Goal: Task Accomplishment & Management: Use online tool/utility

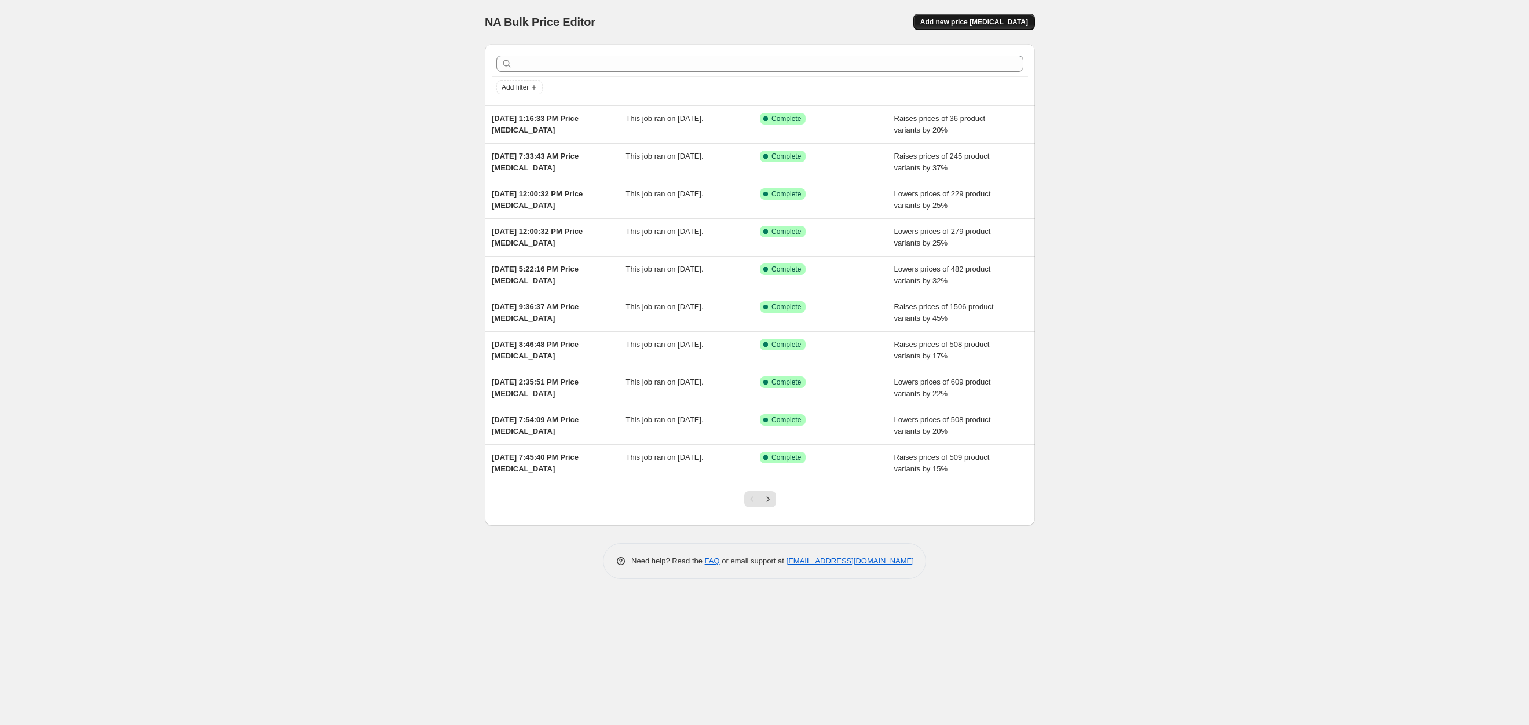
click at [975, 21] on span "Add new price [MEDICAL_DATA]" at bounding box center [974, 21] width 108 height 9
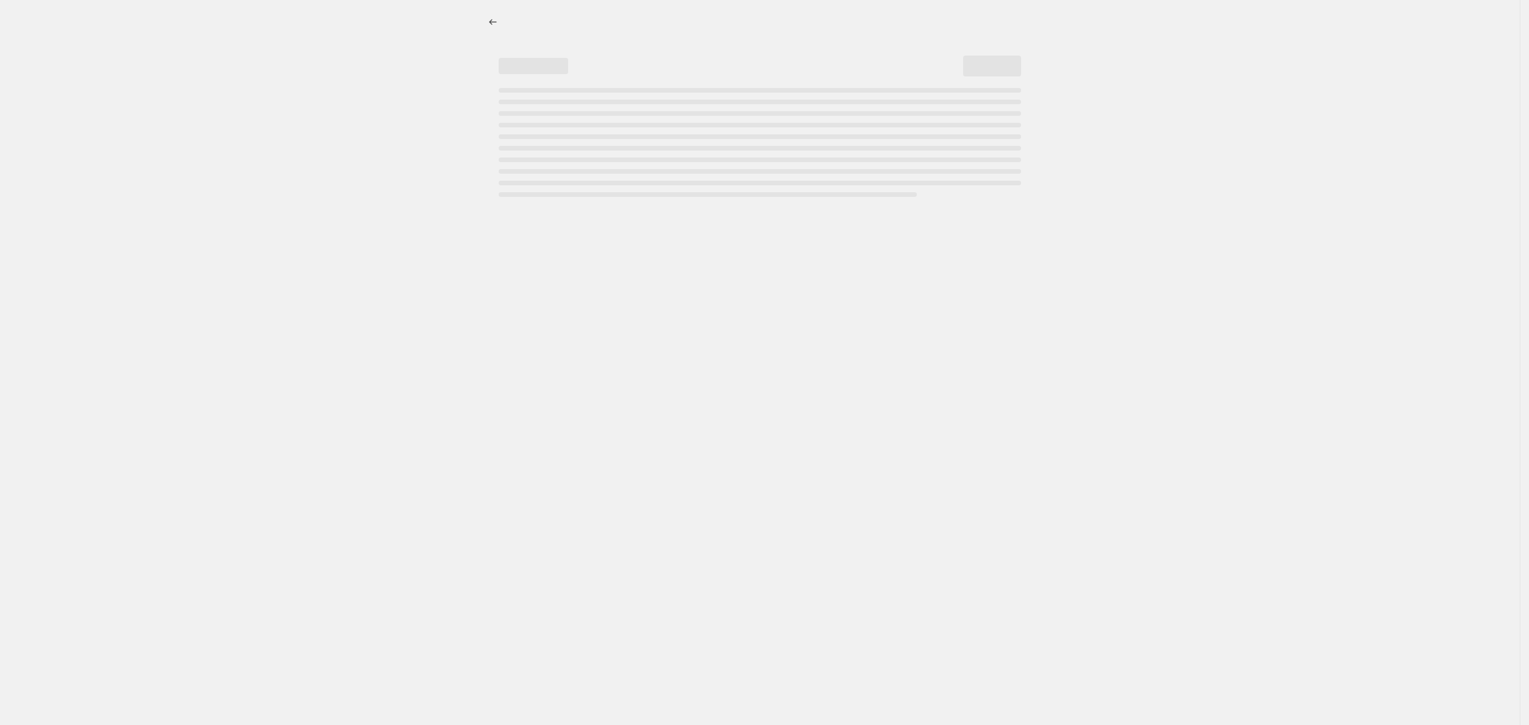
select select "percentage"
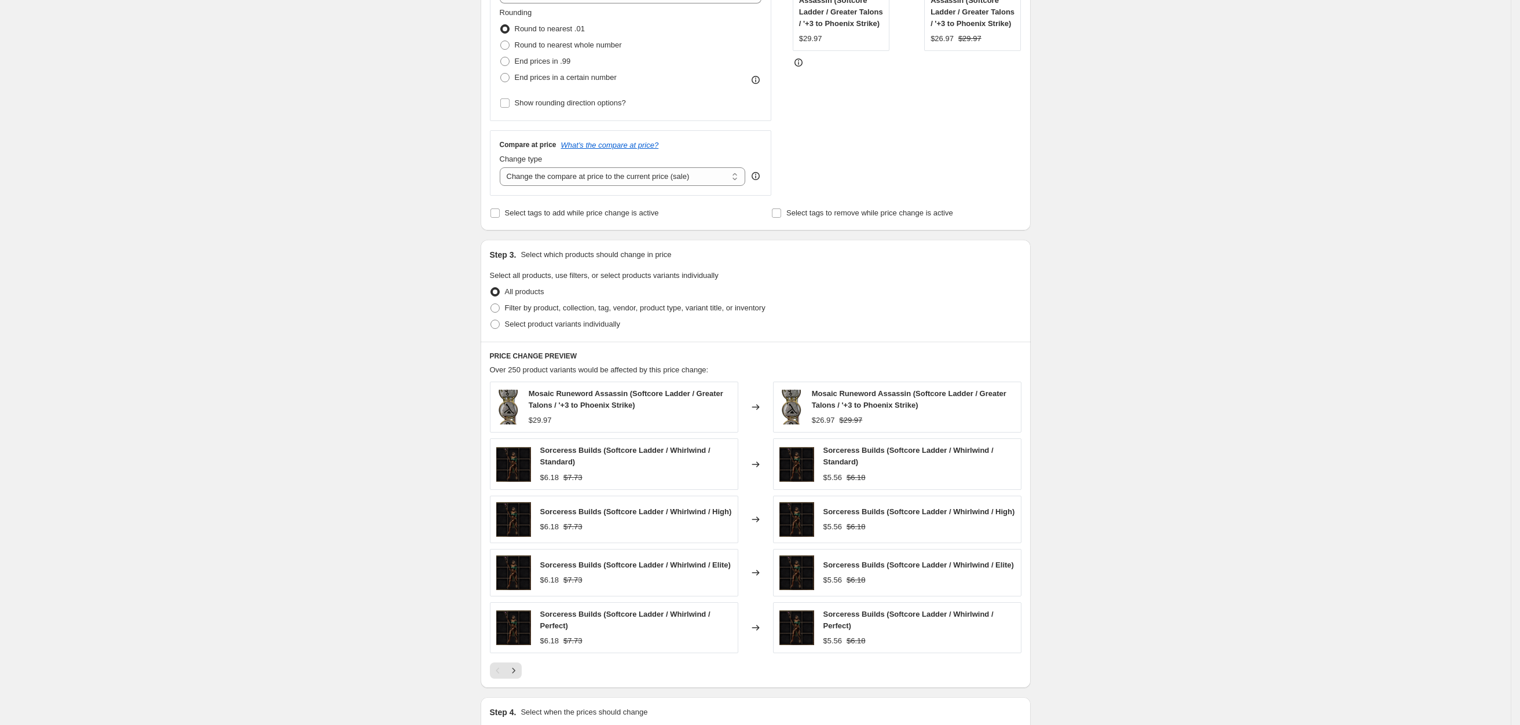
scroll to position [434, 0]
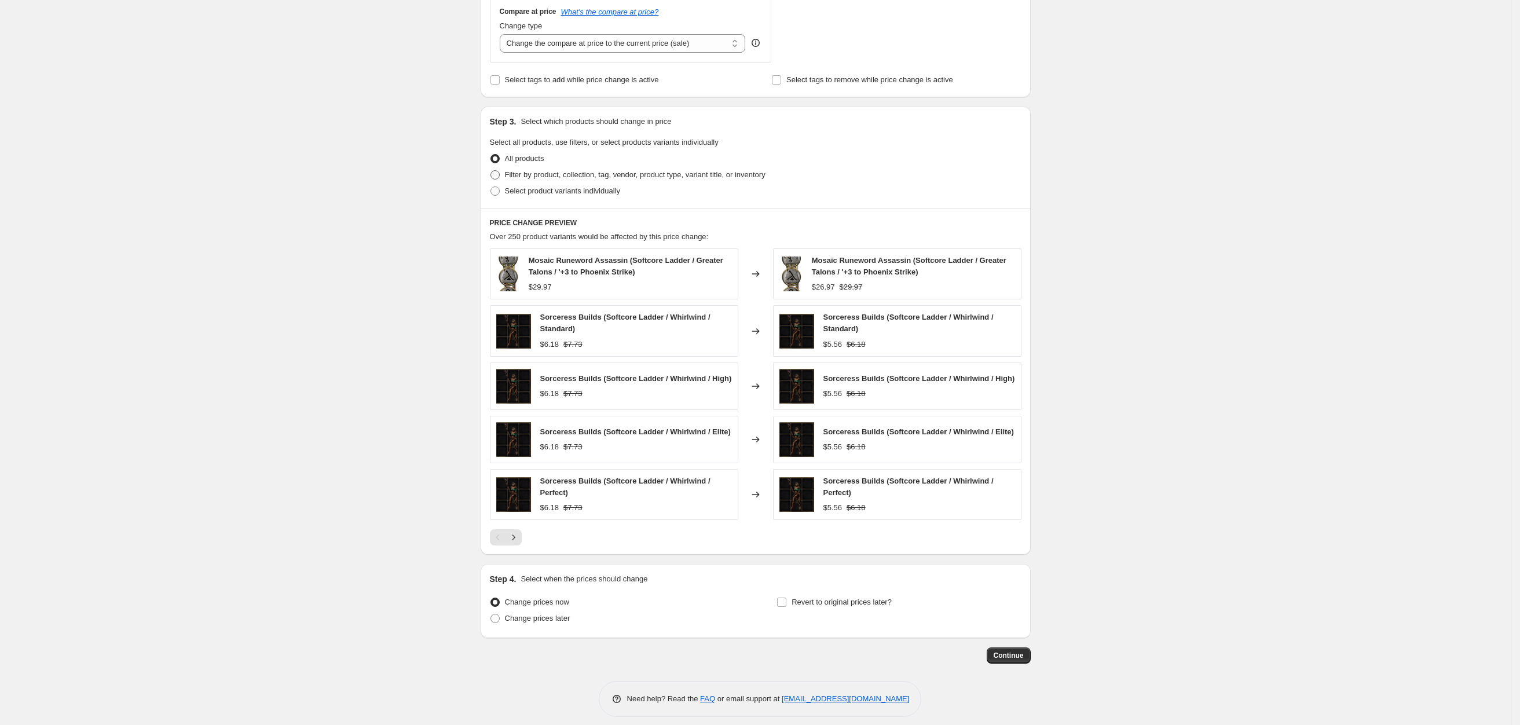
click at [537, 175] on span "Filter by product, collection, tag, vendor, product type, variant title, or inv…" at bounding box center [635, 174] width 261 height 9
click at [491, 171] on input "Filter by product, collection, tag, vendor, product type, variant title, or inv…" at bounding box center [490, 170] width 1 height 1
radio input "true"
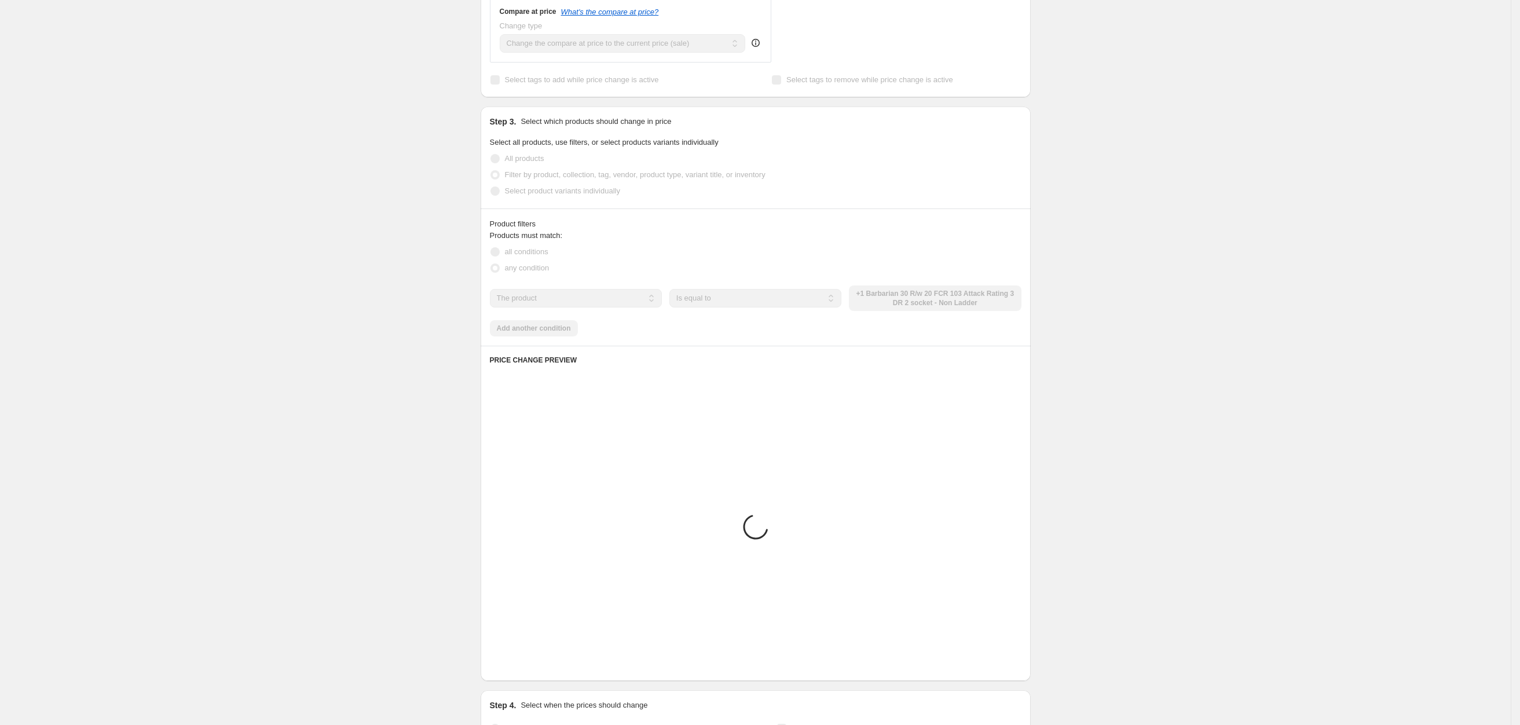
scroll to position [362, 0]
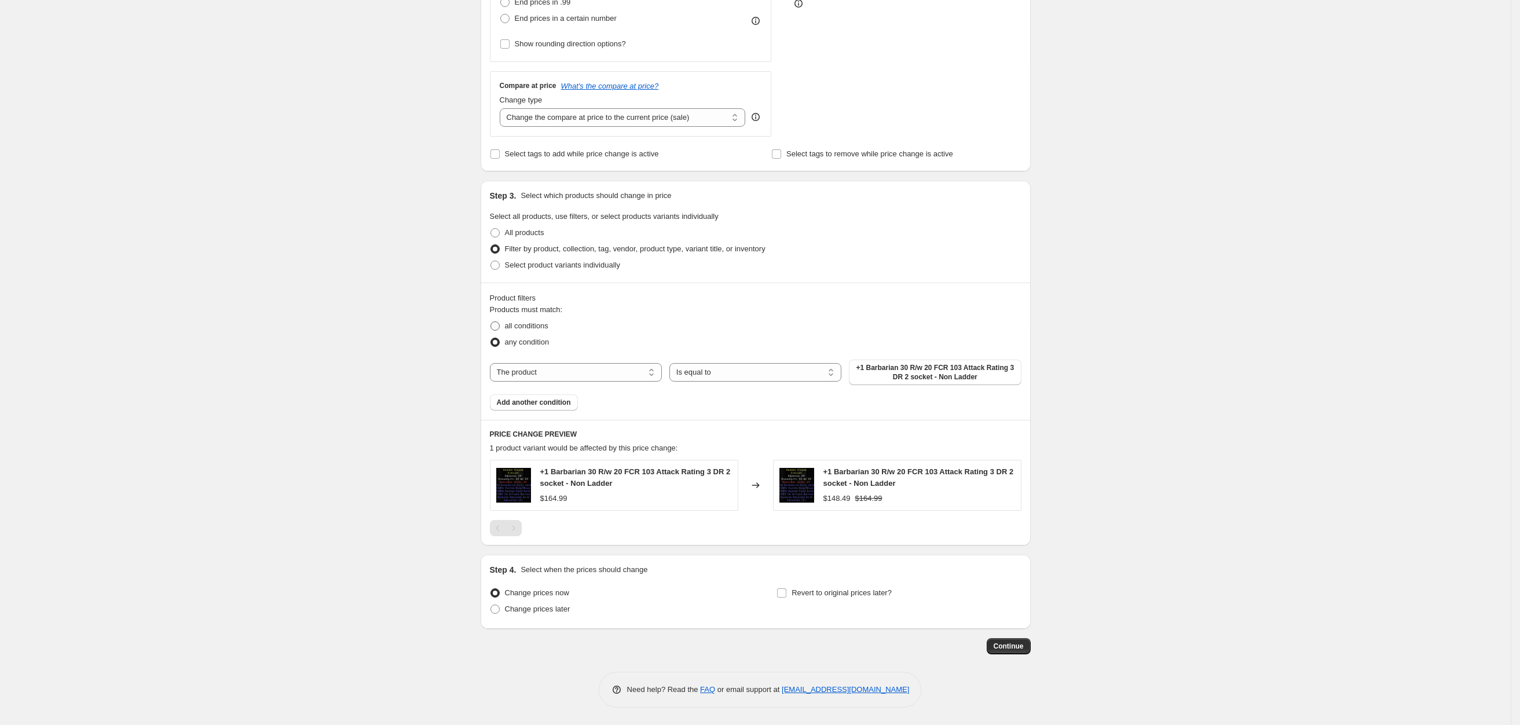
click at [546, 324] on span "all conditions" at bounding box center [526, 325] width 43 height 9
click at [491, 322] on input "all conditions" at bounding box center [490, 321] width 1 height 1
radio input "true"
drag, startPoint x: 609, startPoint y: 369, endPoint x: 607, endPoint y: 380, distance: 10.6
click at [609, 369] on select "The product The product's collection The product's tag The product's vendor The…" at bounding box center [576, 372] width 172 height 19
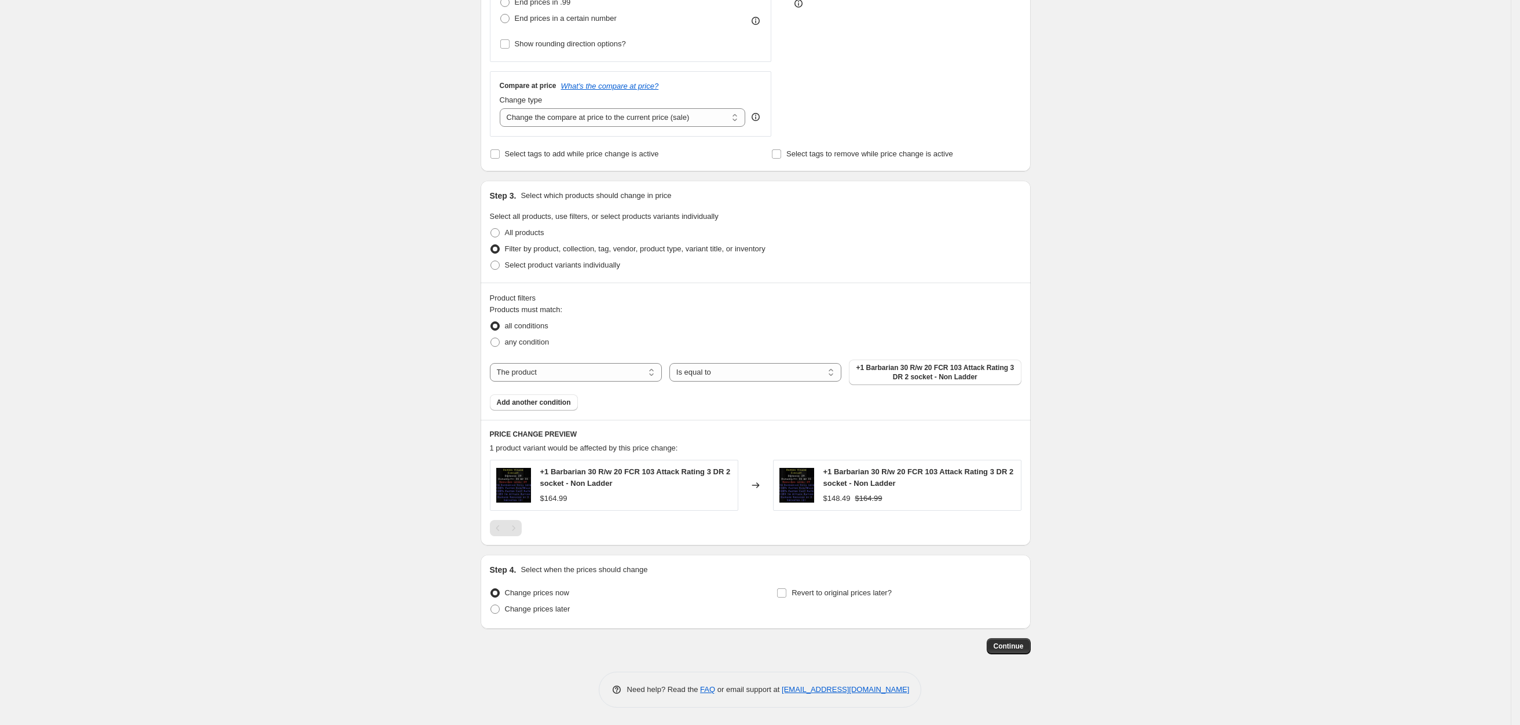
drag, startPoint x: 393, startPoint y: 376, endPoint x: 474, endPoint y: 384, distance: 82.0
click at [393, 376] on div "Create new price [MEDICAL_DATA]. This page is ready Create new price [MEDICAL_D…" at bounding box center [755, 182] width 1511 height 1085
click at [585, 369] on select "The product The product's collection The product's tag The product's vendor The…" at bounding box center [576, 372] width 172 height 19
click at [735, 318] on div "all conditions" at bounding box center [756, 326] width 532 height 16
click at [568, 405] on span "Add another condition" at bounding box center [534, 402] width 74 height 9
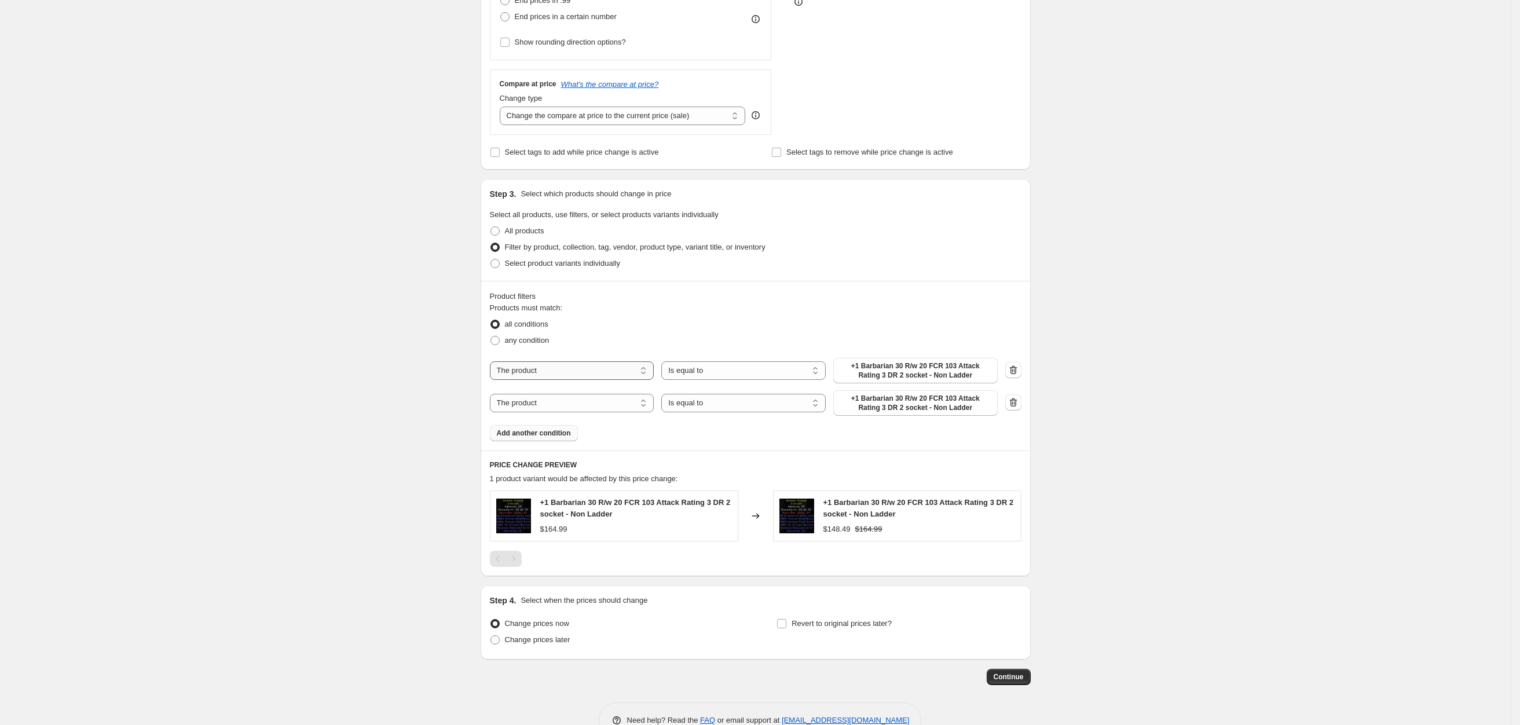
click at [580, 368] on select "The product The product's collection The product's tag The product's vendor The…" at bounding box center [572, 370] width 164 height 19
select select "collection"
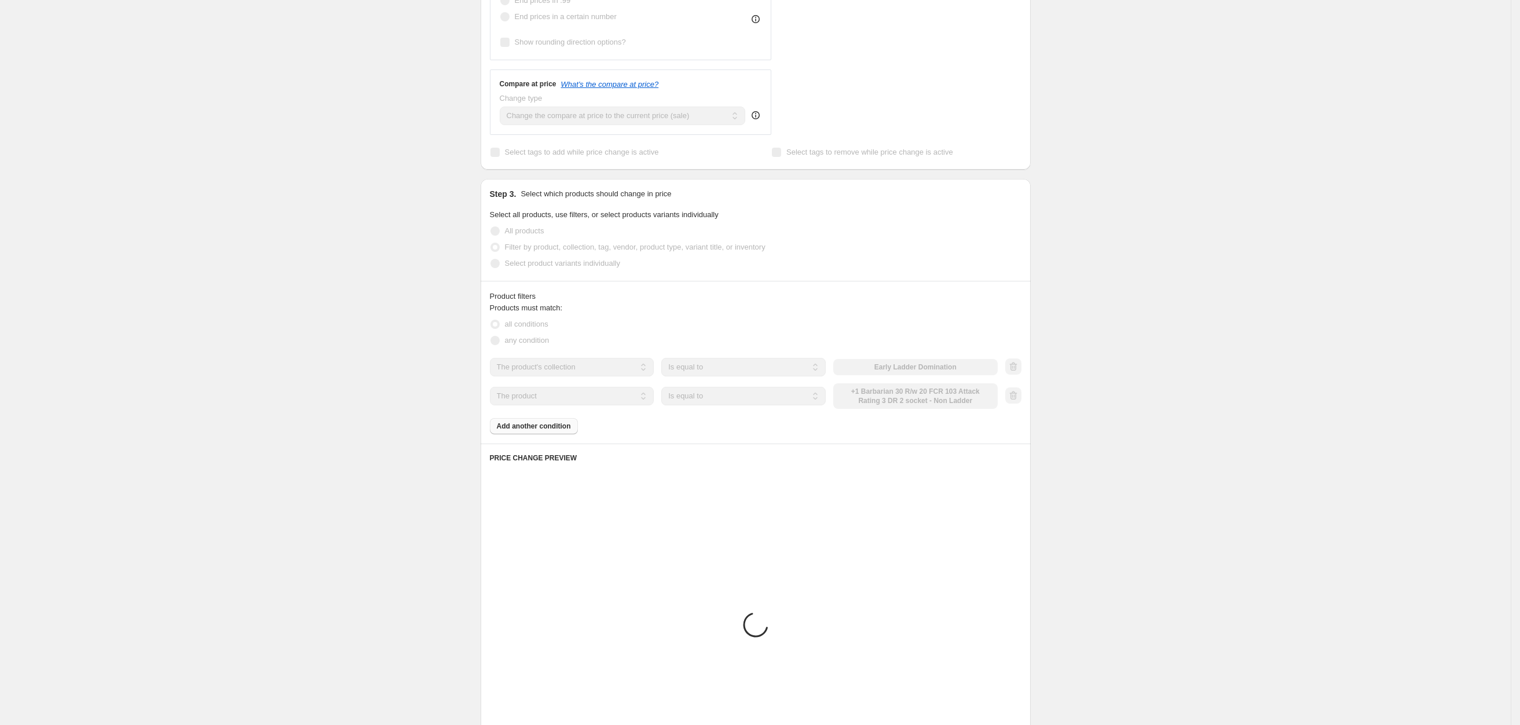
scroll to position [305, 0]
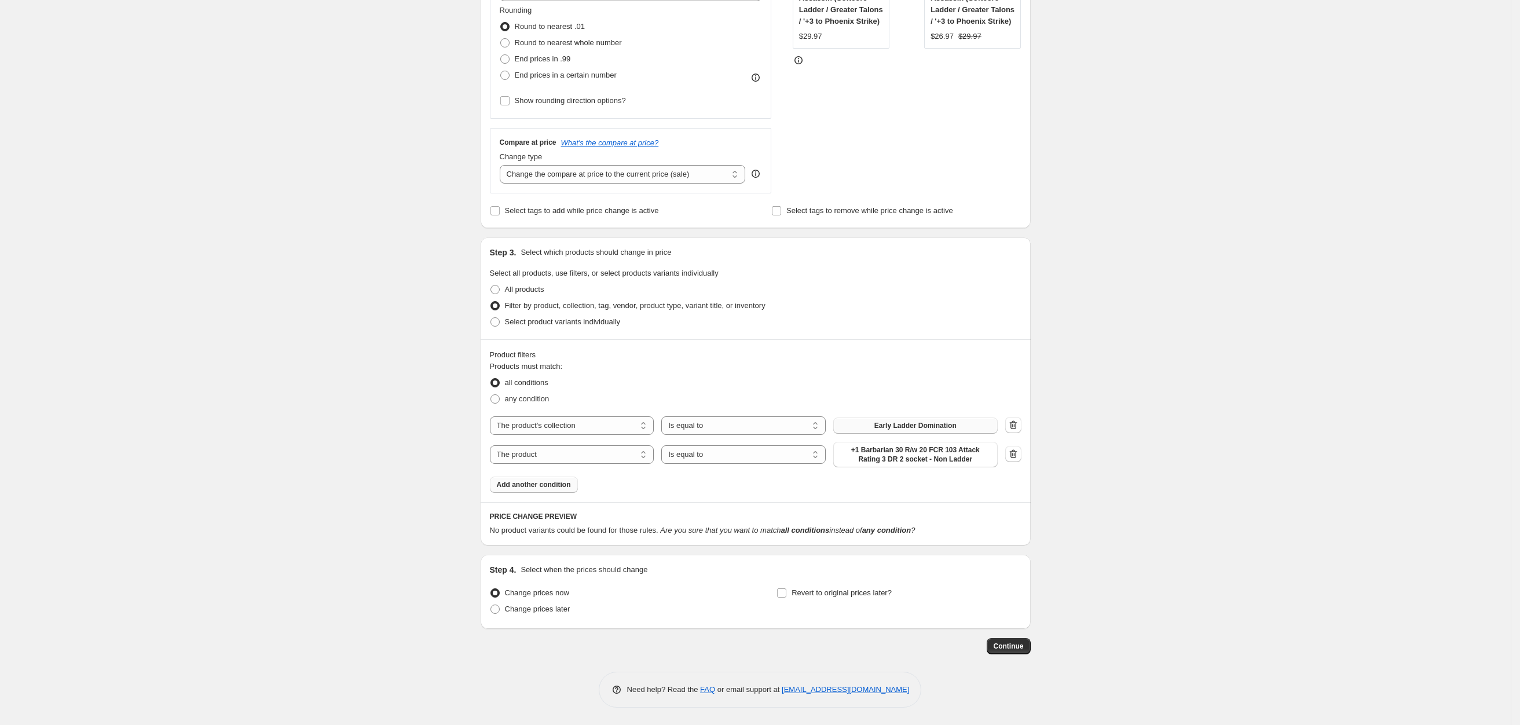
click at [900, 418] on button "Early Ladder Domination" at bounding box center [915, 425] width 164 height 16
click at [599, 448] on select "The product The product's collection The product's tag The product's vendor The…" at bounding box center [572, 454] width 164 height 19
click at [580, 460] on select "The product The product's collection The product's tag The product's vendor The…" at bounding box center [572, 458] width 164 height 19
select select "title"
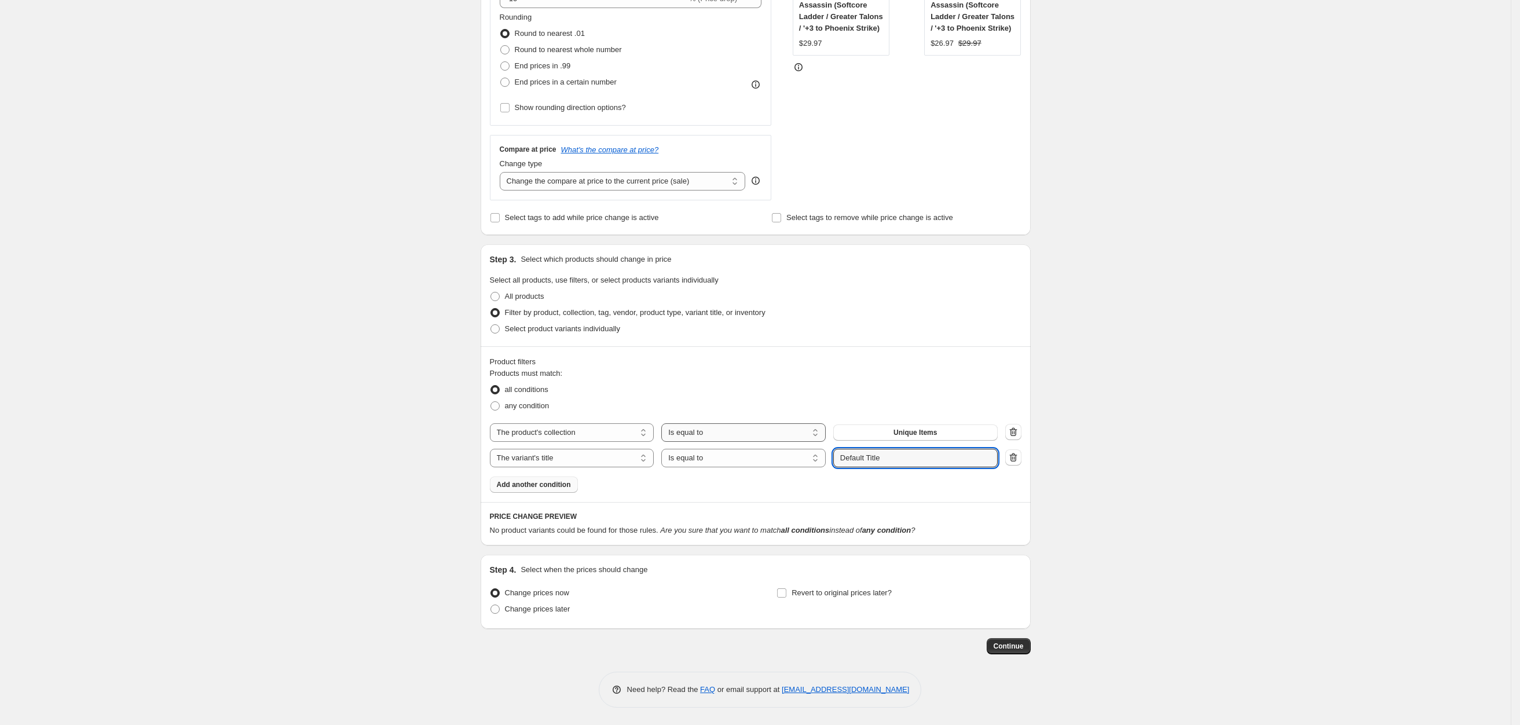
drag, startPoint x: 899, startPoint y: 449, endPoint x: 695, endPoint y: 423, distance: 205.4
click at [721, 430] on div "The product The product's collection The product's tag The product's vendor The…" at bounding box center [756, 445] width 532 height 44
type input "softcore ladder"
click at [1133, 197] on div "Create new price [MEDICAL_DATA]. This page is ready Create new price [MEDICAL_D…" at bounding box center [755, 214] width 1511 height 1021
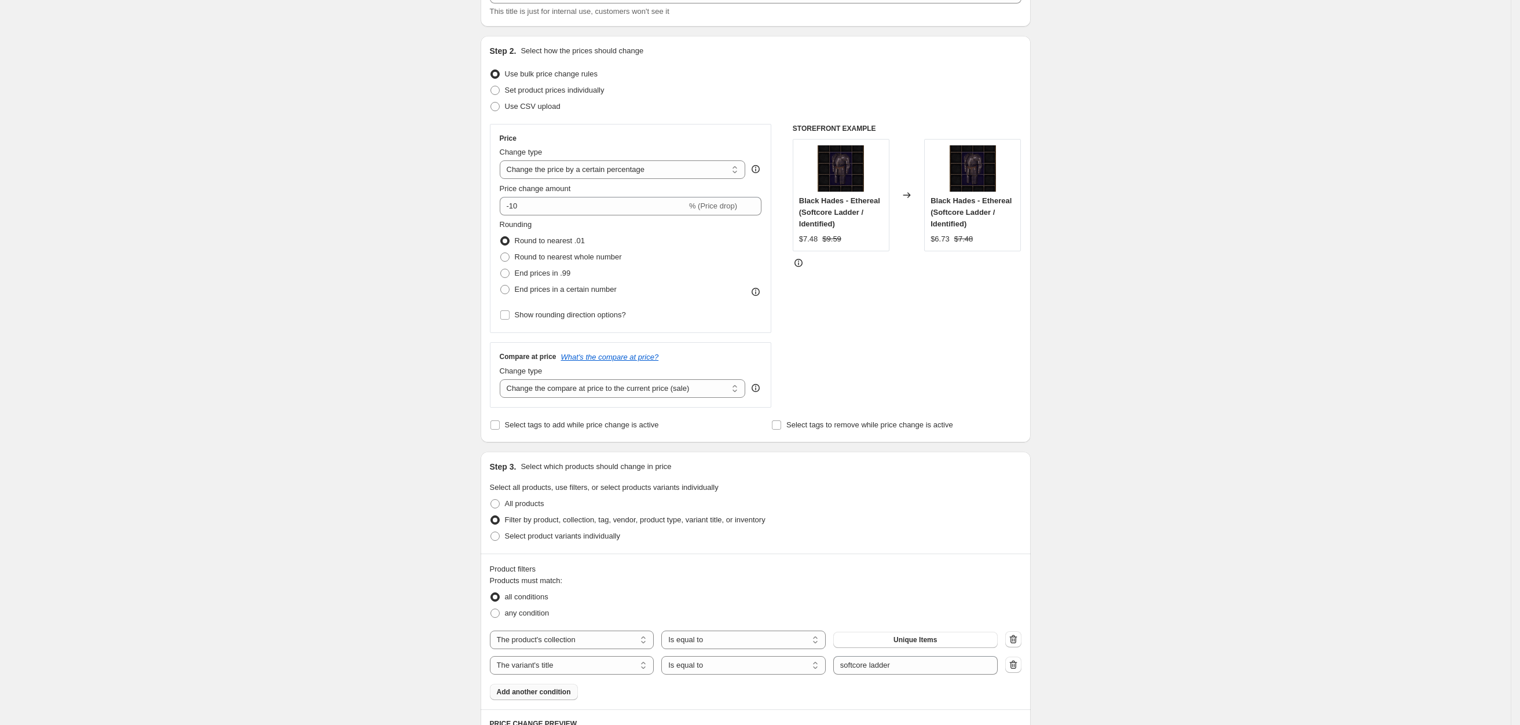
scroll to position [0, 0]
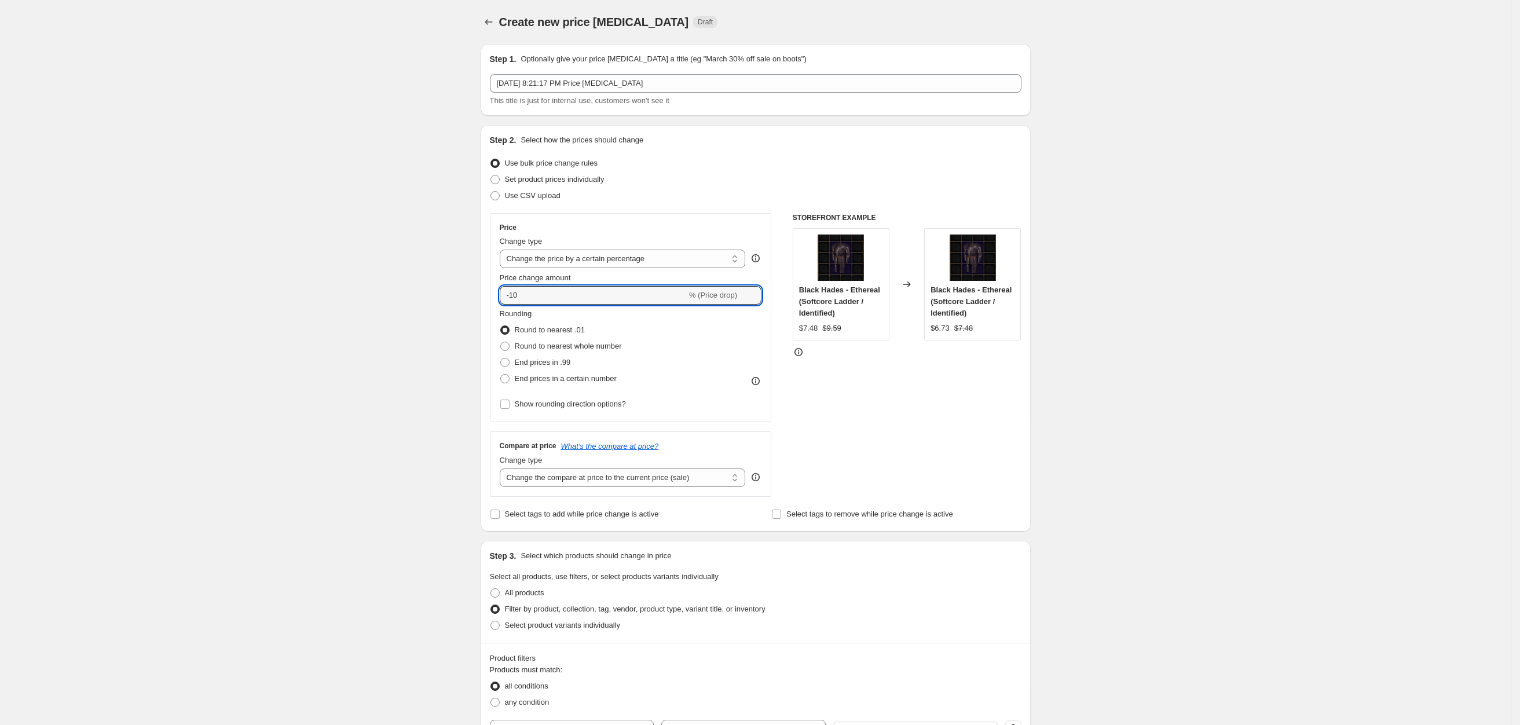
drag, startPoint x: 525, startPoint y: 298, endPoint x: 371, endPoint y: 283, distance: 155.4
click at [406, 287] on div "Create new price [MEDICAL_DATA]. This page is ready Create new price [MEDICAL_D…" at bounding box center [755, 662] width 1511 height 1324
click at [452, 384] on div "Create new price [MEDICAL_DATA]. This page is ready Create new price [MEDICAL_D…" at bounding box center [755, 662] width 1511 height 1324
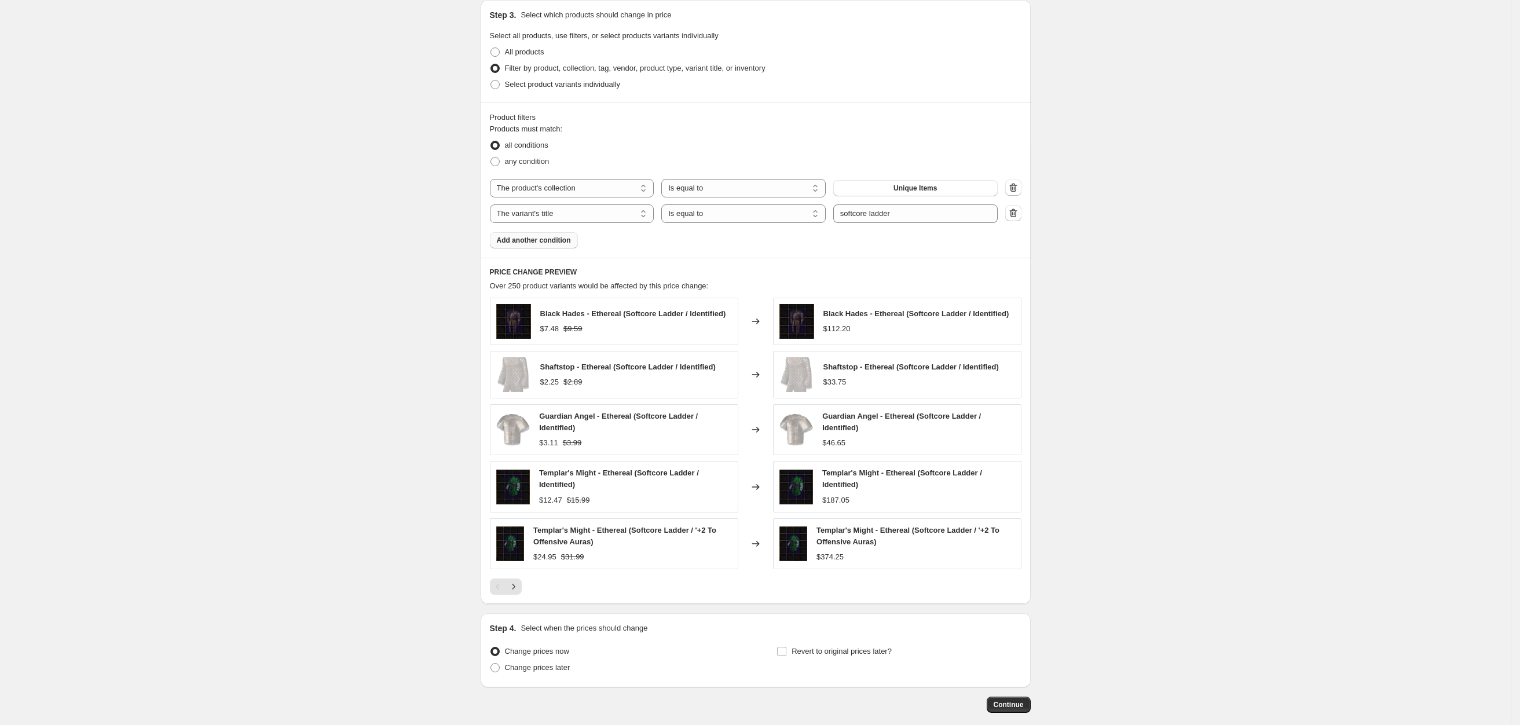
scroll to position [603, 0]
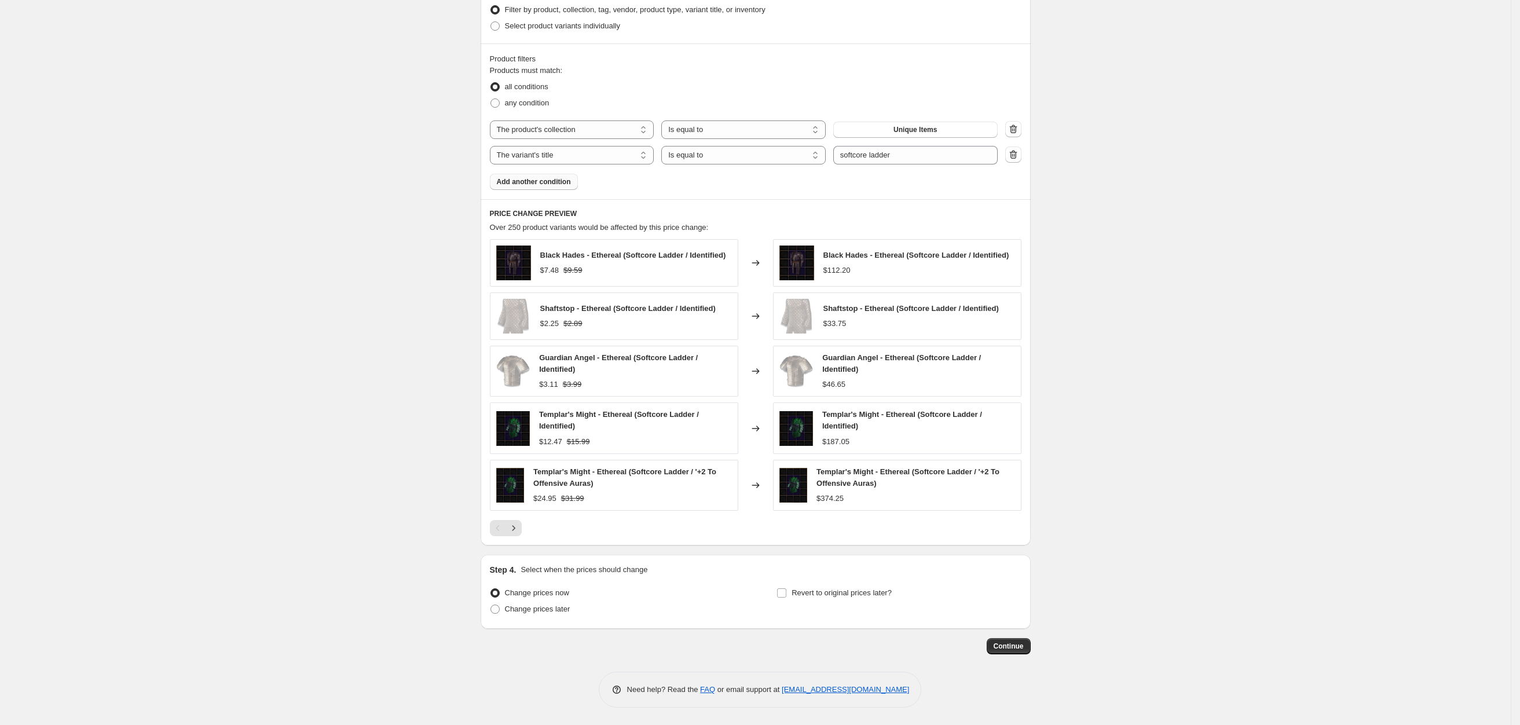
click at [1178, 307] on div "Create new price [MEDICAL_DATA]. This page is ready Create new price [MEDICAL_D…" at bounding box center [755, 63] width 1511 height 1324
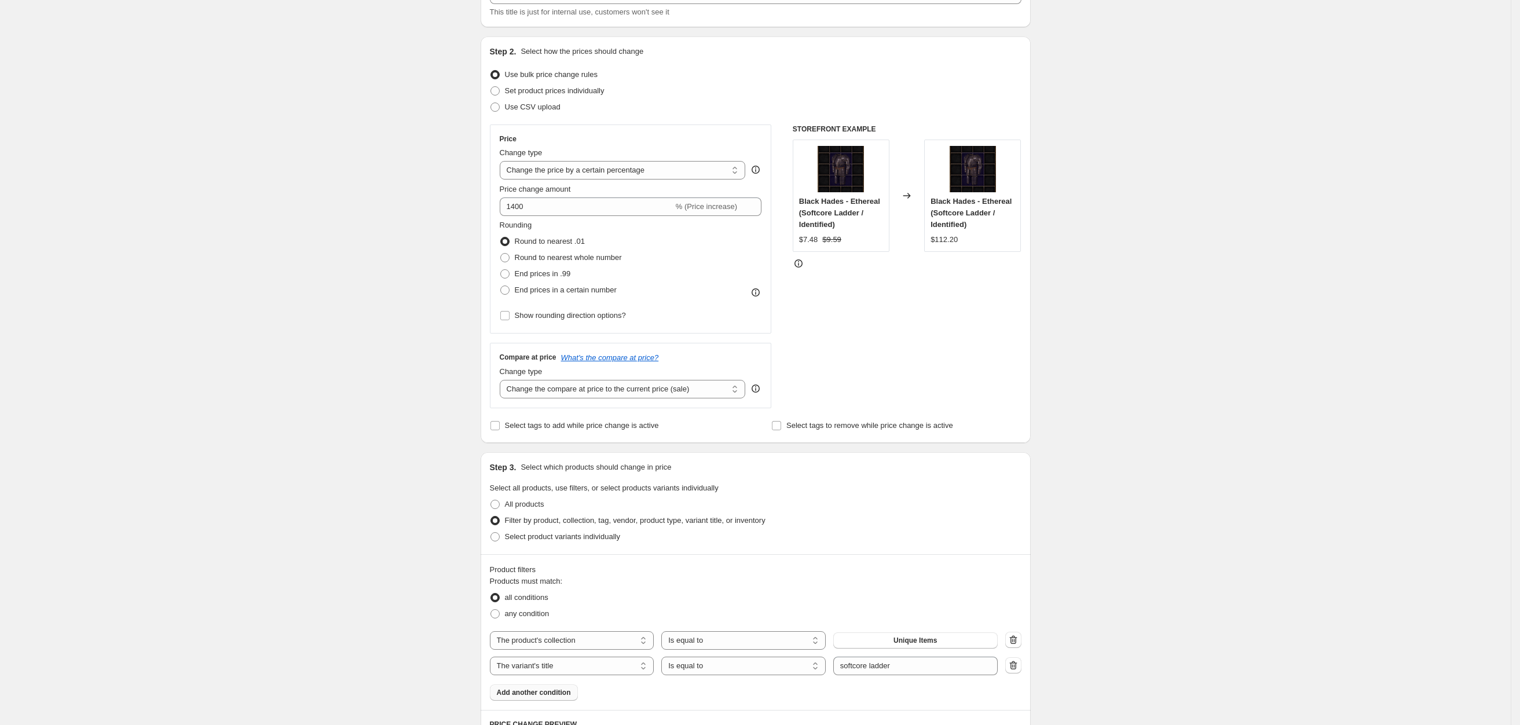
scroll to position [87, 0]
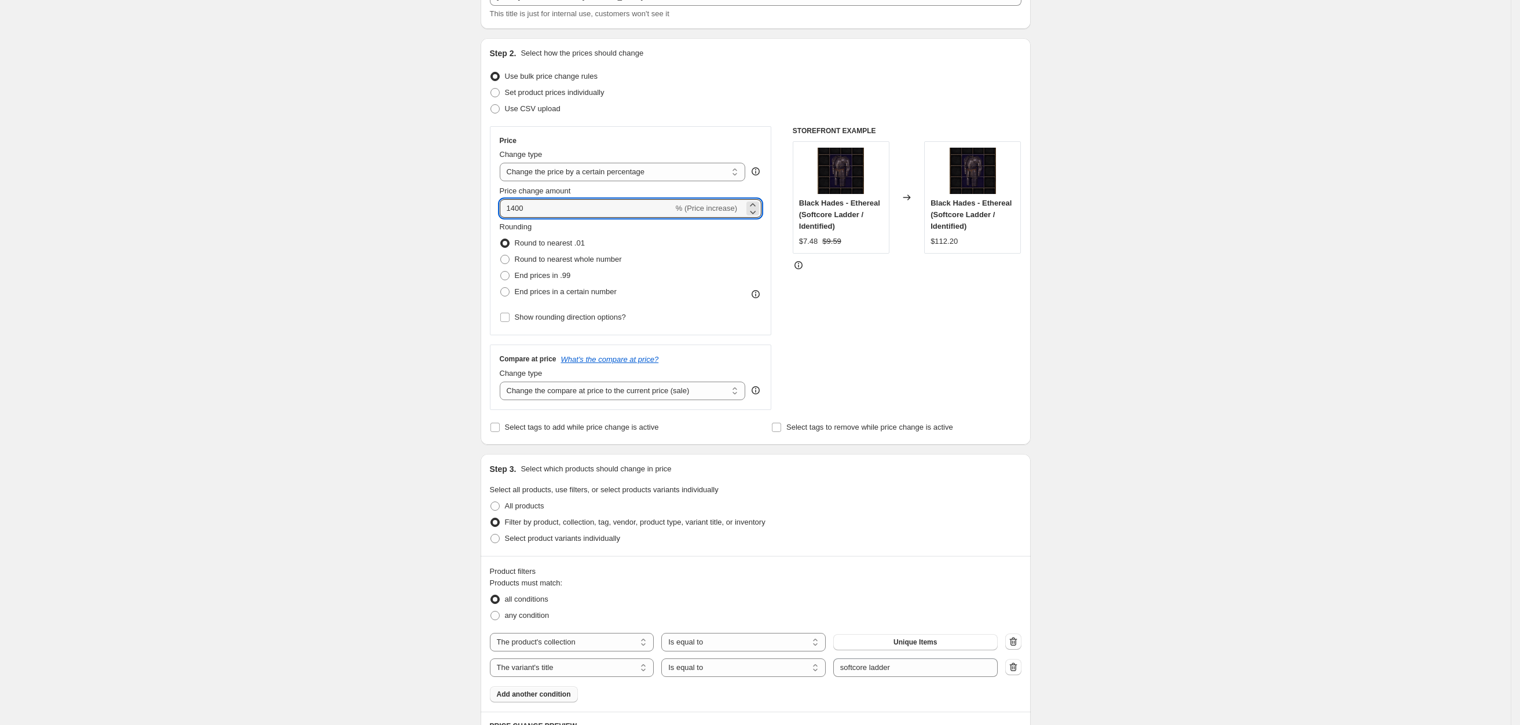
drag, startPoint x: 544, startPoint y: 208, endPoint x: 322, endPoint y: 185, distance: 223.6
click at [322, 185] on div "Create new price [MEDICAL_DATA]. This page is ready Create new price [MEDICAL_D…" at bounding box center [755, 575] width 1511 height 1324
click at [339, 259] on div "Create new price [MEDICAL_DATA]. This page is ready Create new price [MEDICAL_D…" at bounding box center [755, 575] width 1511 height 1324
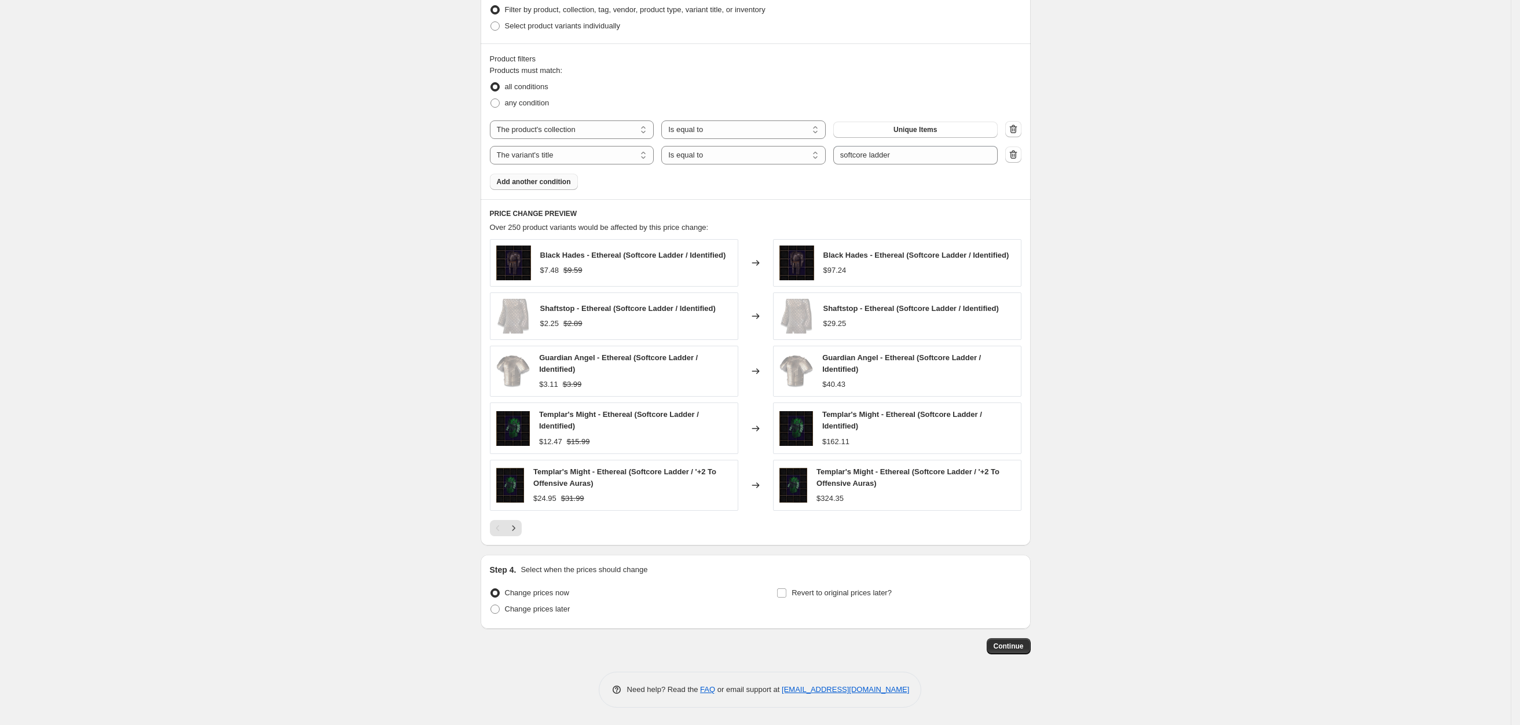
scroll to position [603, 0]
click at [1180, 420] on div "Create new price [MEDICAL_DATA]. This page is ready Create new price [MEDICAL_D…" at bounding box center [755, 63] width 1511 height 1324
click at [513, 522] on icon "Next" at bounding box center [514, 528] width 12 height 12
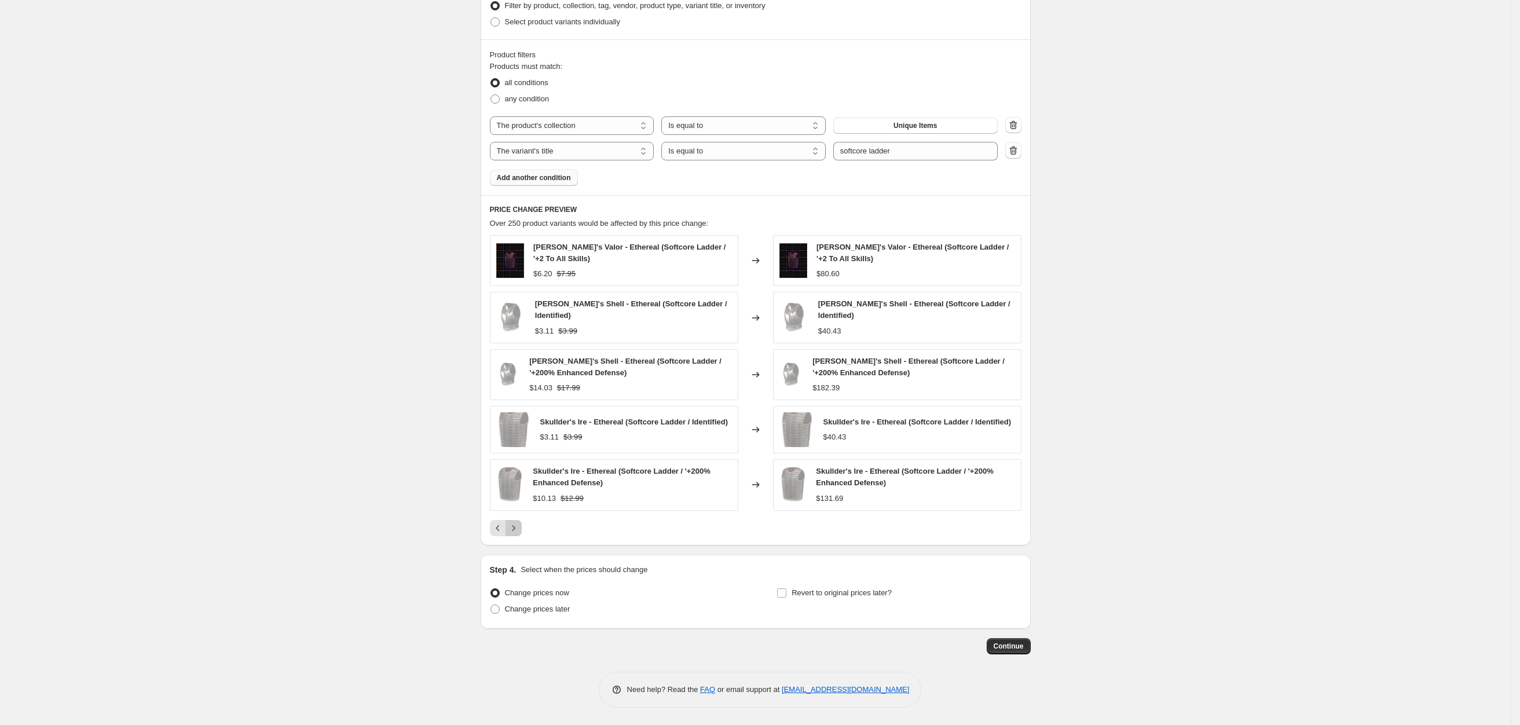
click at [519, 526] on icon "Next" at bounding box center [514, 528] width 12 height 12
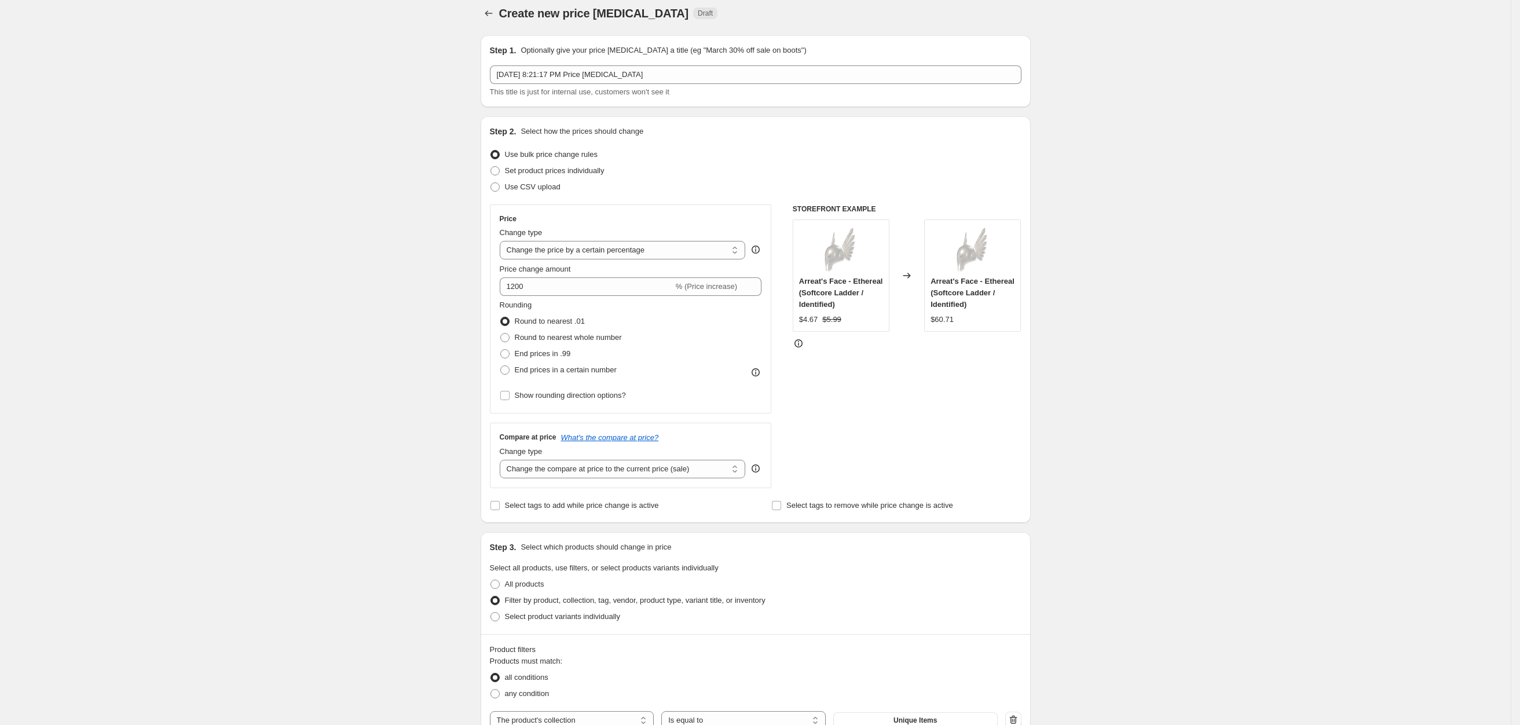
scroll to position [0, 0]
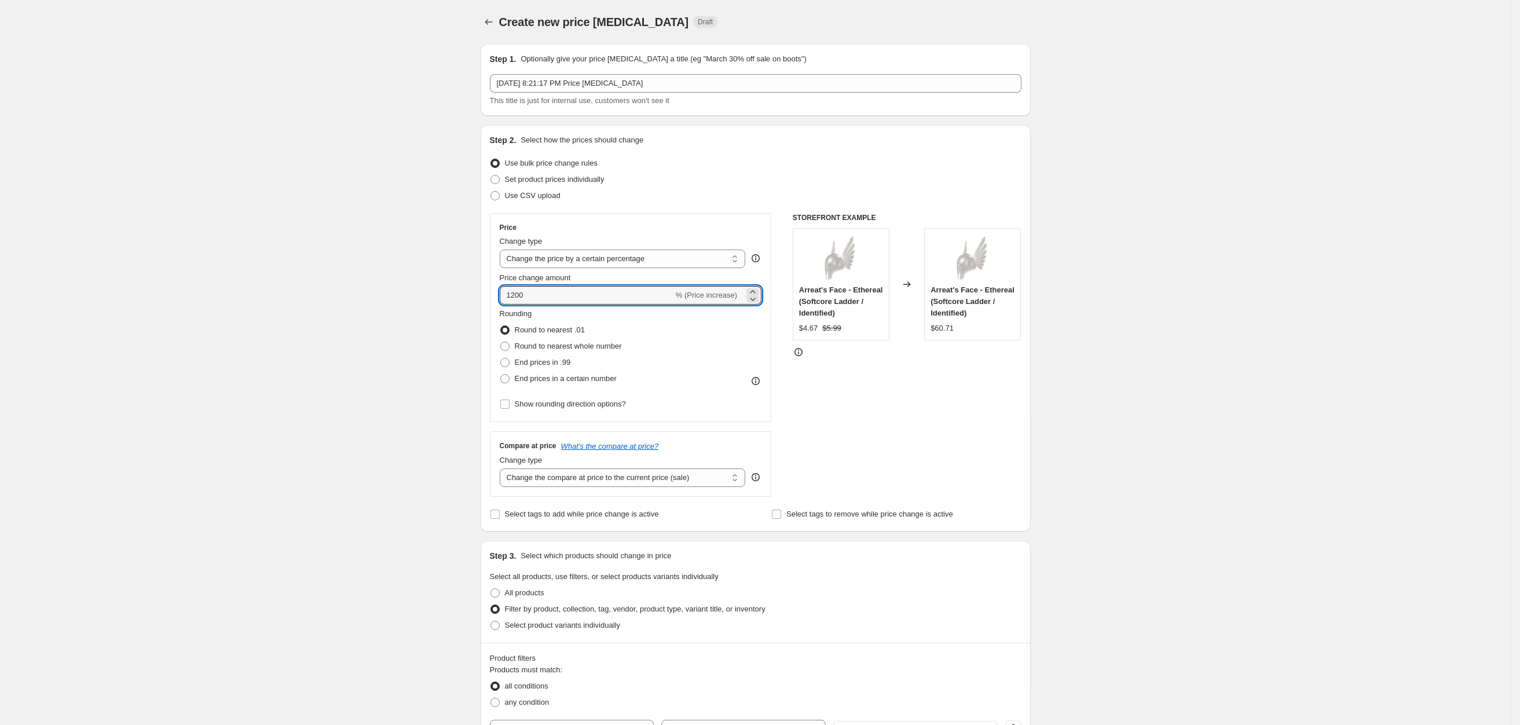
drag, startPoint x: 537, startPoint y: 297, endPoint x: 321, endPoint y: 263, distance: 218.0
click at [388, 279] on div "Create new price [MEDICAL_DATA]. This page is ready Create new price [MEDICAL_D…" at bounding box center [755, 660] width 1511 height 1321
click at [346, 354] on div "Create new price [MEDICAL_DATA]. This page is ready Create new price [MEDICAL_D…" at bounding box center [755, 660] width 1511 height 1321
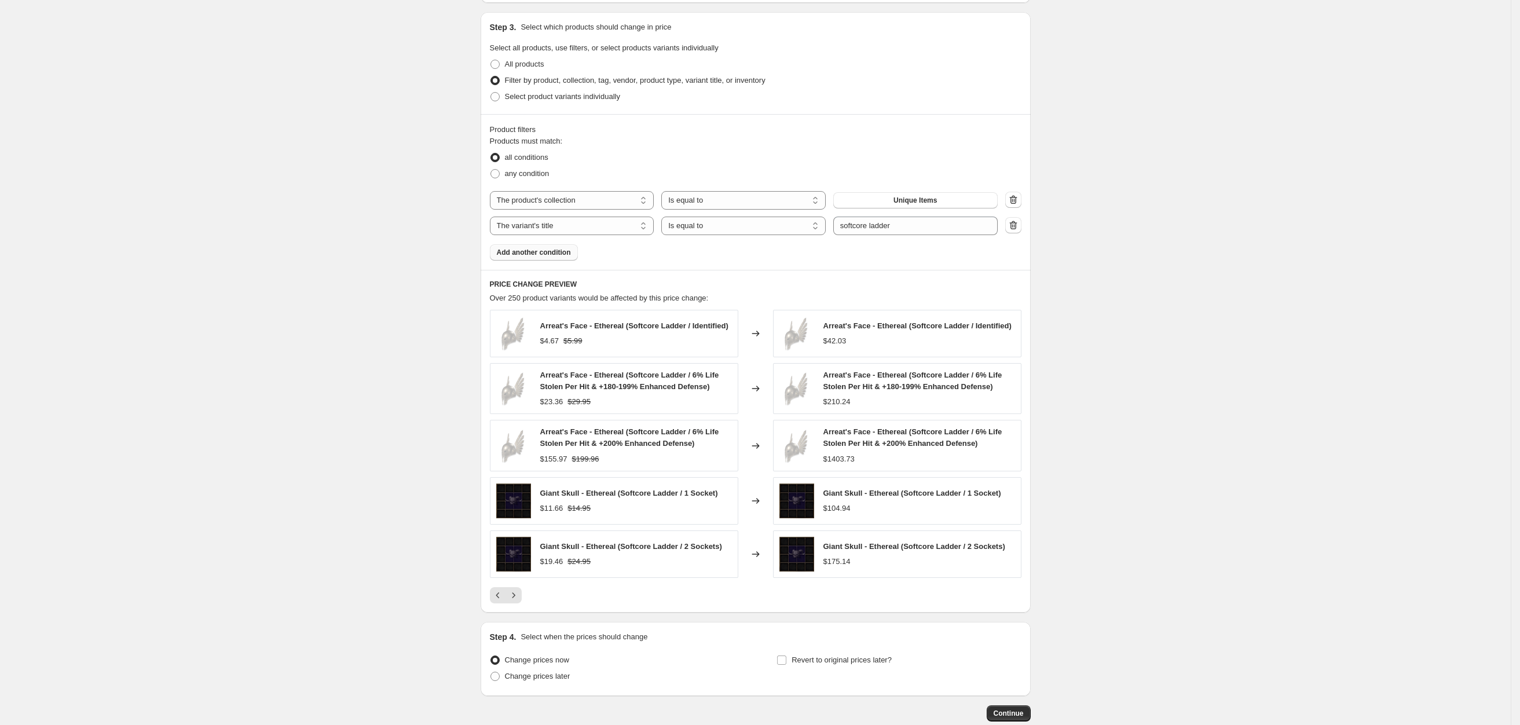
scroll to position [600, 0]
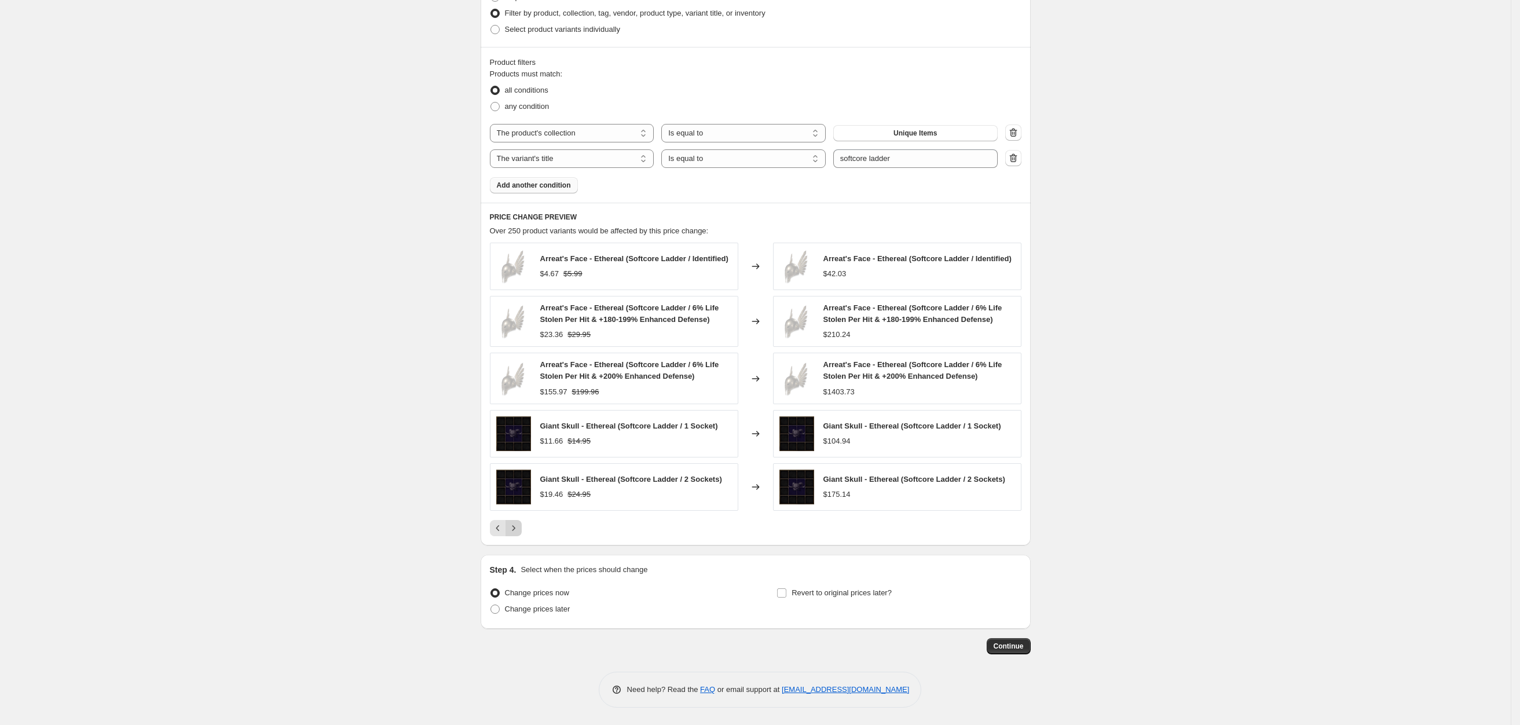
click at [519, 525] on icon "Next" at bounding box center [514, 528] width 12 height 12
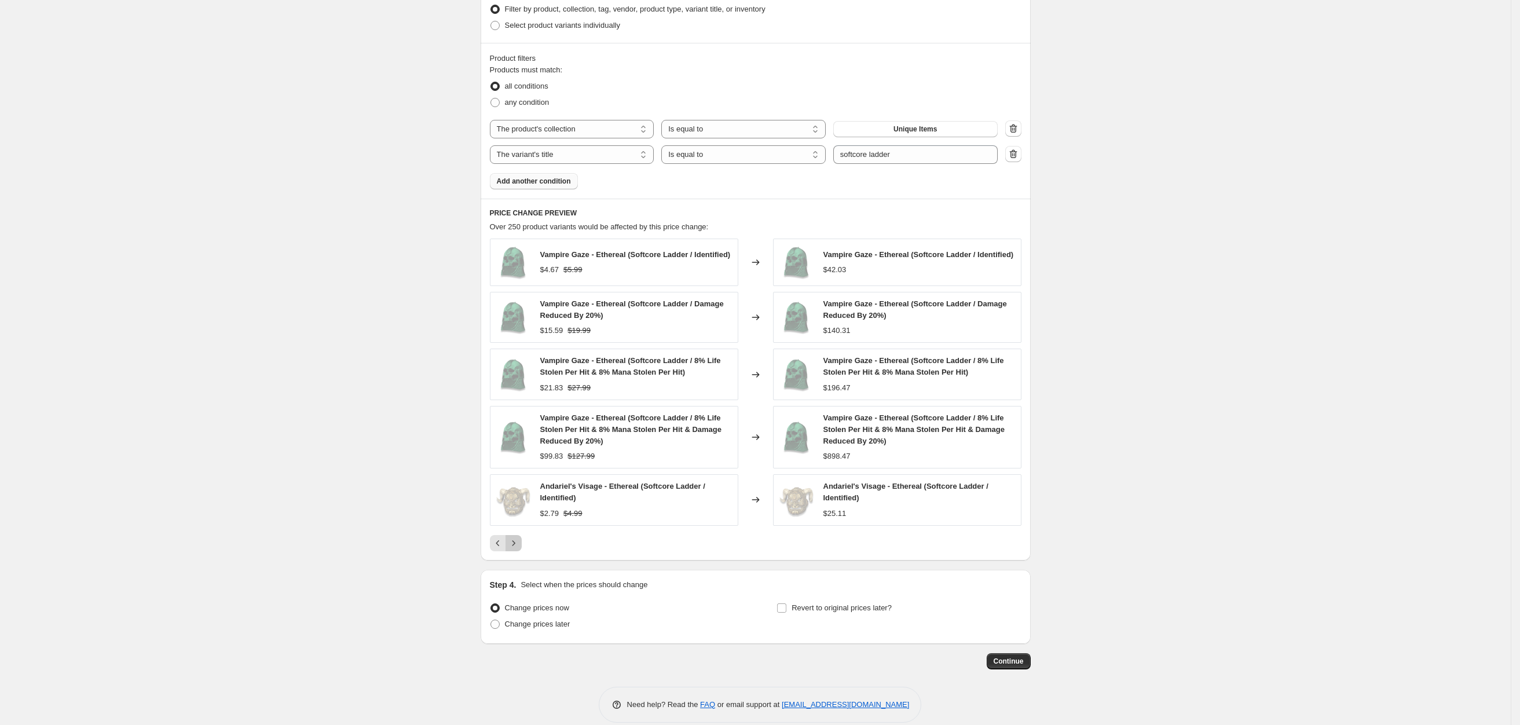
click at [515, 545] on icon "Next" at bounding box center [513, 542] width 3 height 5
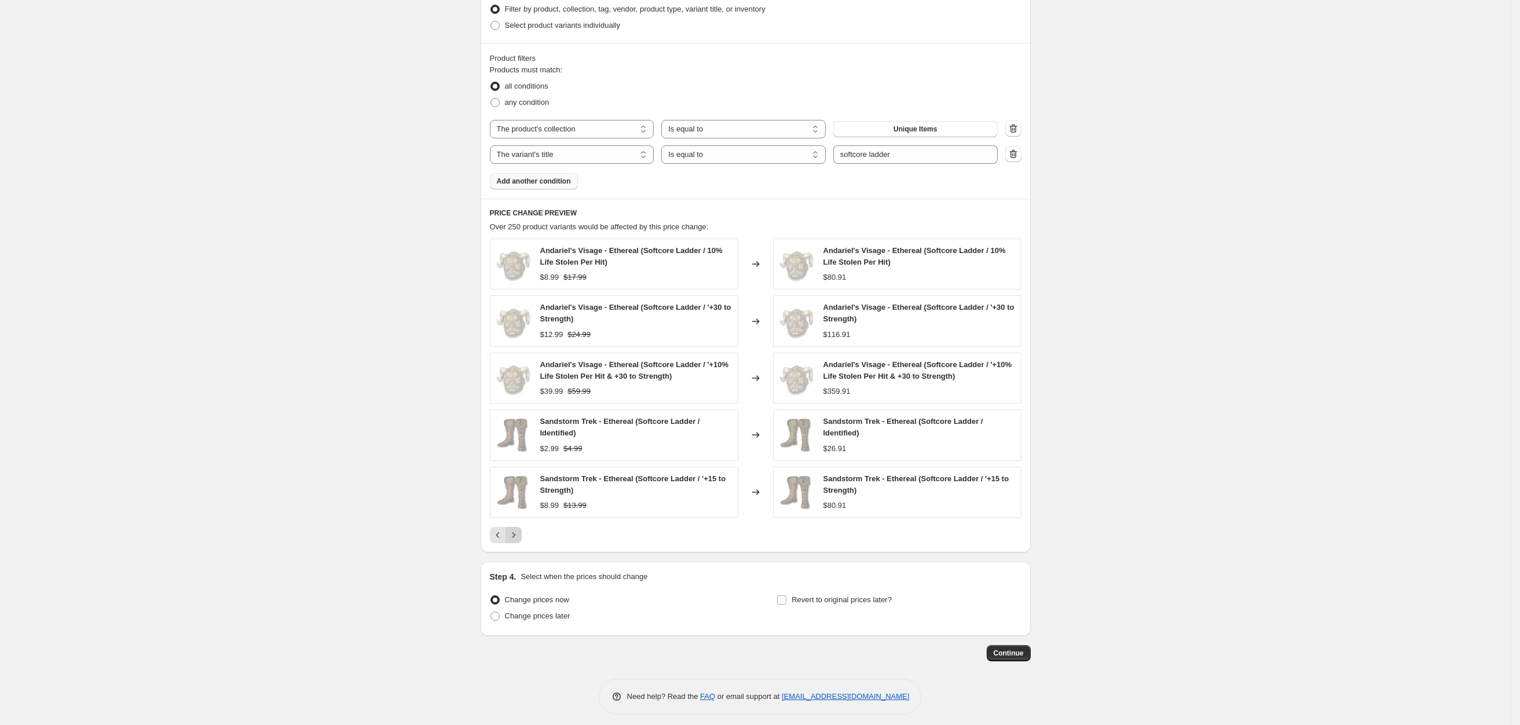
click at [518, 533] on icon "Next" at bounding box center [514, 535] width 12 height 12
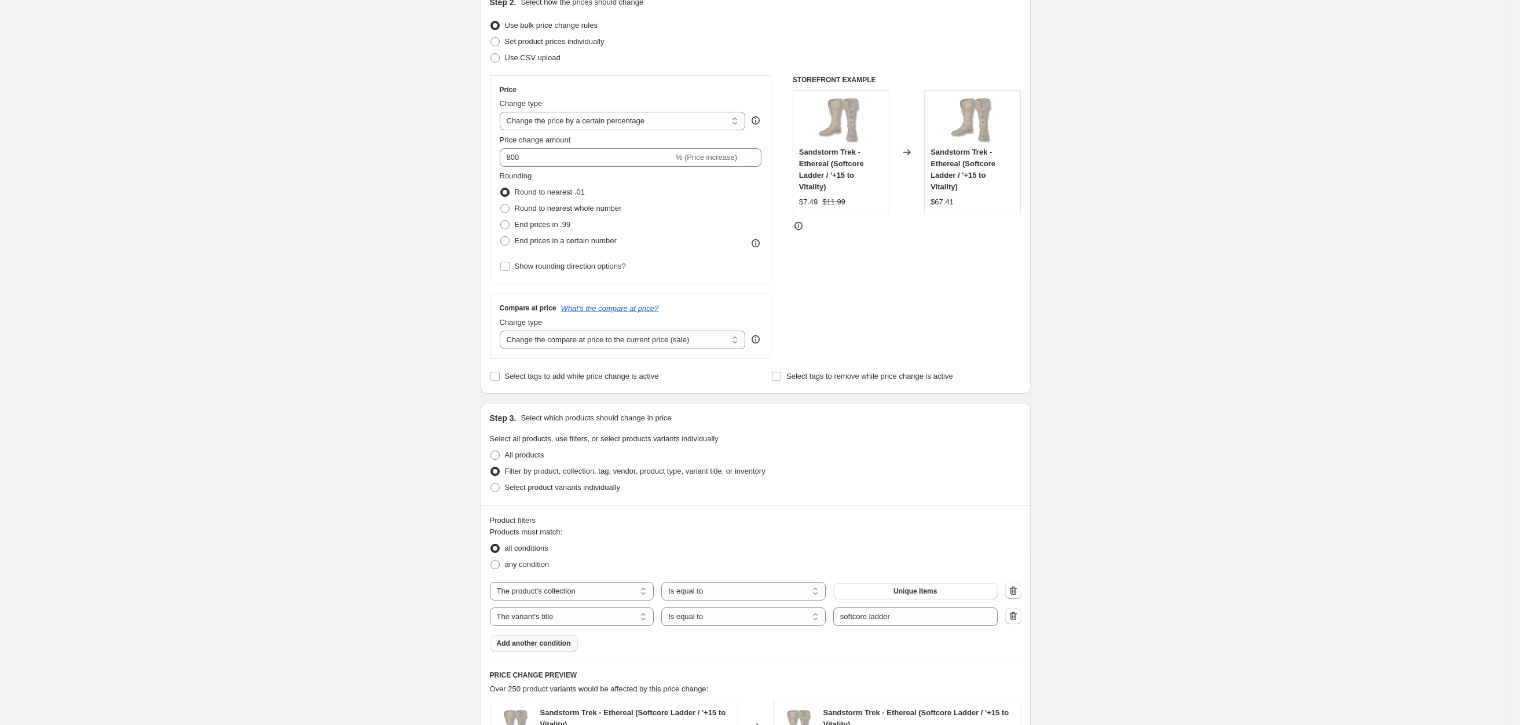
scroll to position [0, 0]
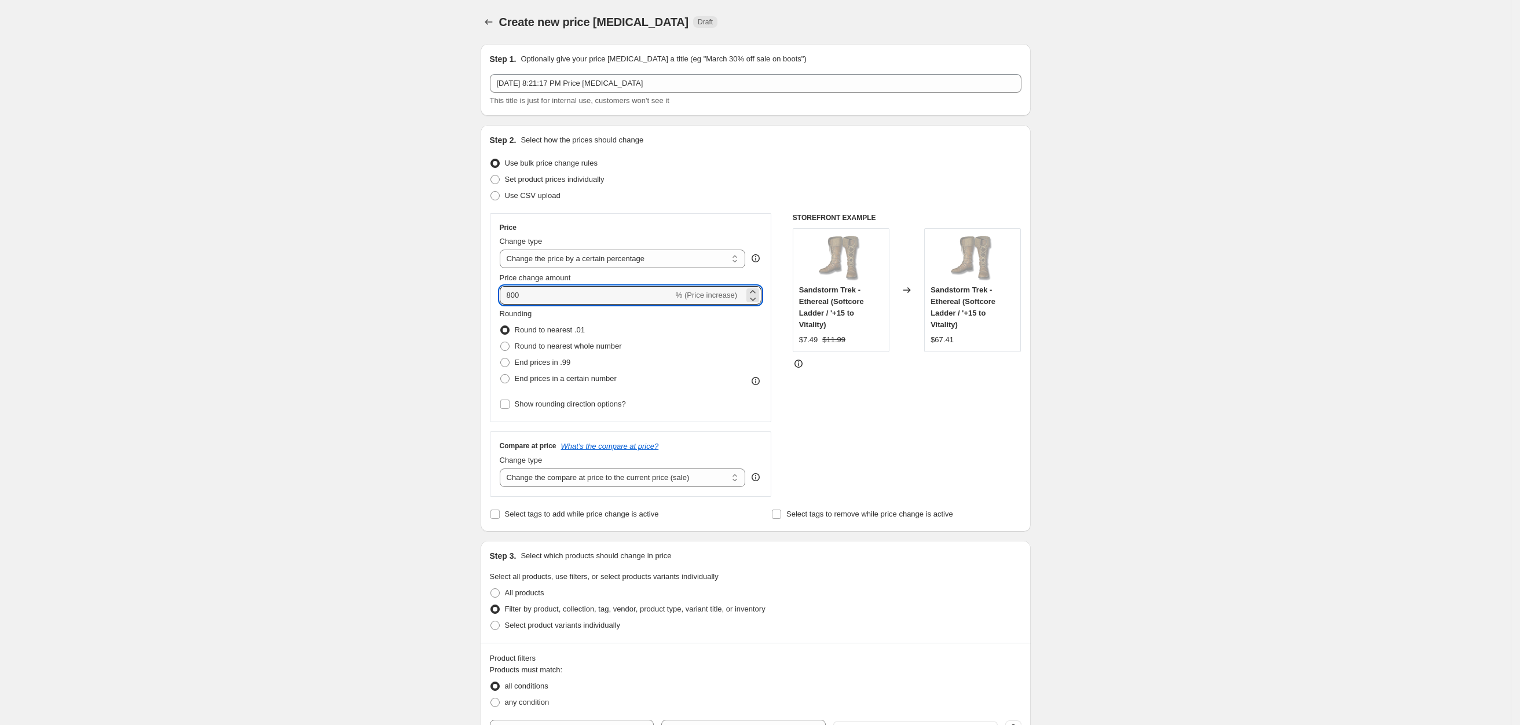
drag, startPoint x: 539, startPoint y: 292, endPoint x: 344, endPoint y: 266, distance: 196.9
click at [372, 271] on div "Create new price [MEDICAL_DATA]. This page is ready Create new price [MEDICAL_D…" at bounding box center [755, 666] width 1511 height 1332
type input "600"
drag, startPoint x: 377, startPoint y: 338, endPoint x: 364, endPoint y: 340, distance: 13.4
click at [378, 336] on div "Create new price [MEDICAL_DATA]. This page is ready Create new price [MEDICAL_D…" at bounding box center [755, 666] width 1511 height 1332
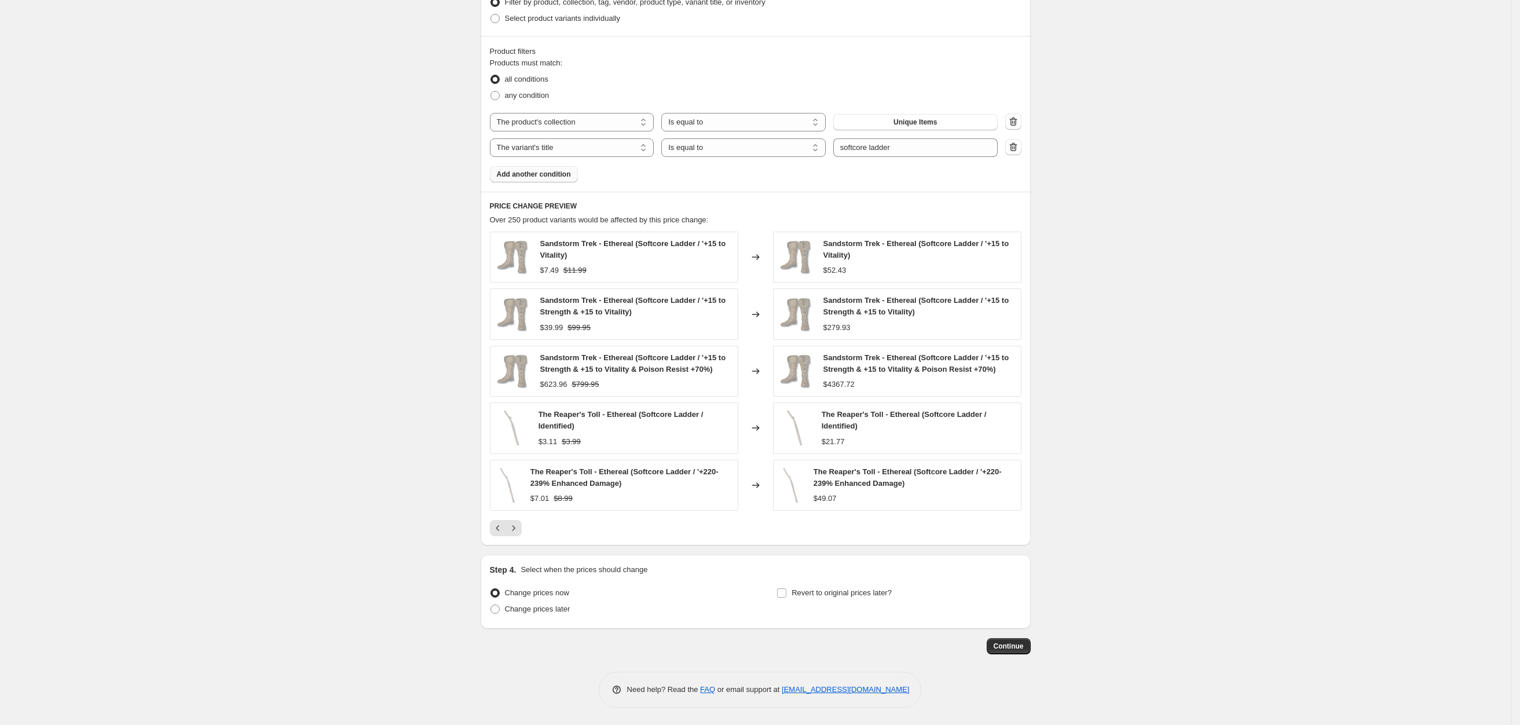
scroll to position [611, 0]
click at [519, 527] on icon "Next" at bounding box center [514, 528] width 12 height 12
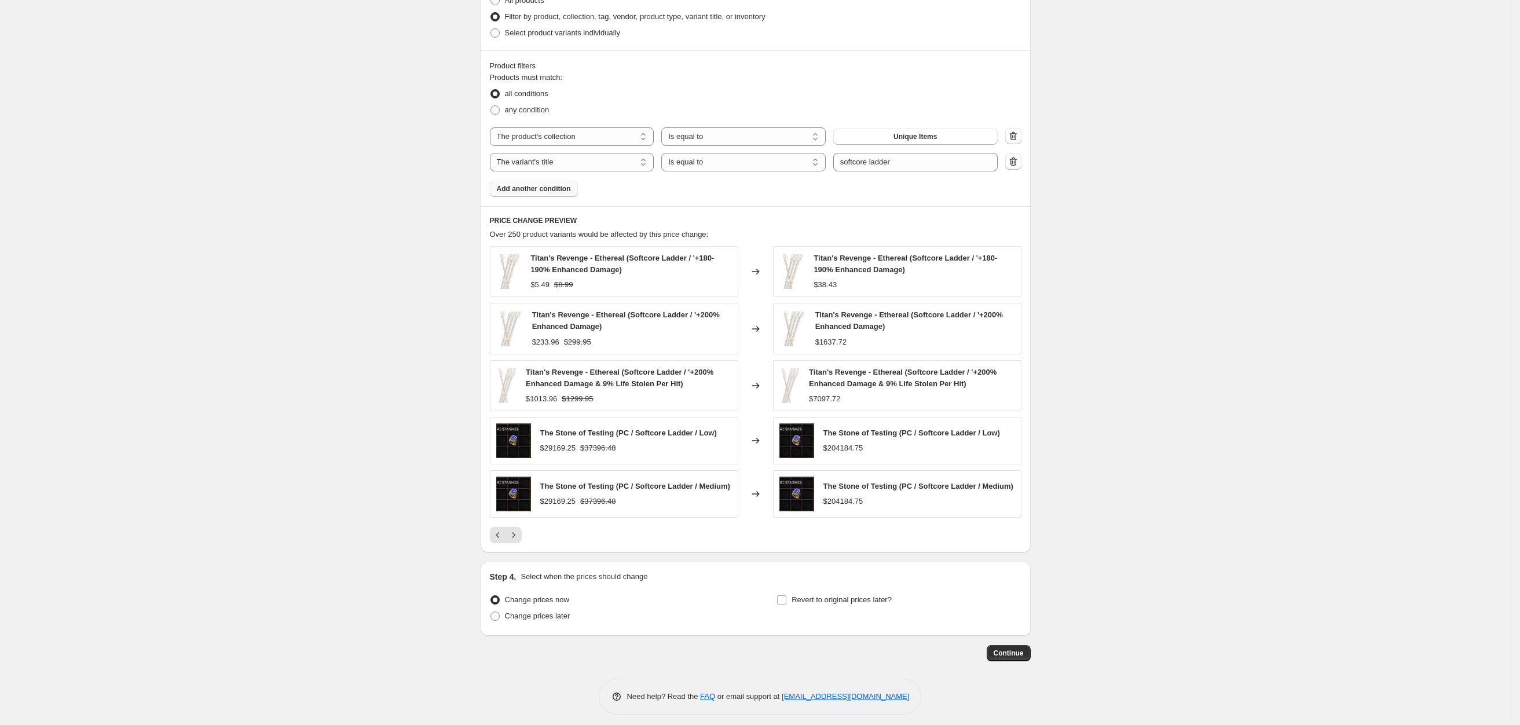
scroll to position [603, 0]
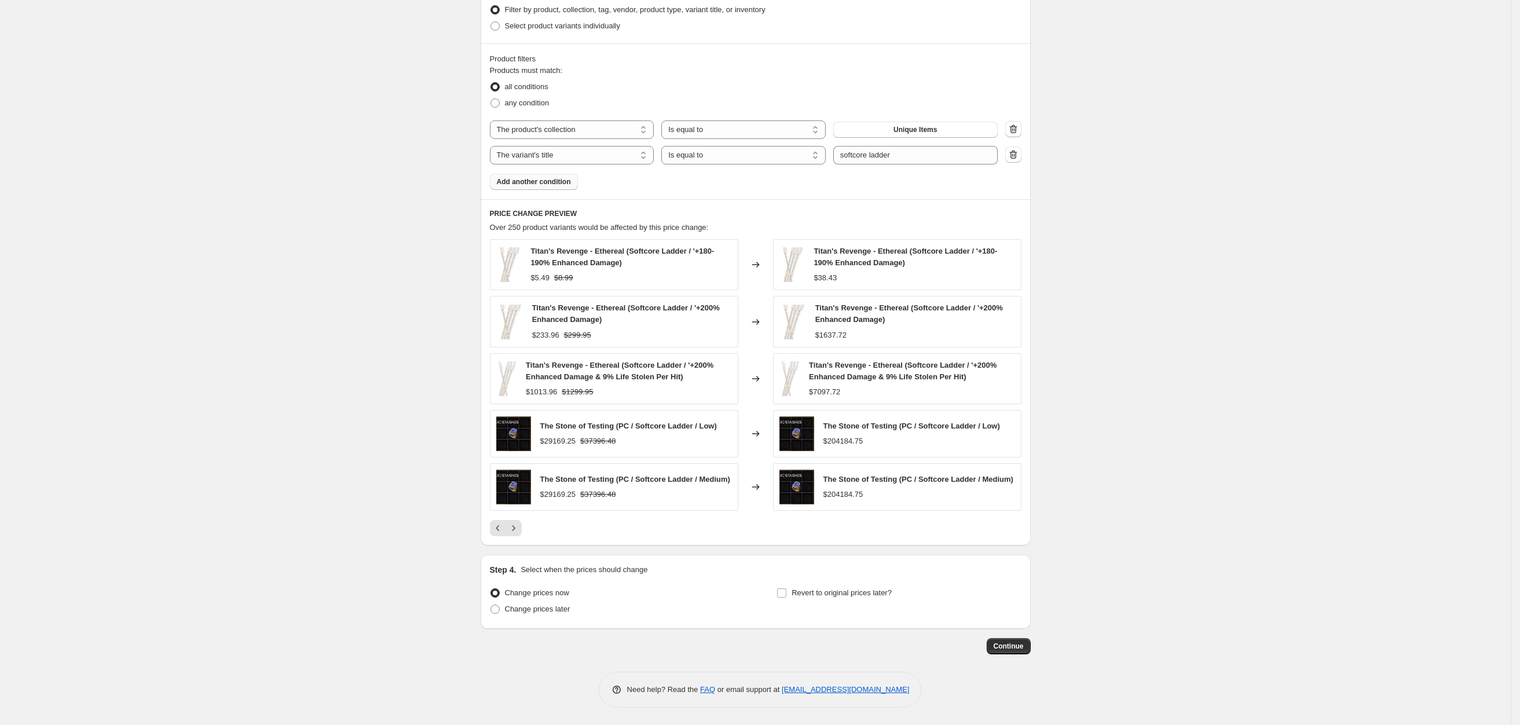
click at [527, 527] on div at bounding box center [756, 528] width 532 height 16
click at [515, 530] on icon "Next" at bounding box center [514, 528] width 12 height 12
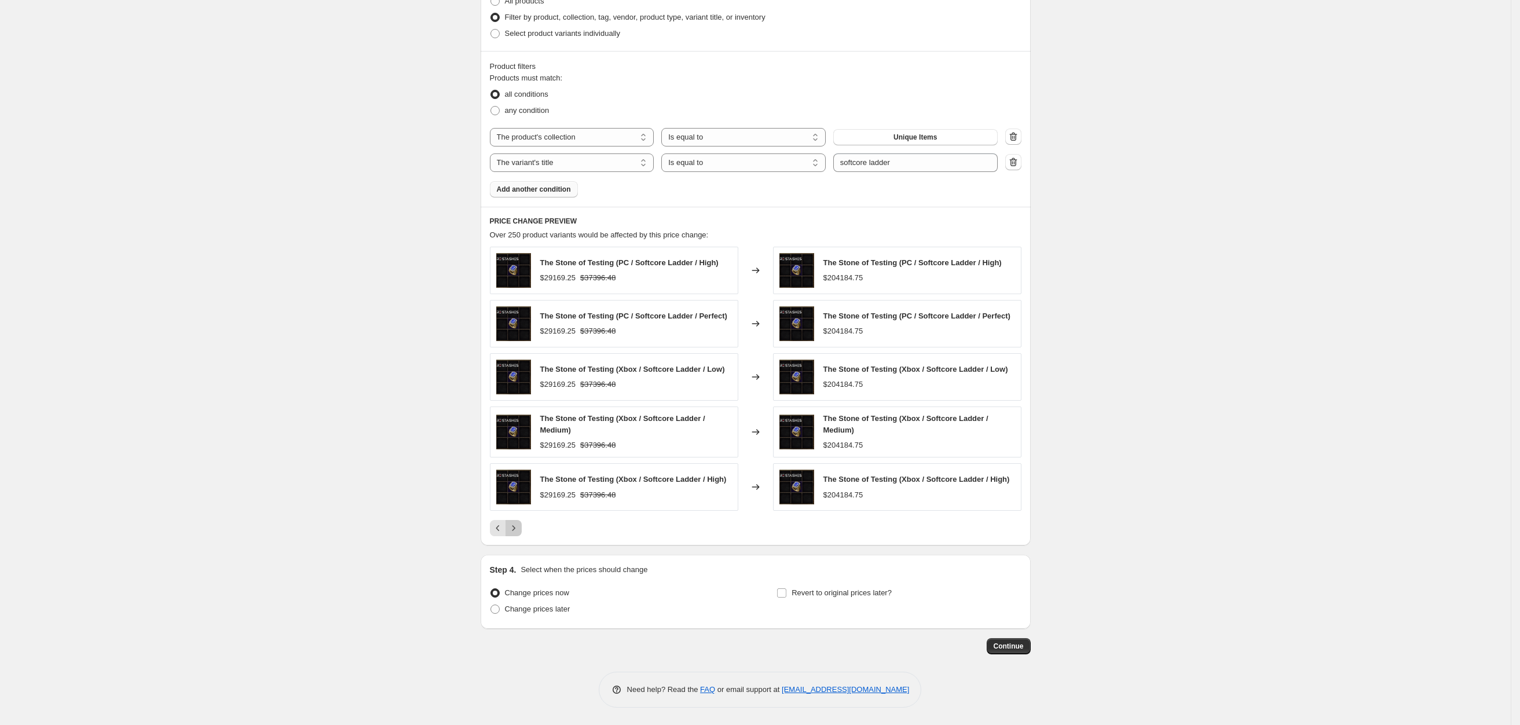
click at [519, 532] on icon "Next" at bounding box center [514, 528] width 12 height 12
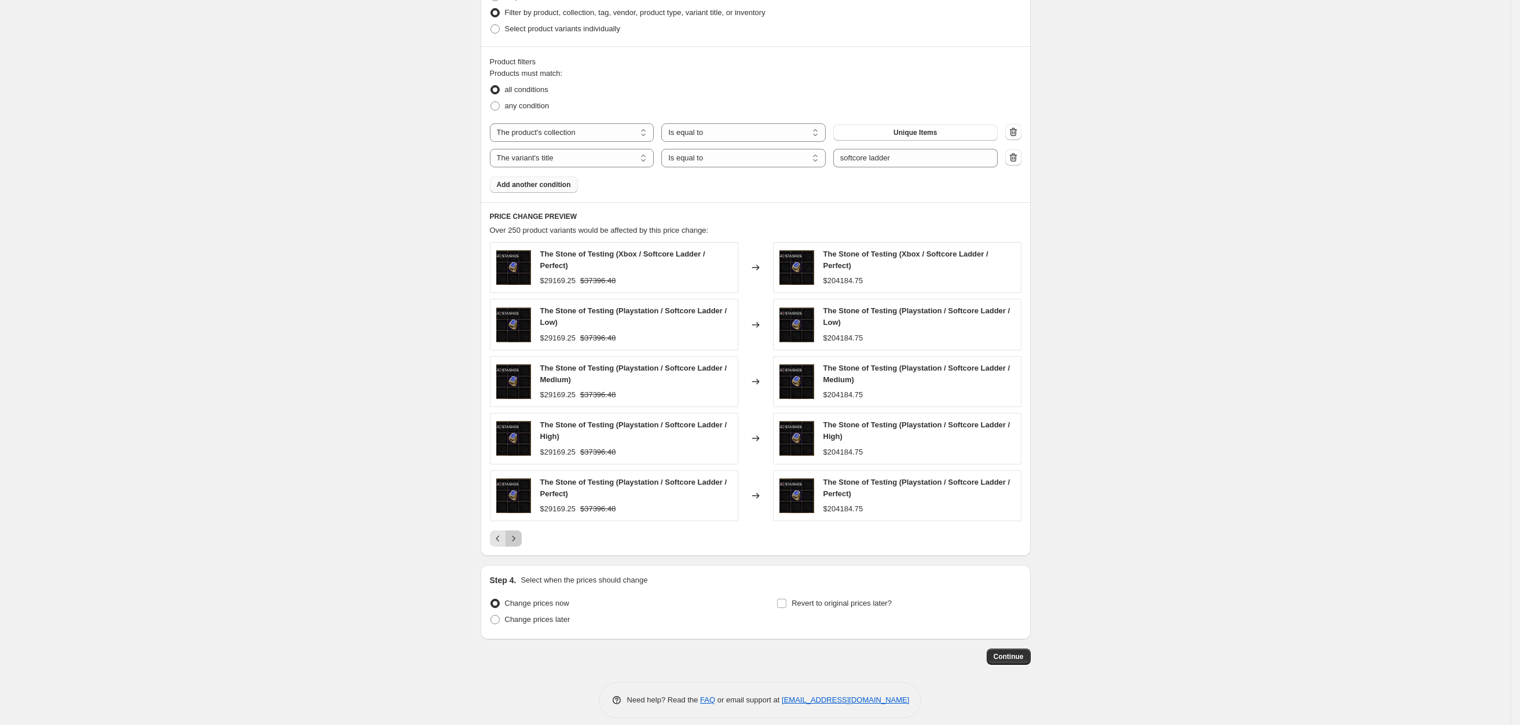
click at [522, 543] on button "Next" at bounding box center [513, 538] width 16 height 16
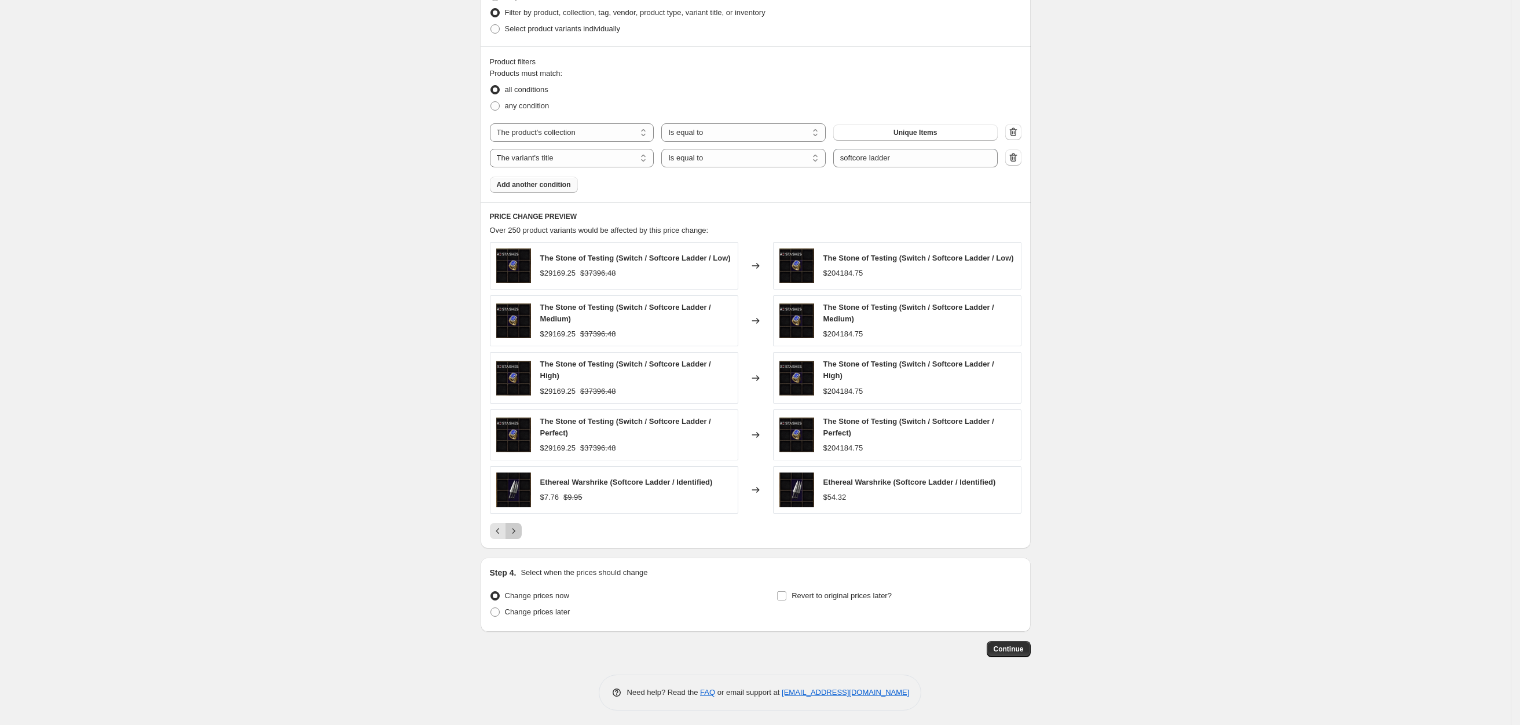
click at [518, 537] on icon "Next" at bounding box center [514, 531] width 12 height 12
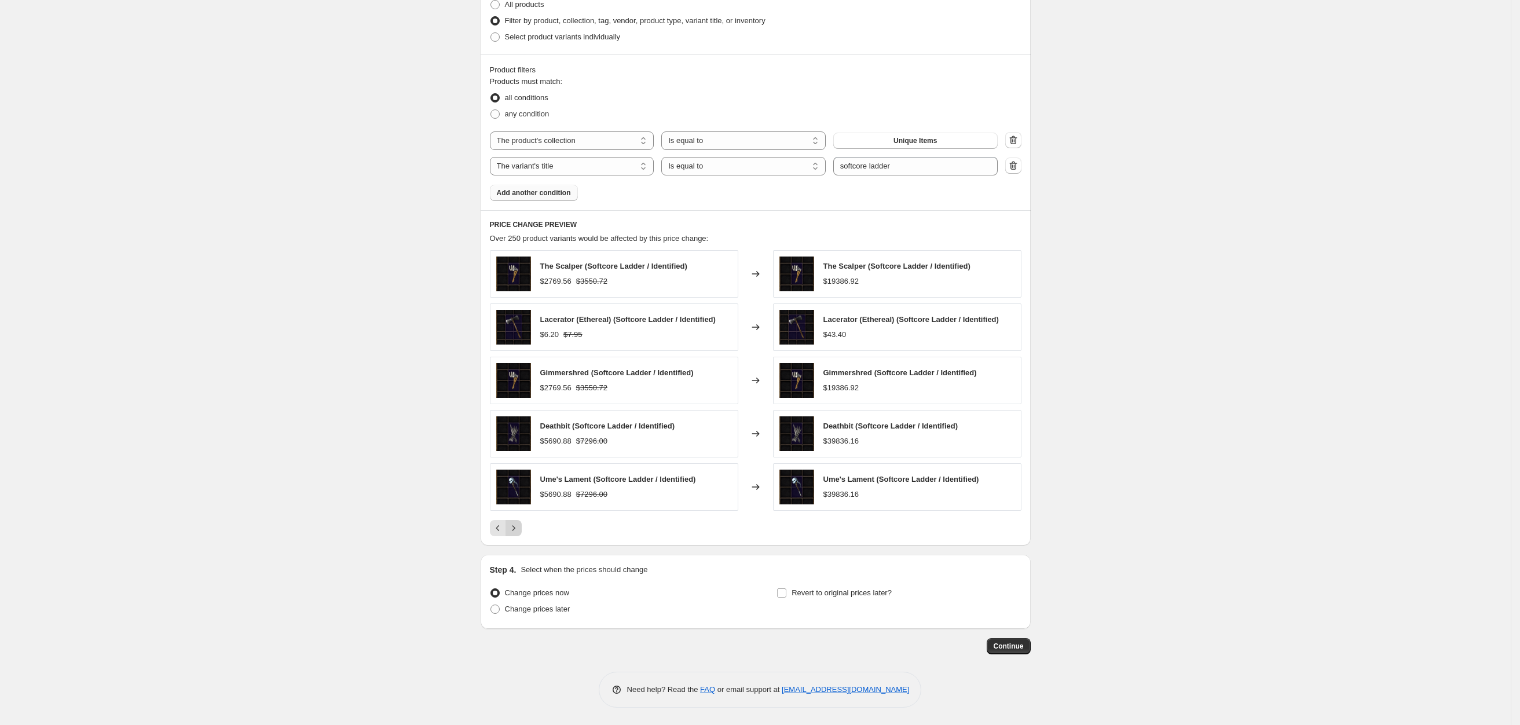
click at [518, 525] on icon "Next" at bounding box center [514, 528] width 12 height 12
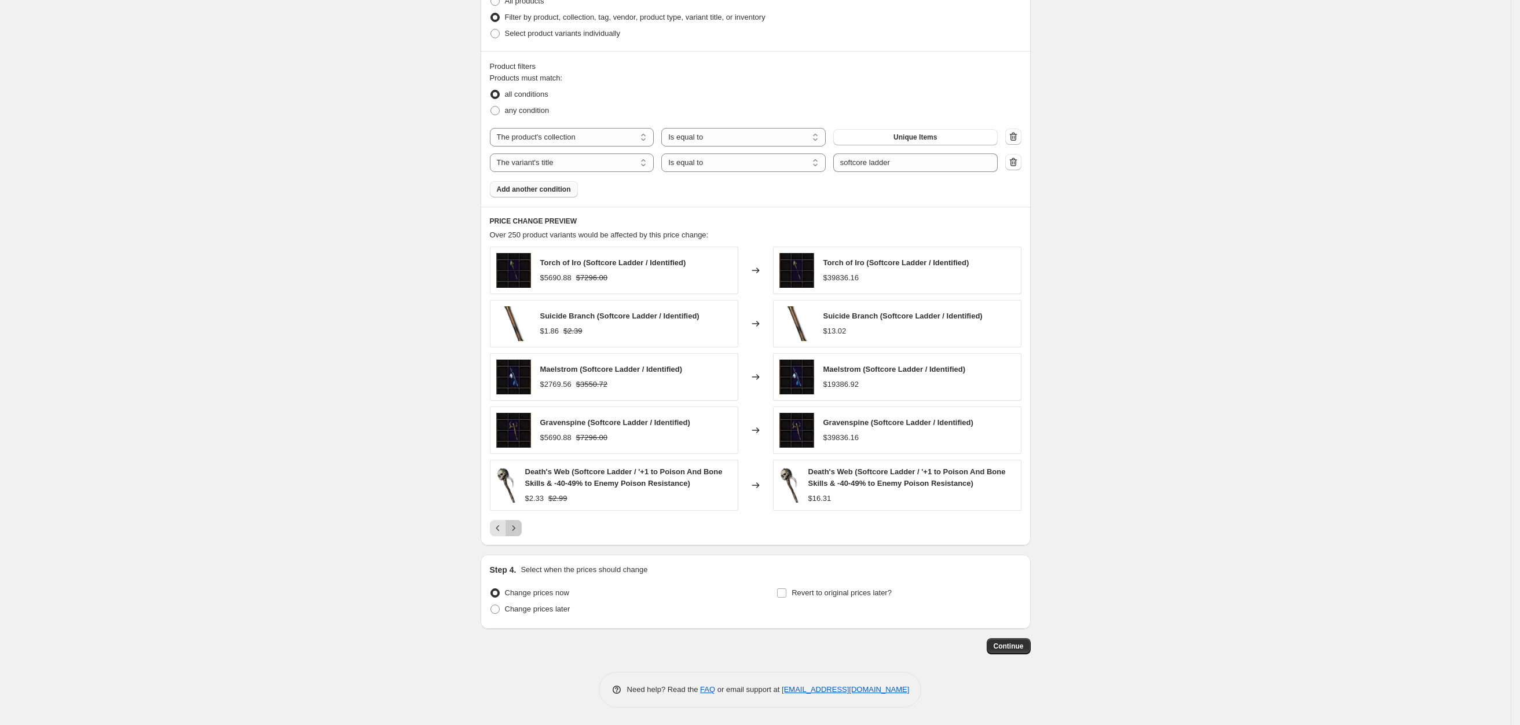
click at [519, 534] on icon "Next" at bounding box center [514, 528] width 12 height 12
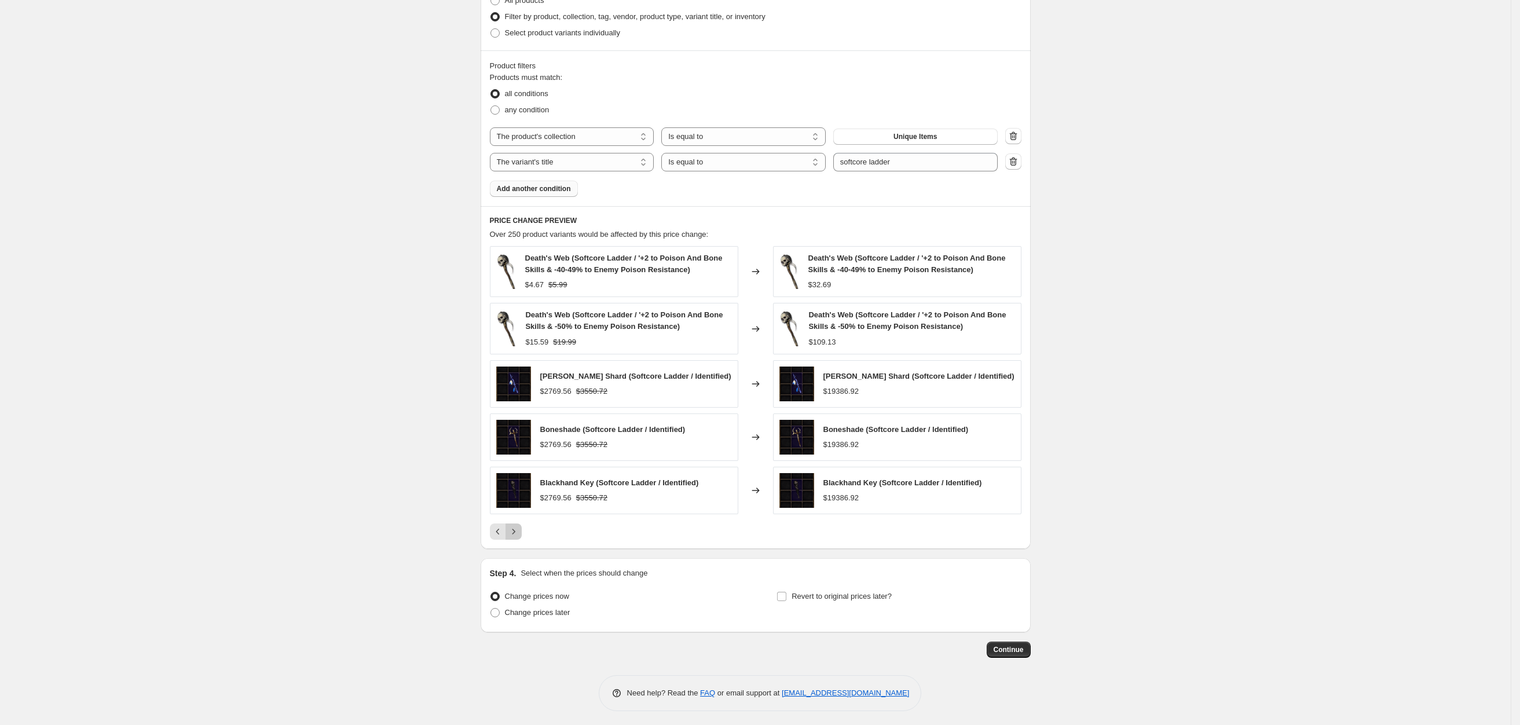
click at [518, 533] on icon "Next" at bounding box center [514, 532] width 12 height 12
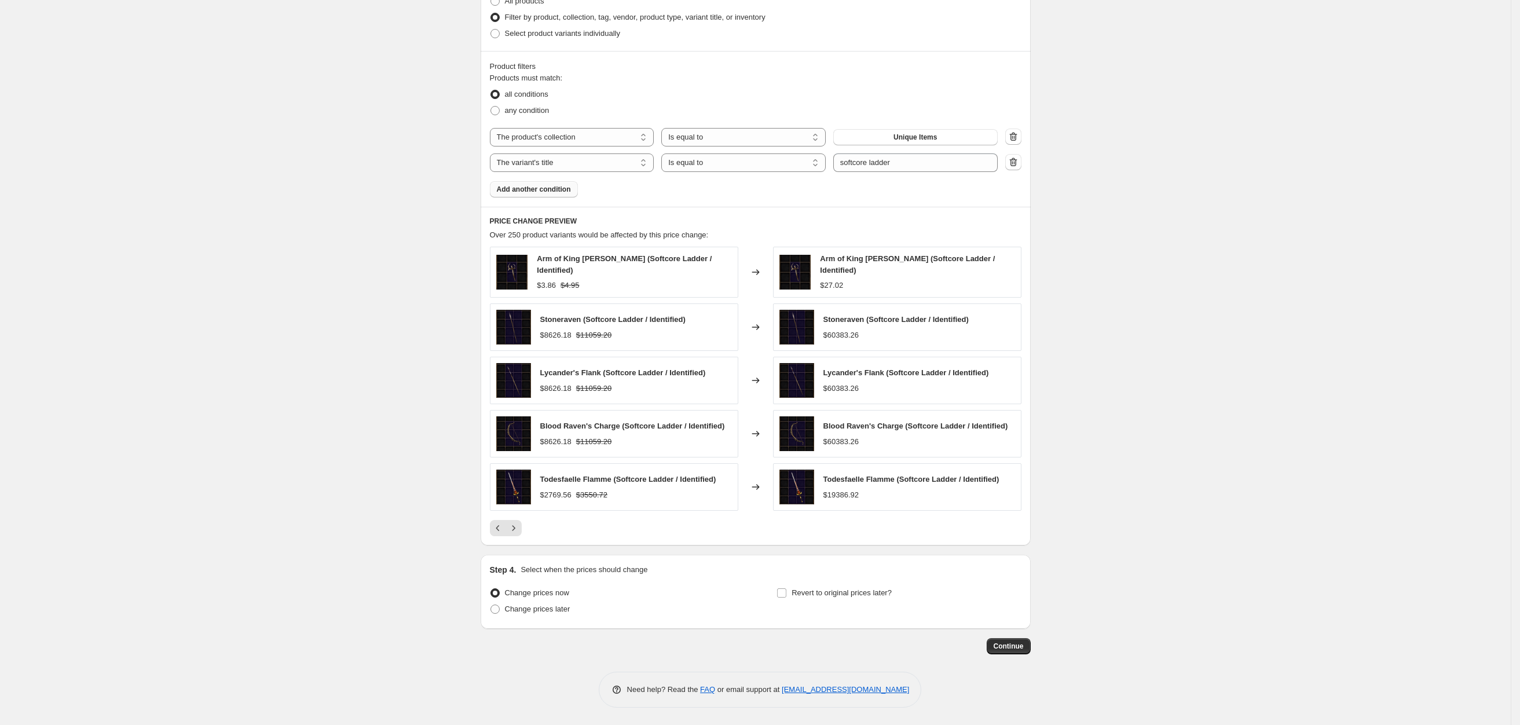
click at [315, 329] on div "Create new price [MEDICAL_DATA]. This page is ready Create new price [MEDICAL_D…" at bounding box center [755, 66] width 1511 height 1317
click at [367, 319] on div "Create new price [MEDICAL_DATA]. This page is ready Create new price [MEDICAL_D…" at bounding box center [755, 66] width 1511 height 1317
click at [519, 527] on icon "Next" at bounding box center [514, 528] width 12 height 12
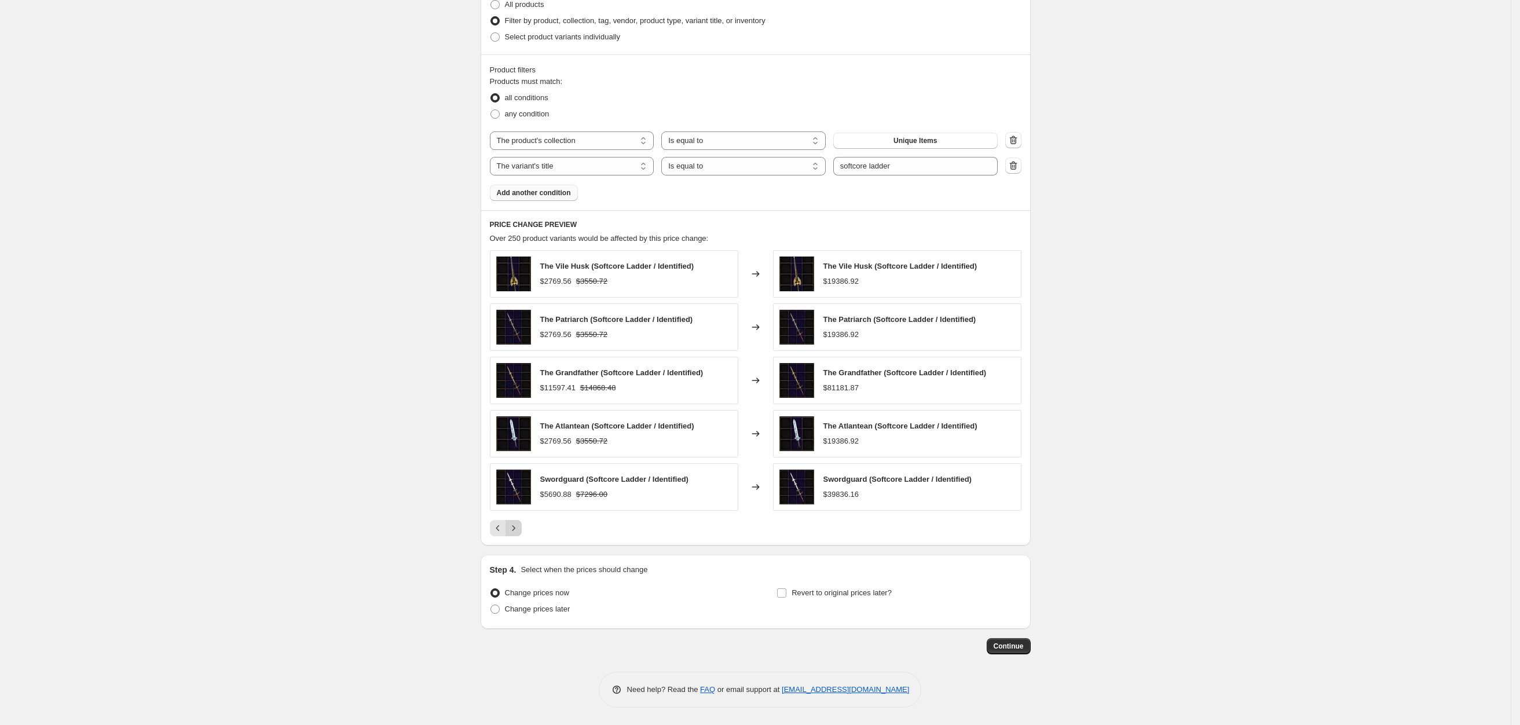
click at [518, 534] on button "Next" at bounding box center [513, 528] width 16 height 16
click at [516, 533] on icon "Next" at bounding box center [514, 528] width 12 height 12
click at [519, 526] on icon "Next" at bounding box center [514, 528] width 12 height 12
click at [519, 527] on icon "Next" at bounding box center [514, 528] width 12 height 12
click at [522, 525] on button "Next" at bounding box center [513, 528] width 16 height 16
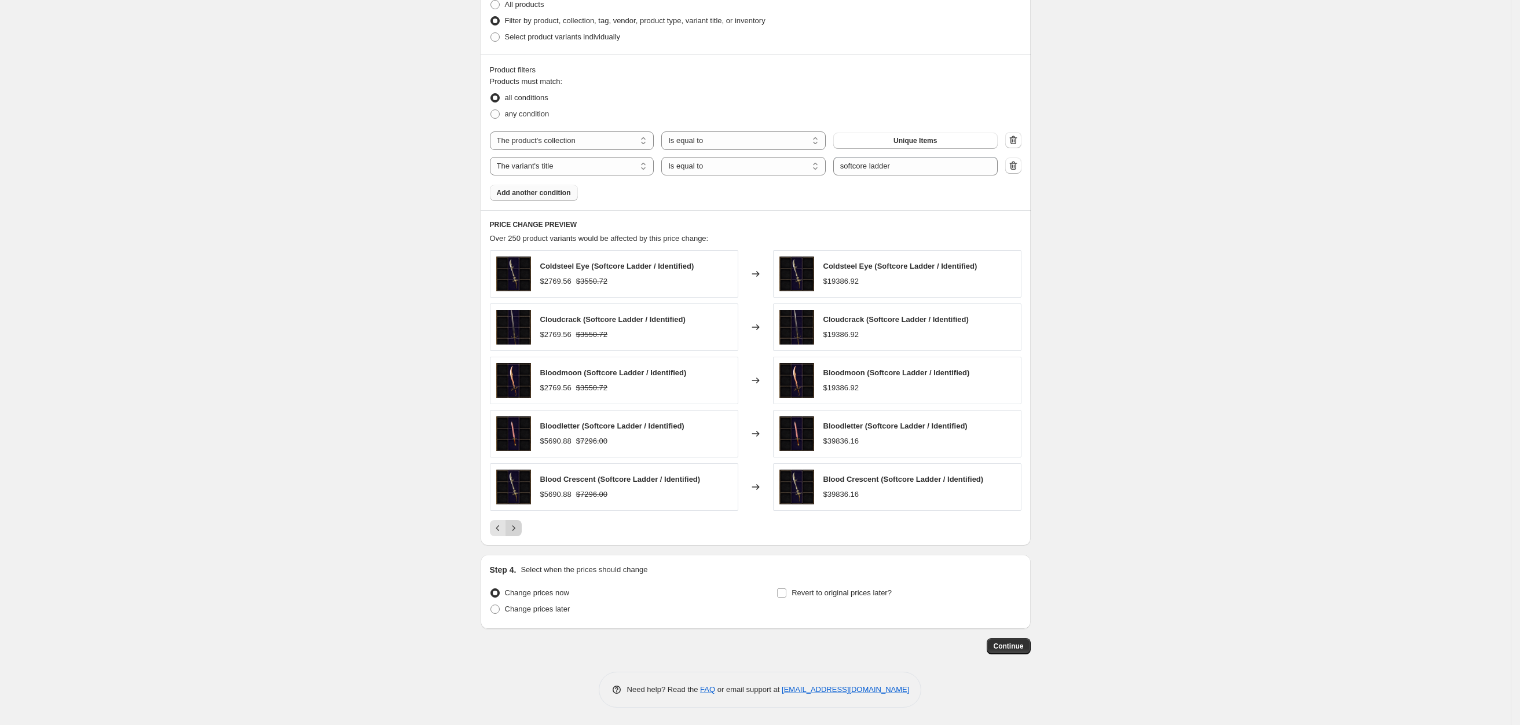
click at [518, 527] on icon "Next" at bounding box center [514, 528] width 12 height 12
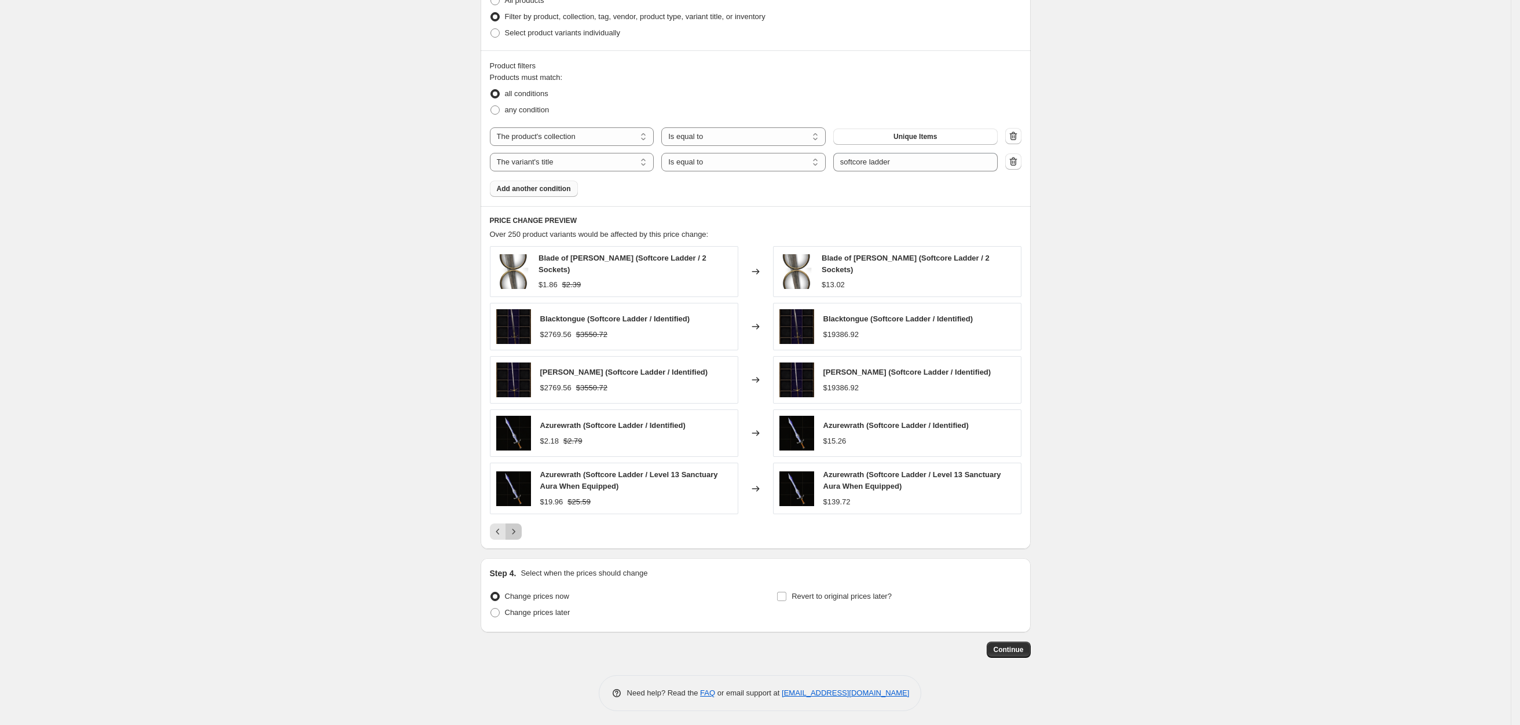
click at [516, 535] on icon "Next" at bounding box center [514, 532] width 12 height 12
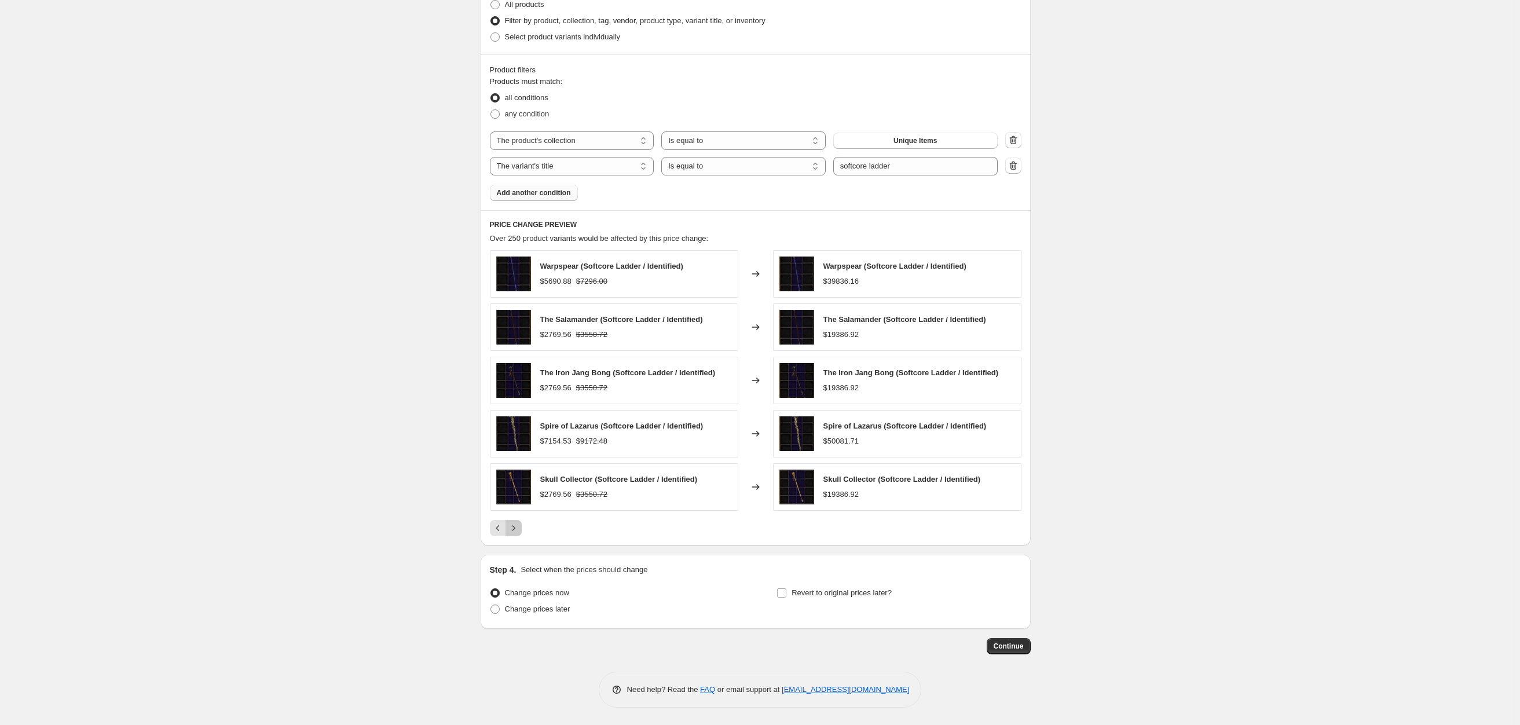
click at [516, 527] on icon "Next" at bounding box center [514, 528] width 12 height 12
click at [515, 526] on icon "Next" at bounding box center [513, 527] width 3 height 5
click at [515, 528] on icon "Next" at bounding box center [513, 527] width 3 height 5
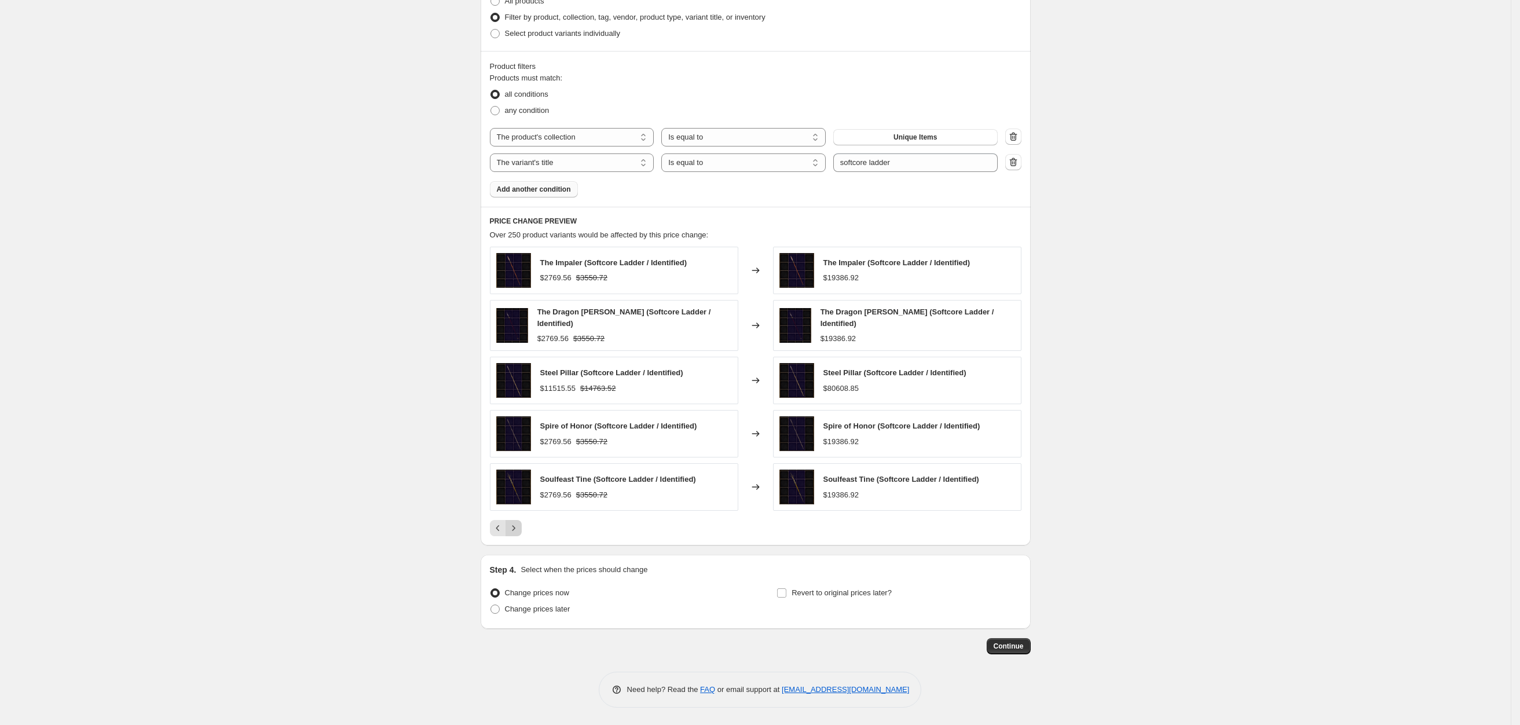
click at [514, 530] on icon "Next" at bounding box center [514, 528] width 12 height 12
click at [518, 524] on icon "Next" at bounding box center [514, 528] width 12 height 12
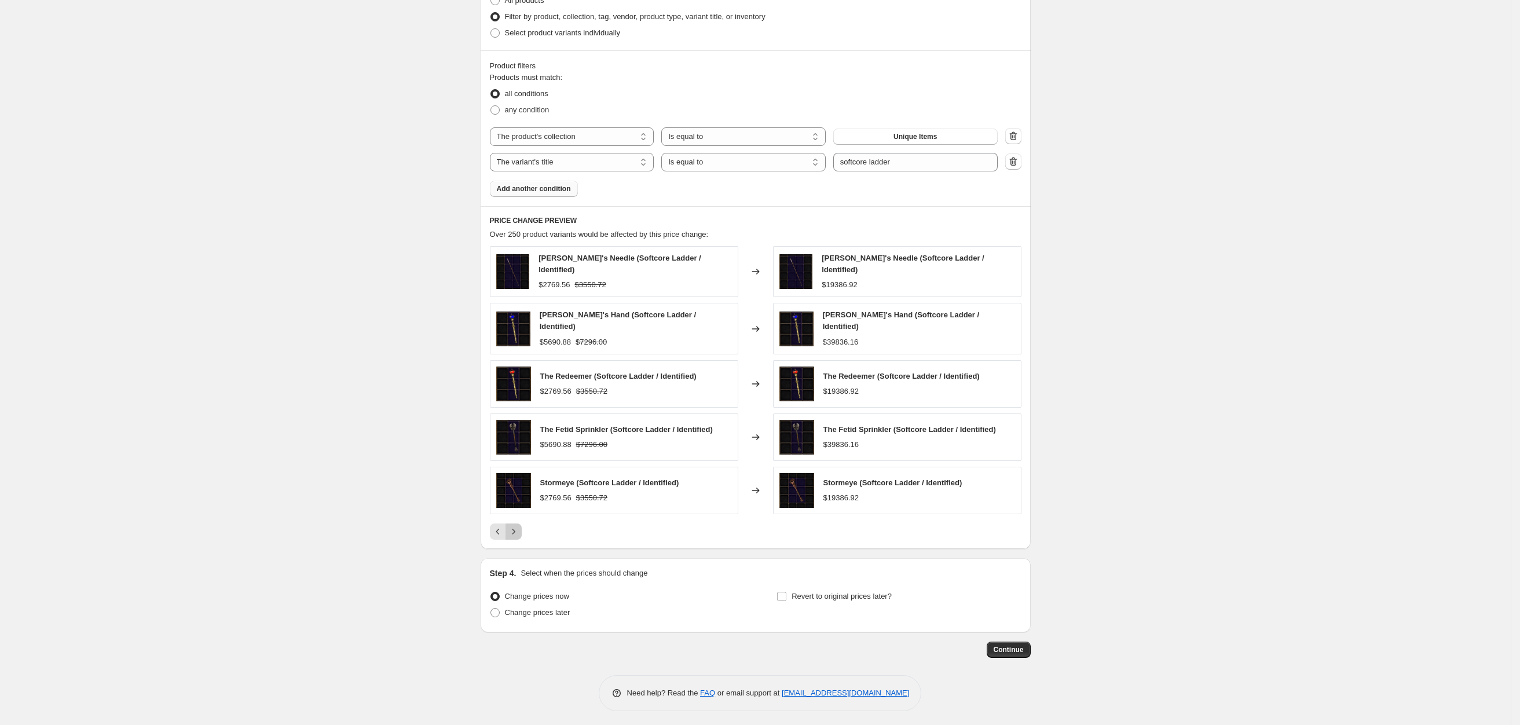
click at [516, 529] on icon "Next" at bounding box center [514, 532] width 12 height 12
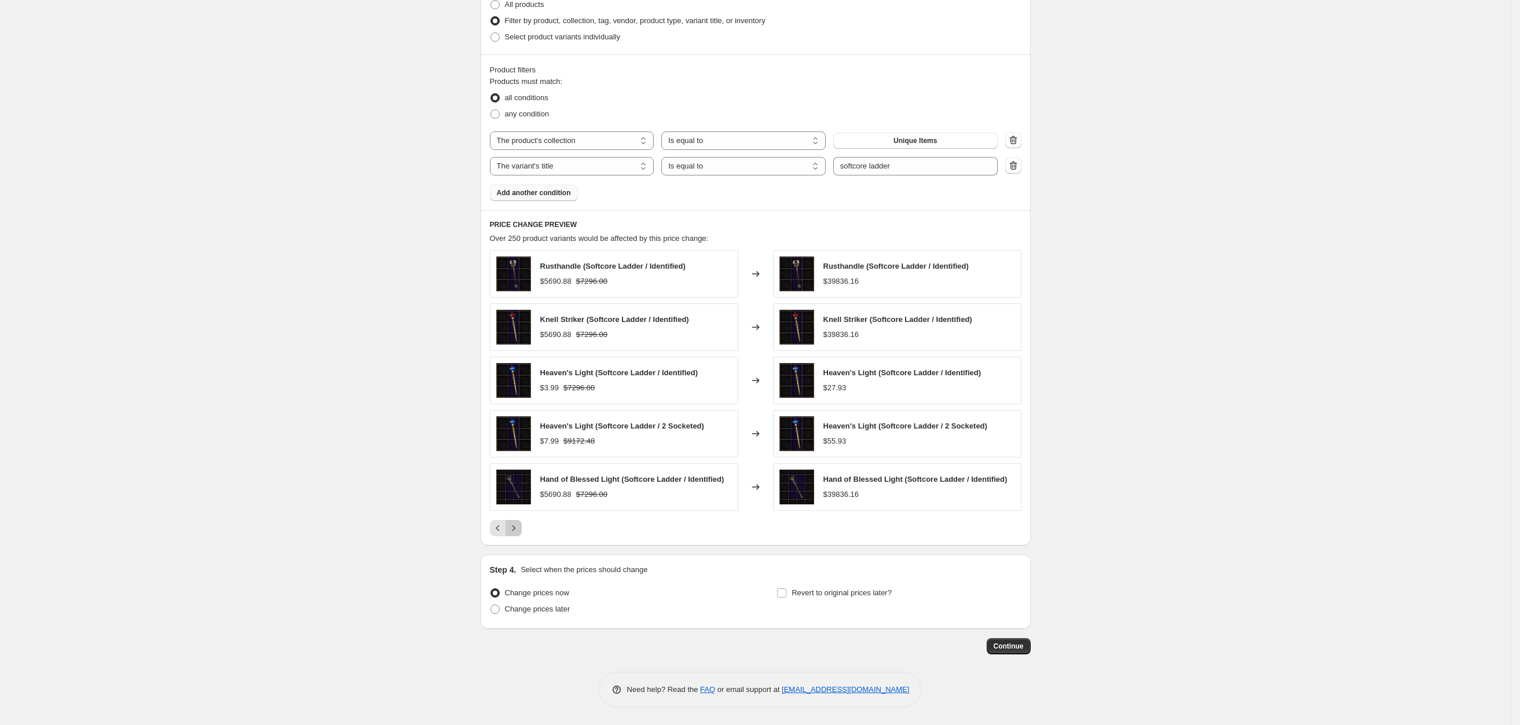
click at [522, 526] on button "Next" at bounding box center [513, 528] width 16 height 16
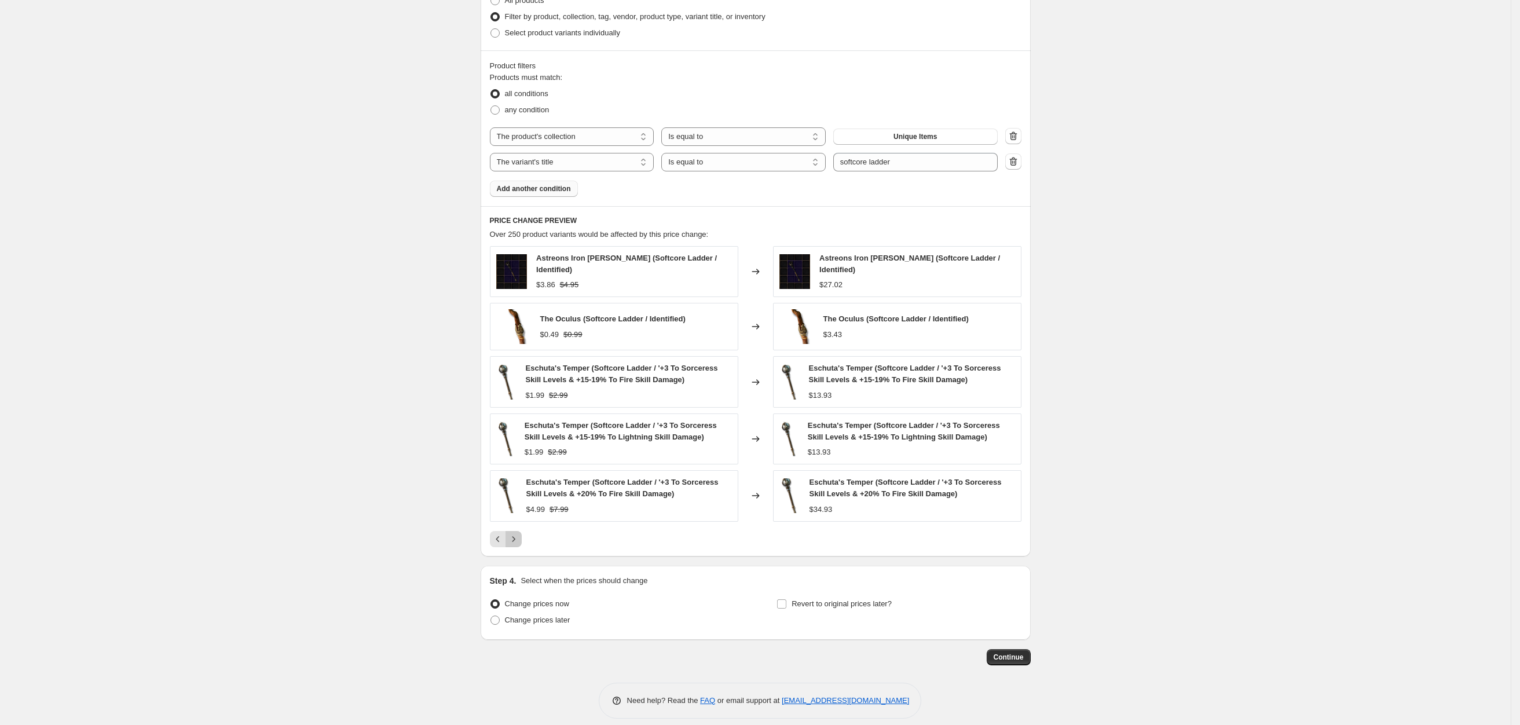
click at [518, 540] on icon "Next" at bounding box center [514, 539] width 12 height 12
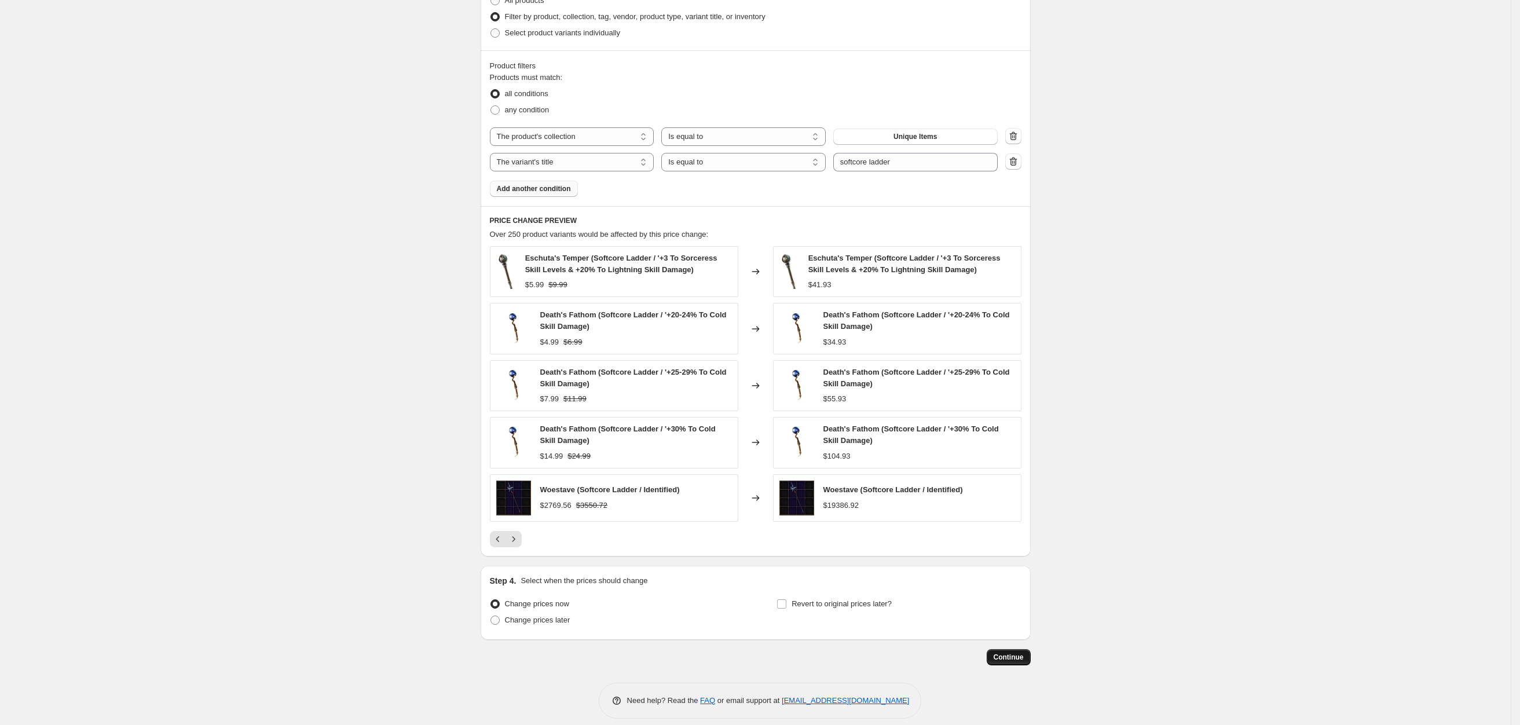
click at [999, 656] on span "Continue" at bounding box center [1009, 657] width 30 height 9
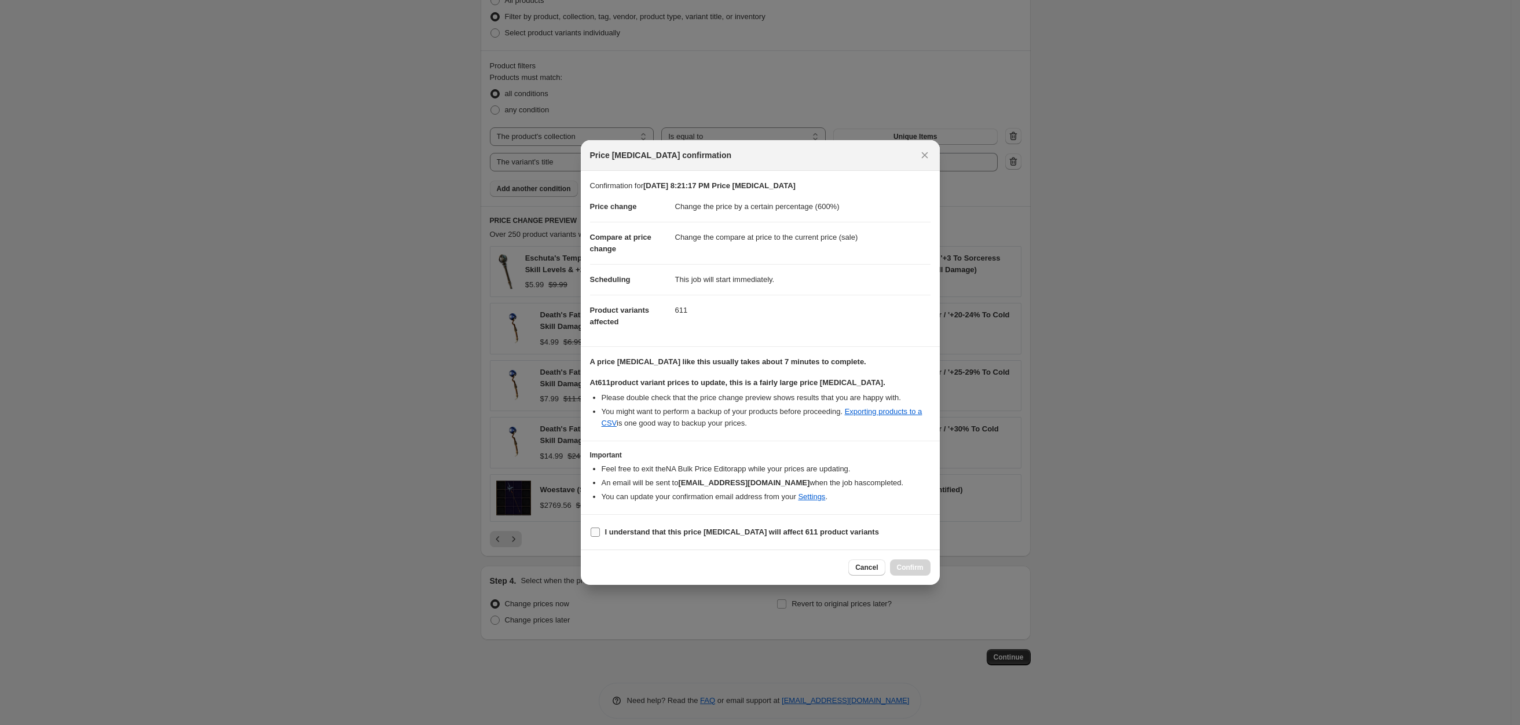
click at [695, 530] on b "I understand that this price [MEDICAL_DATA] will affect 611 product variants" at bounding box center [742, 531] width 274 height 9
click at [600, 530] on input "I understand that this price [MEDICAL_DATA] will affect 611 product variants" at bounding box center [595, 531] width 9 height 9
checkbox input "true"
click at [905, 563] on button "Confirm" at bounding box center [910, 567] width 41 height 16
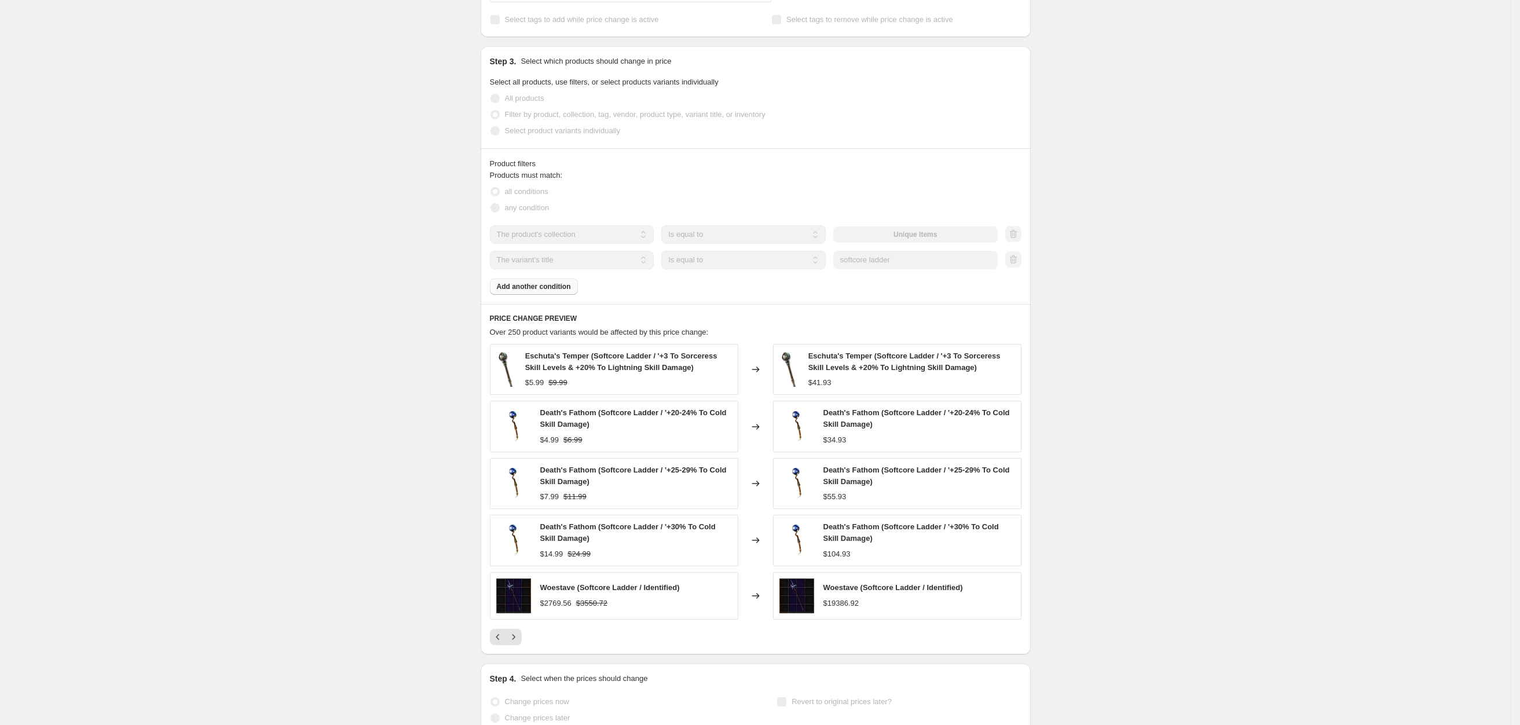
scroll to position [578, 0]
click at [1144, 345] on div "[DATE] 8:21:17 PM Price [MEDICAL_DATA]. This page is ready [DATE] 8:21:17 PM Pr…" at bounding box center [755, 115] width 1511 height 1386
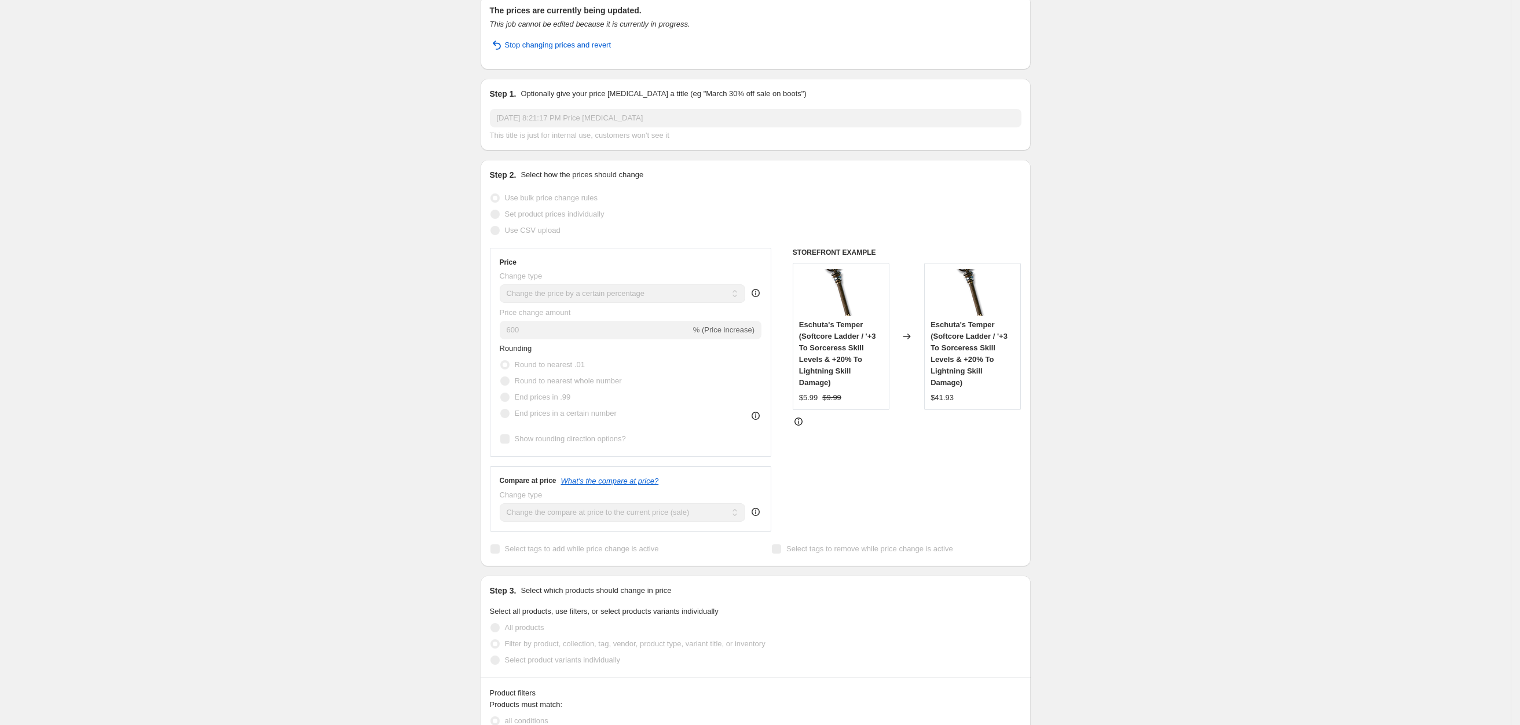
scroll to position [0, 0]
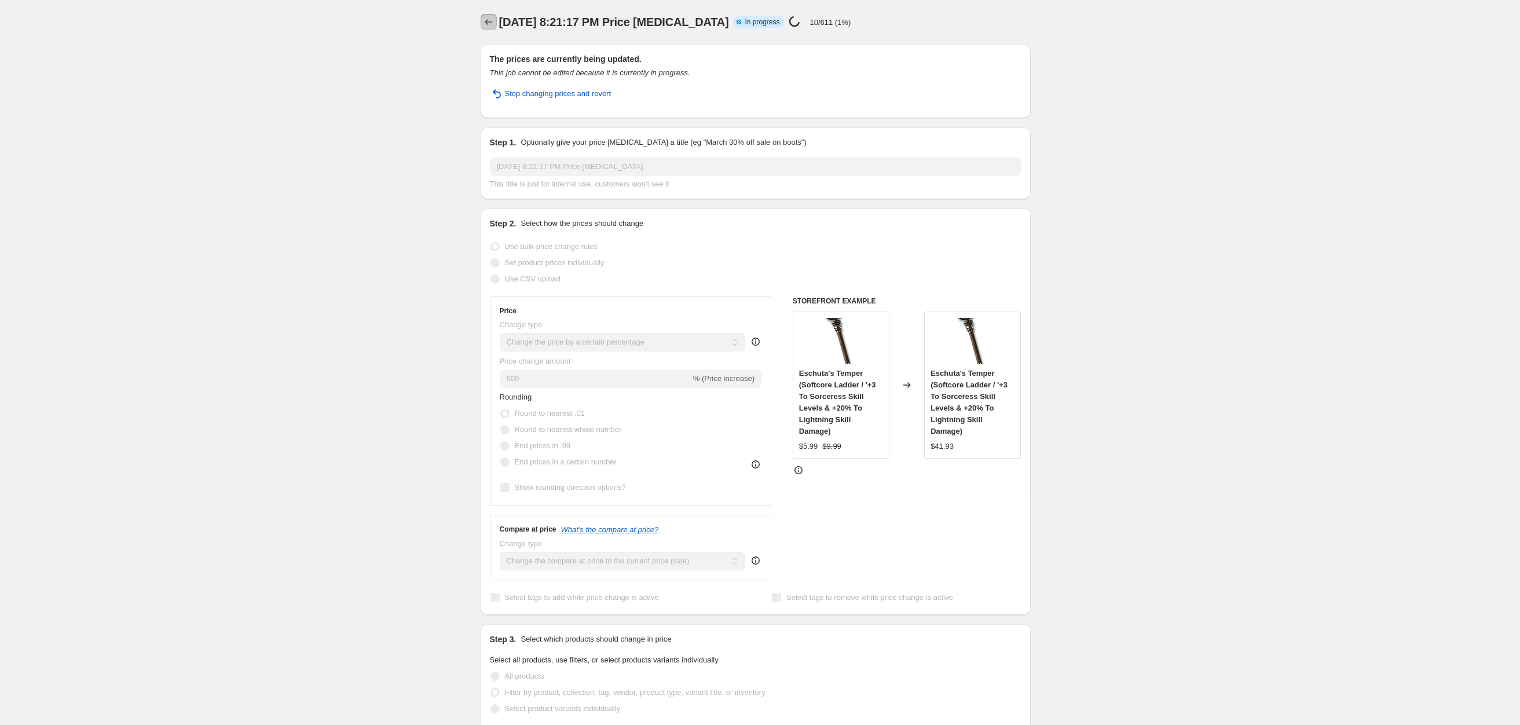
click at [489, 16] on icon "Price change jobs" at bounding box center [489, 22] width 12 height 12
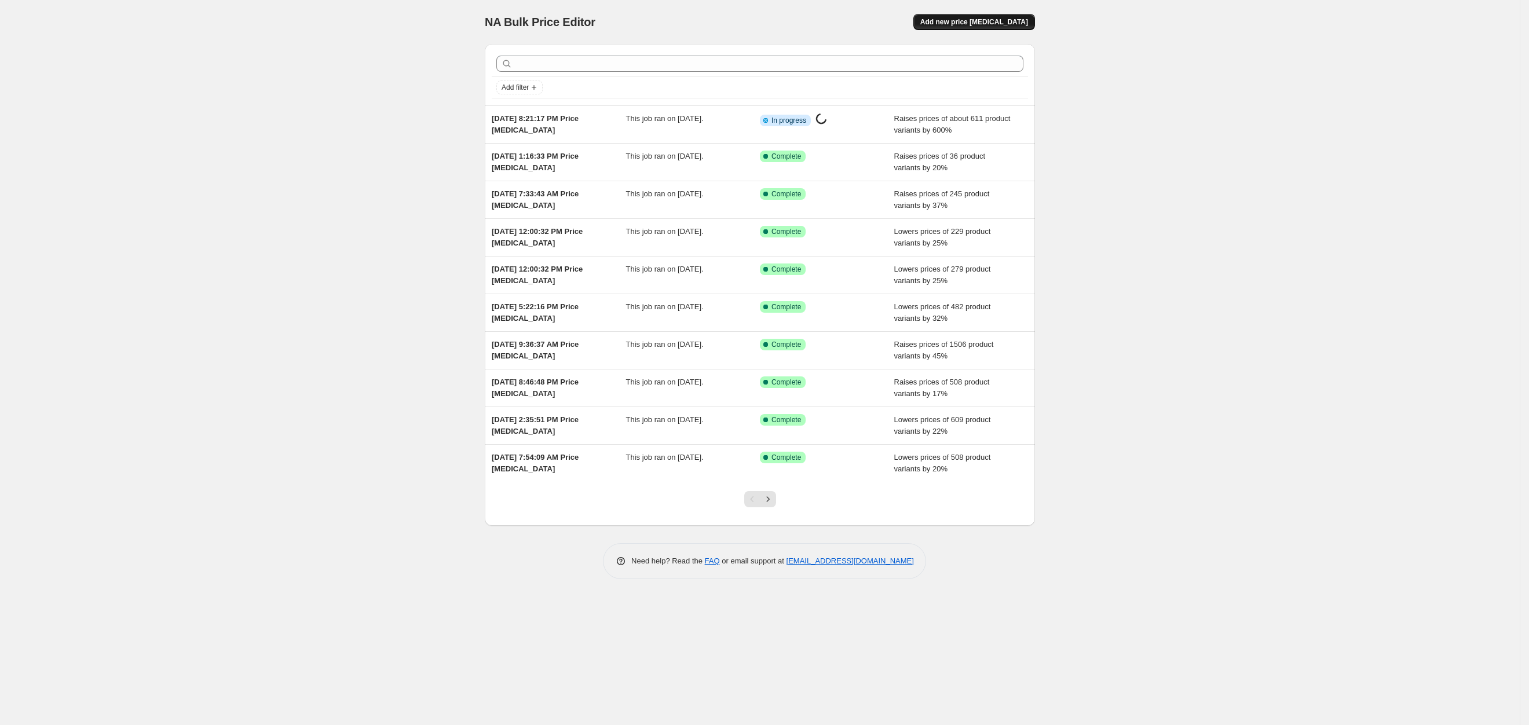
click at [965, 17] on span "Add new price [MEDICAL_DATA]" at bounding box center [974, 21] width 108 height 9
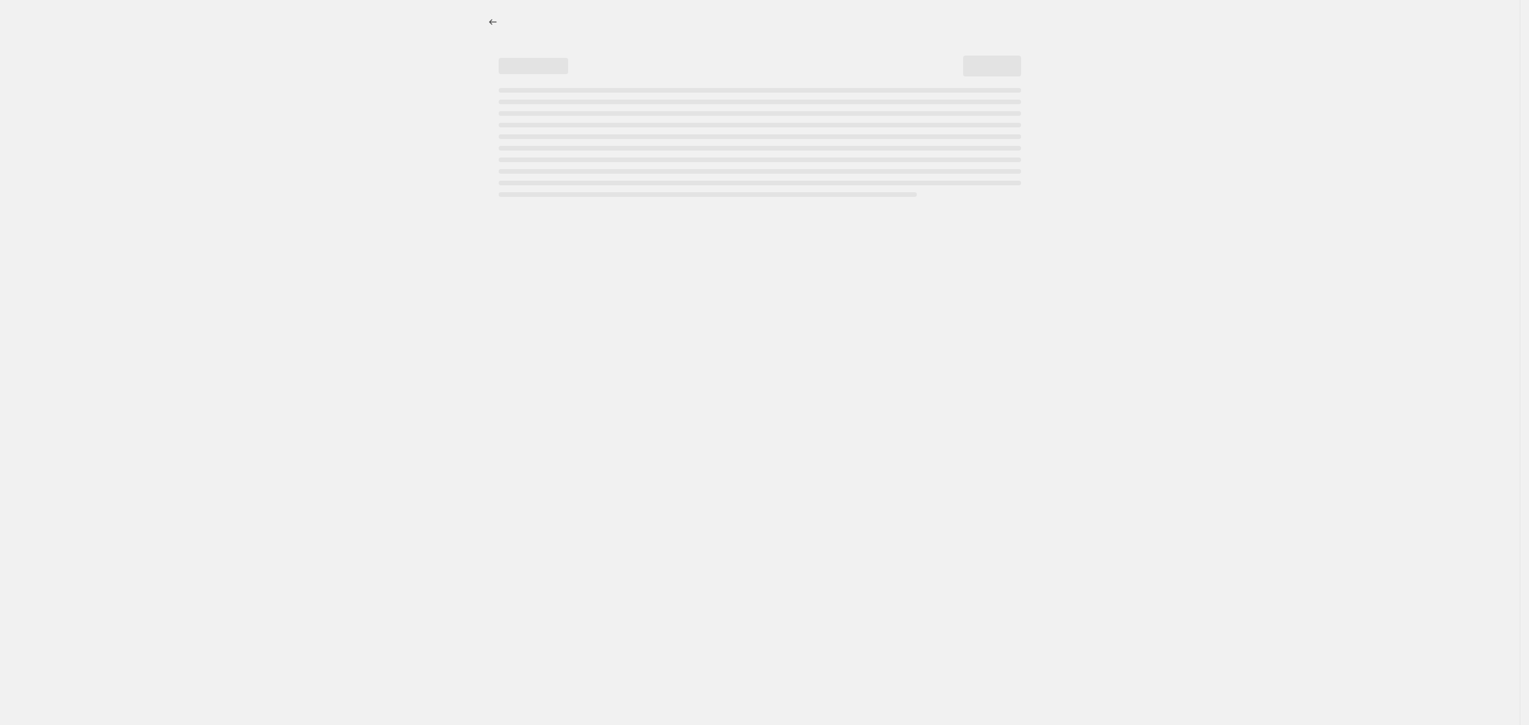
select select "percentage"
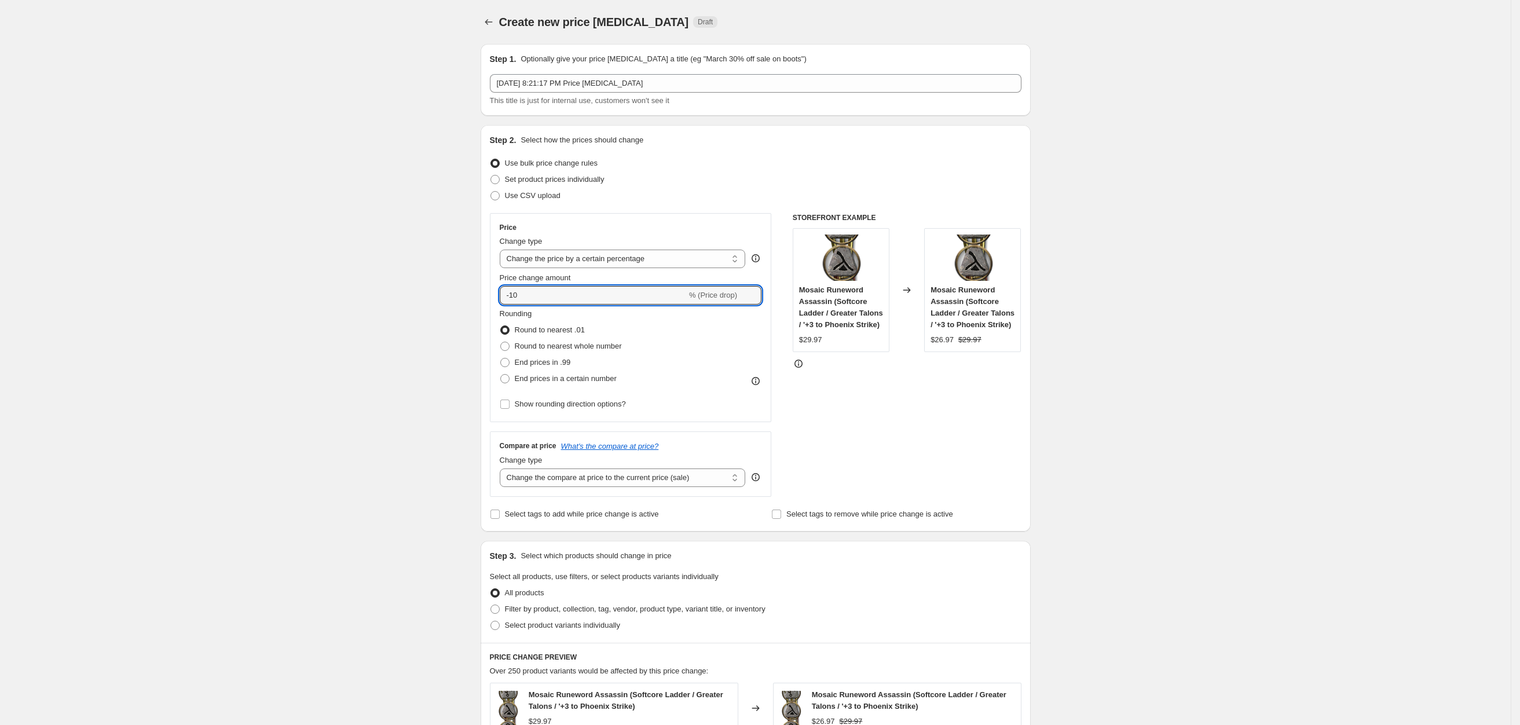
drag, startPoint x: 541, startPoint y: 299, endPoint x: 186, endPoint y: 284, distance: 354.7
click at [408, 292] on div "Create new price [MEDICAL_DATA]. This page is ready Create new price [MEDICAL_D…" at bounding box center [755, 584] width 1511 height 1168
type input "600"
click at [353, 342] on div "Create new price [MEDICAL_DATA]. This page is ready Create new price [MEDICAL_D…" at bounding box center [755, 584] width 1511 height 1168
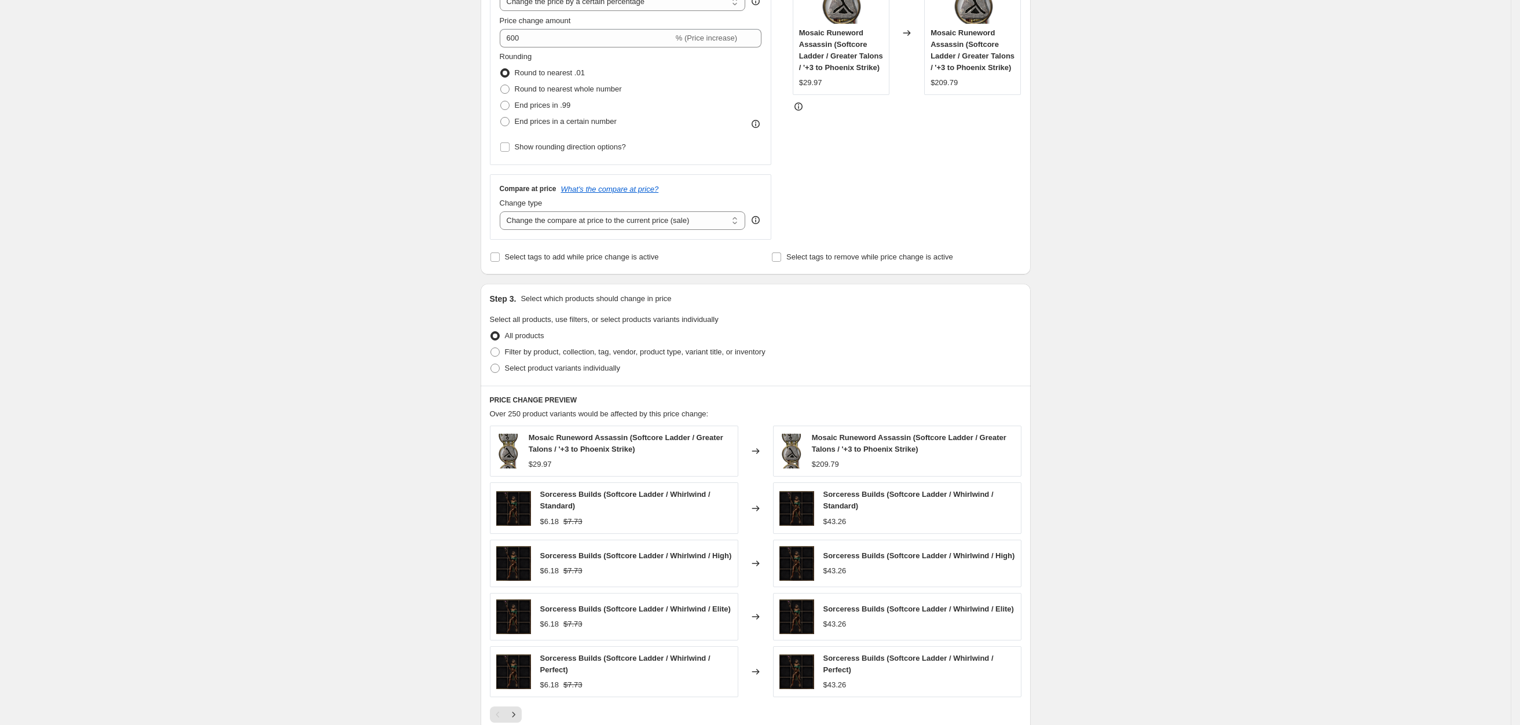
scroll to position [261, 0]
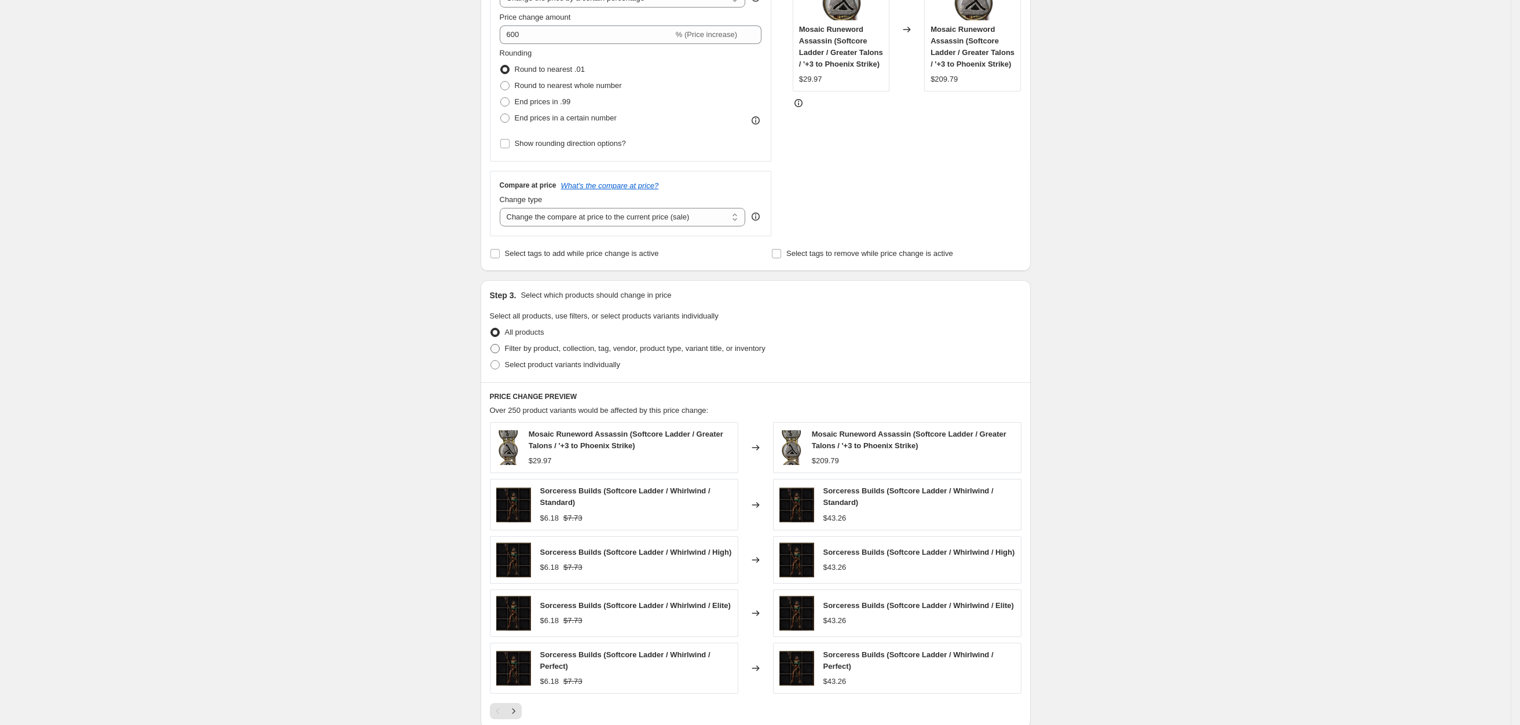
click at [522, 347] on span "Filter by product, collection, tag, vendor, product type, variant title, or inv…" at bounding box center [635, 348] width 261 height 9
click at [491, 345] on input "Filter by product, collection, tag, vendor, product type, variant title, or inv…" at bounding box center [490, 344] width 1 height 1
radio input "true"
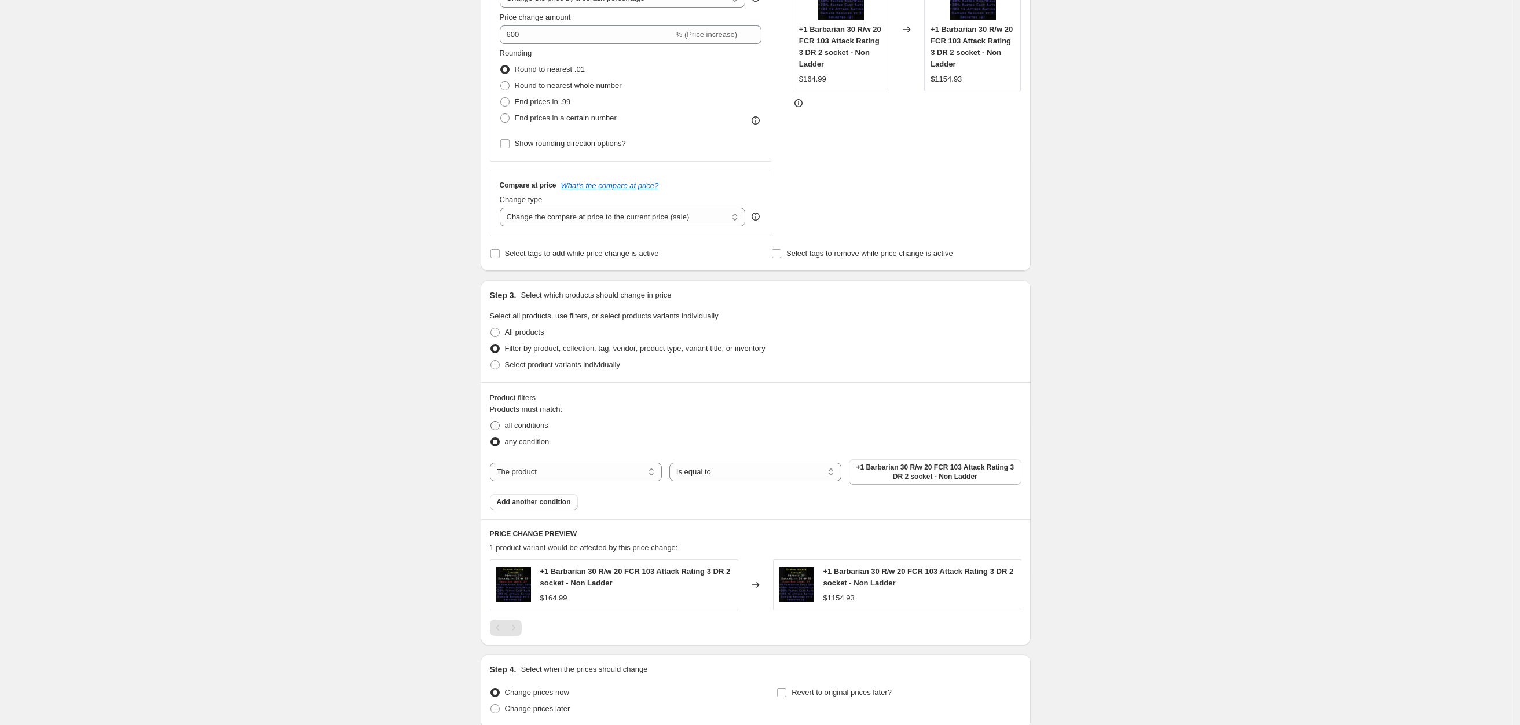
click at [518, 428] on span "all conditions" at bounding box center [526, 425] width 43 height 9
click at [491, 422] on input "all conditions" at bounding box center [490, 421] width 1 height 1
radio input "true"
click at [532, 501] on span "Add another condition" at bounding box center [534, 501] width 74 height 9
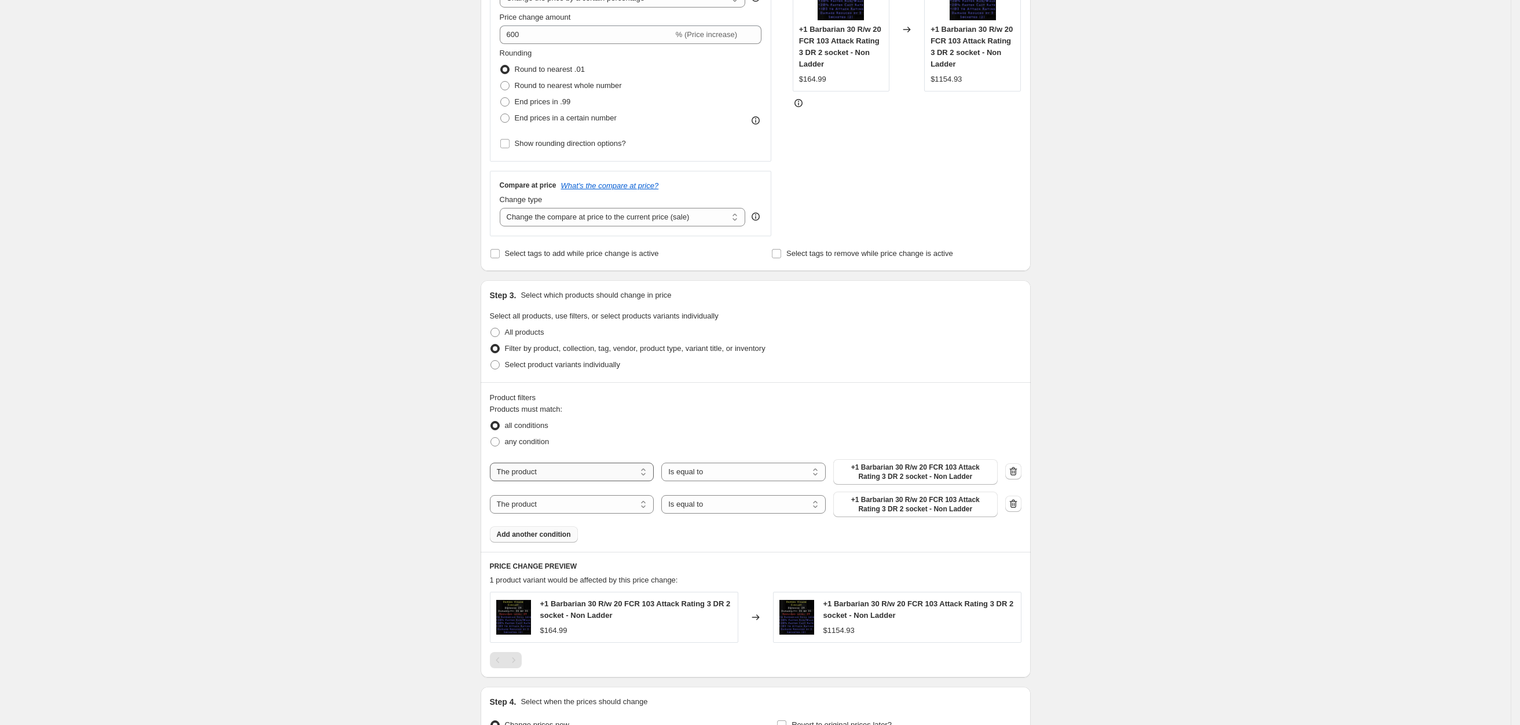
click at [540, 471] on select "The product The product's collection The product's tag The product's vendor The…" at bounding box center [572, 472] width 164 height 19
select select "collection"
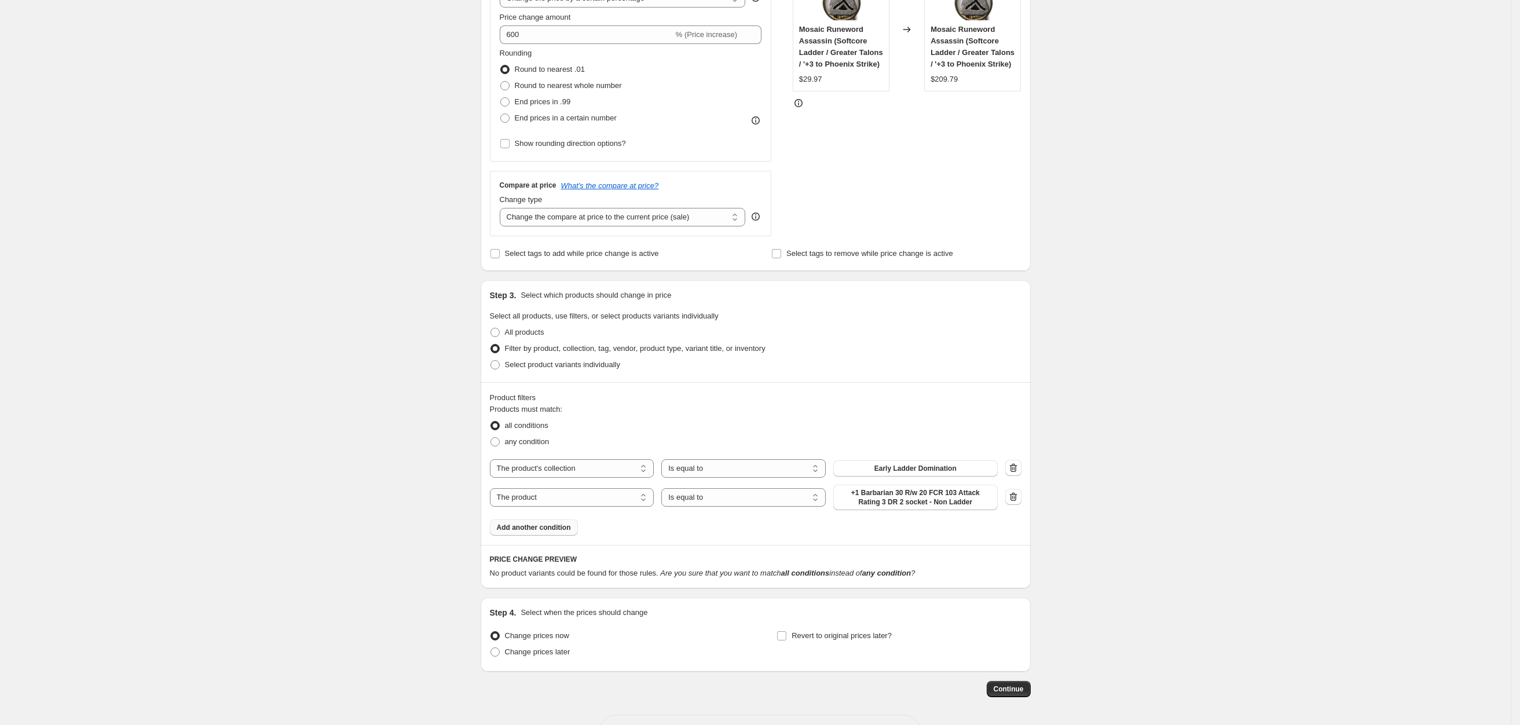
click at [895, 468] on span "Early Ladder Domination" at bounding box center [915, 468] width 82 height 9
click at [609, 507] on div "The product The product's collection The product's tag The product's vendor The…" at bounding box center [744, 497] width 508 height 25
click at [603, 498] on select "The product The product's collection The product's tag The product's vendor The…" at bounding box center [572, 497] width 164 height 19
select select "title"
drag, startPoint x: 893, startPoint y: 493, endPoint x: 730, endPoint y: 491, distance: 163.3
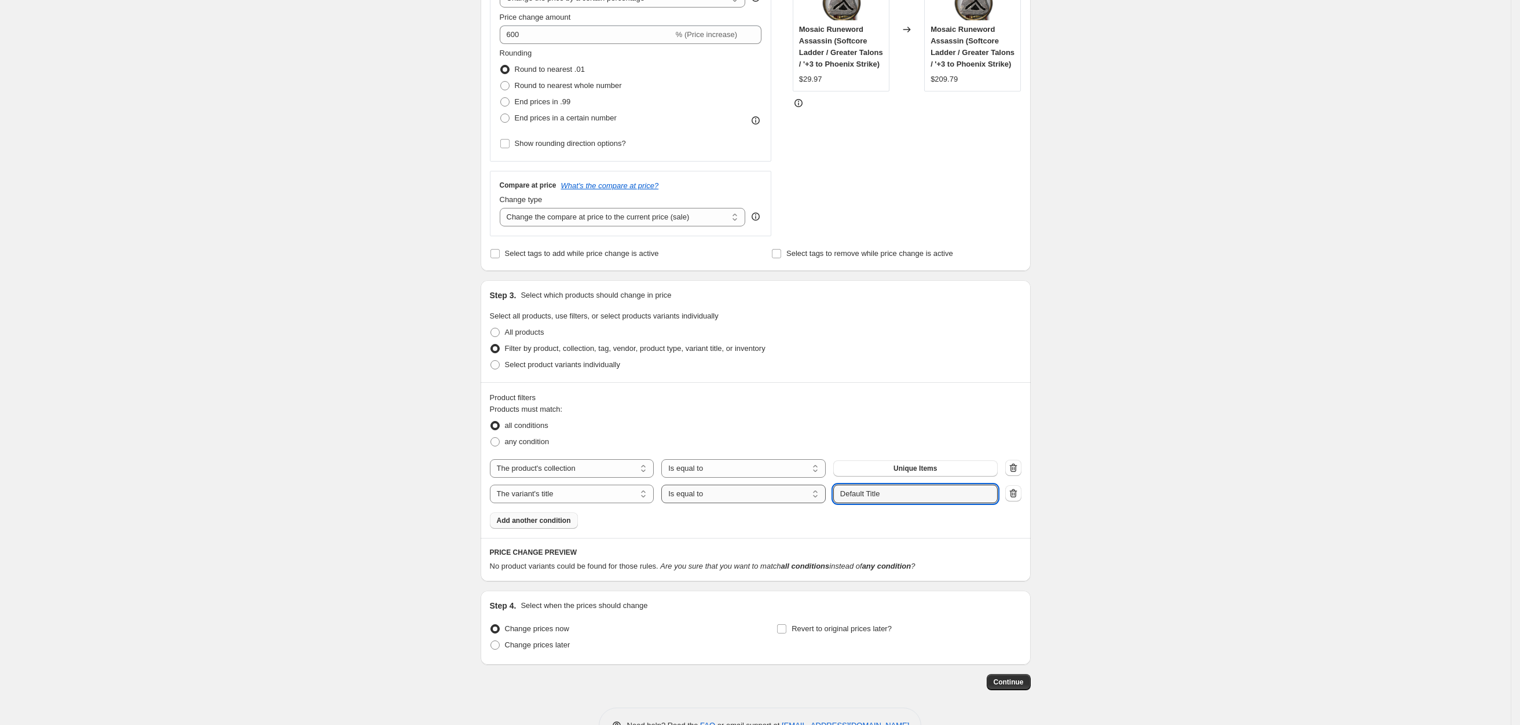
click at [713, 493] on div "The product The product's collection The product's tag The product's vendor The…" at bounding box center [744, 494] width 508 height 19
type input "hardcore ladder"
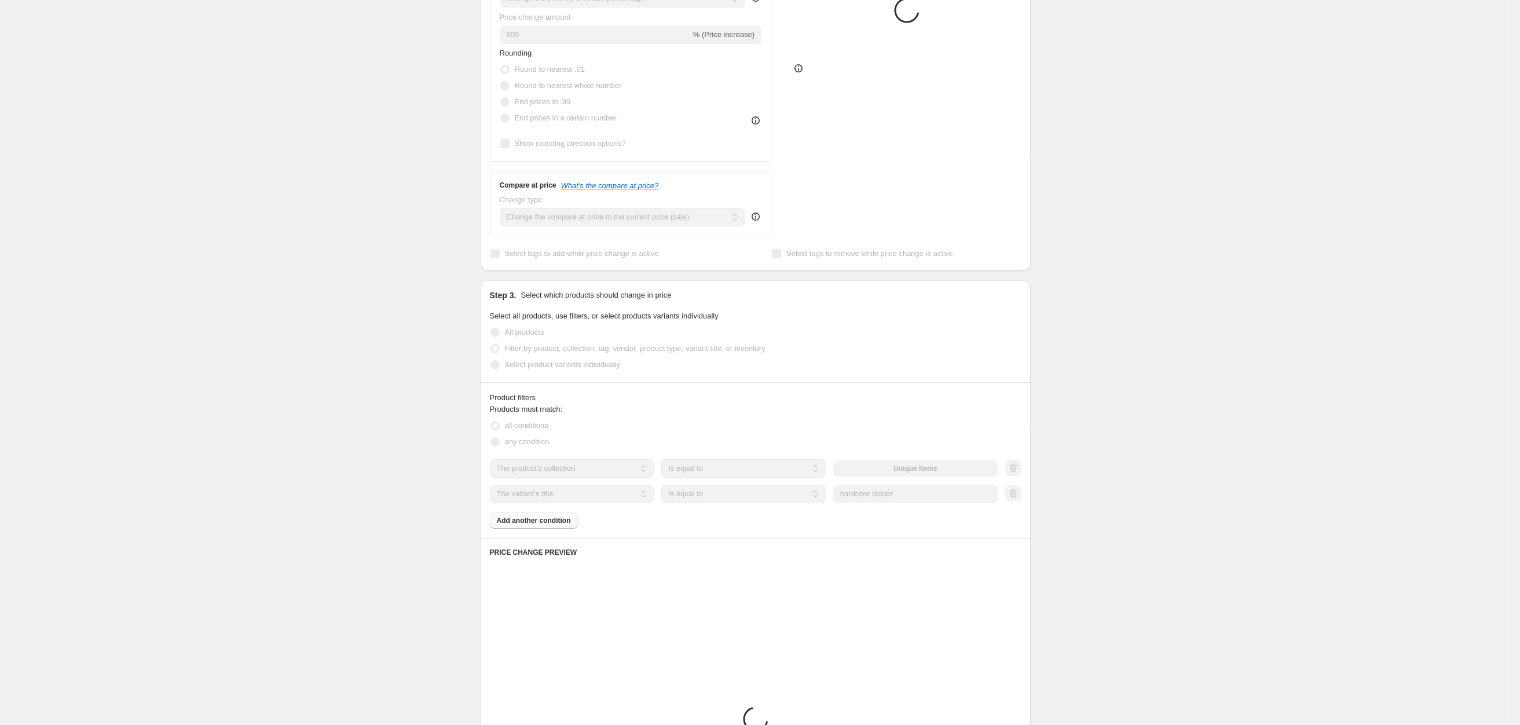
click at [1110, 469] on div "Create new price [MEDICAL_DATA]. This page is ready Create new price [MEDICAL_D…" at bounding box center [755, 395] width 1511 height 1313
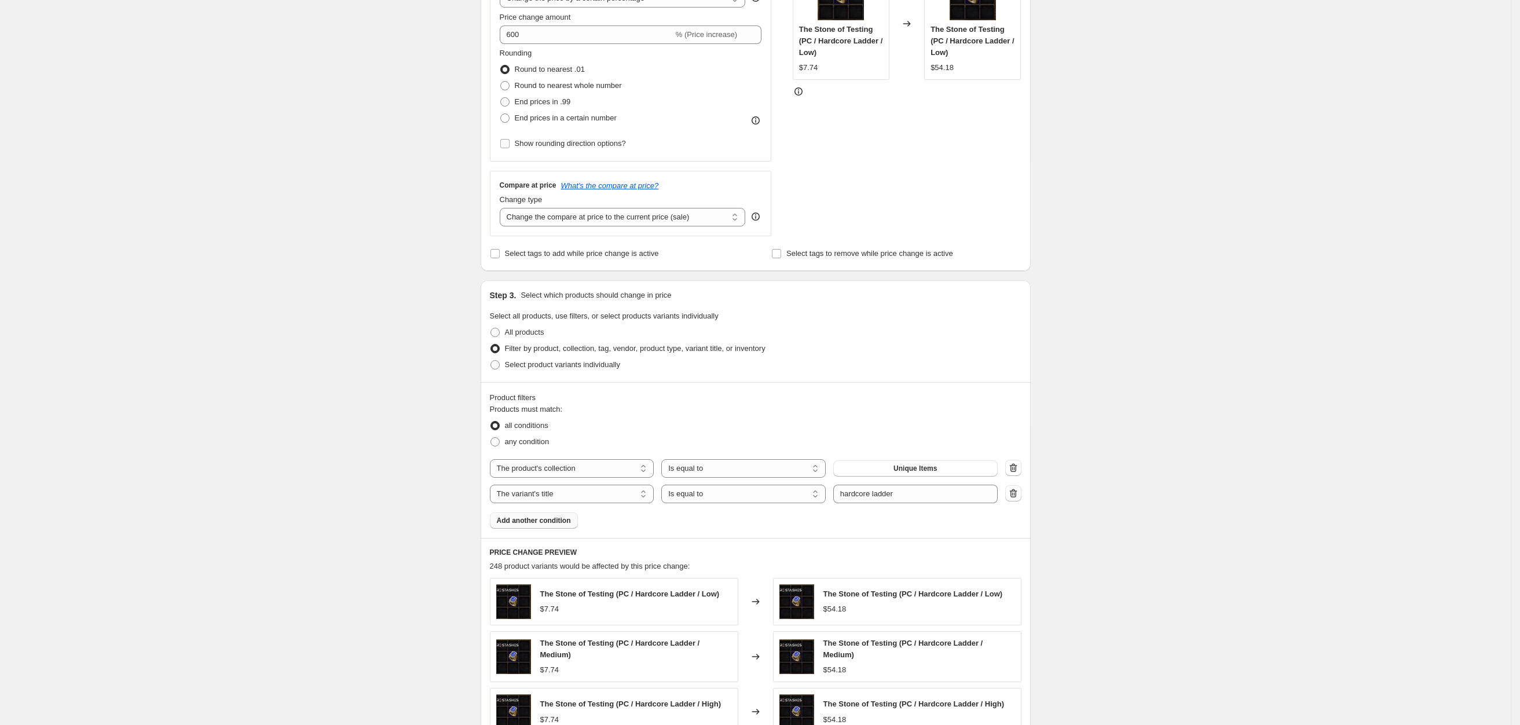
click at [302, 438] on div "Create new price [MEDICAL_DATA]. This page is ready Create new price [MEDICAL_D…" at bounding box center [755, 397] width 1511 height 1317
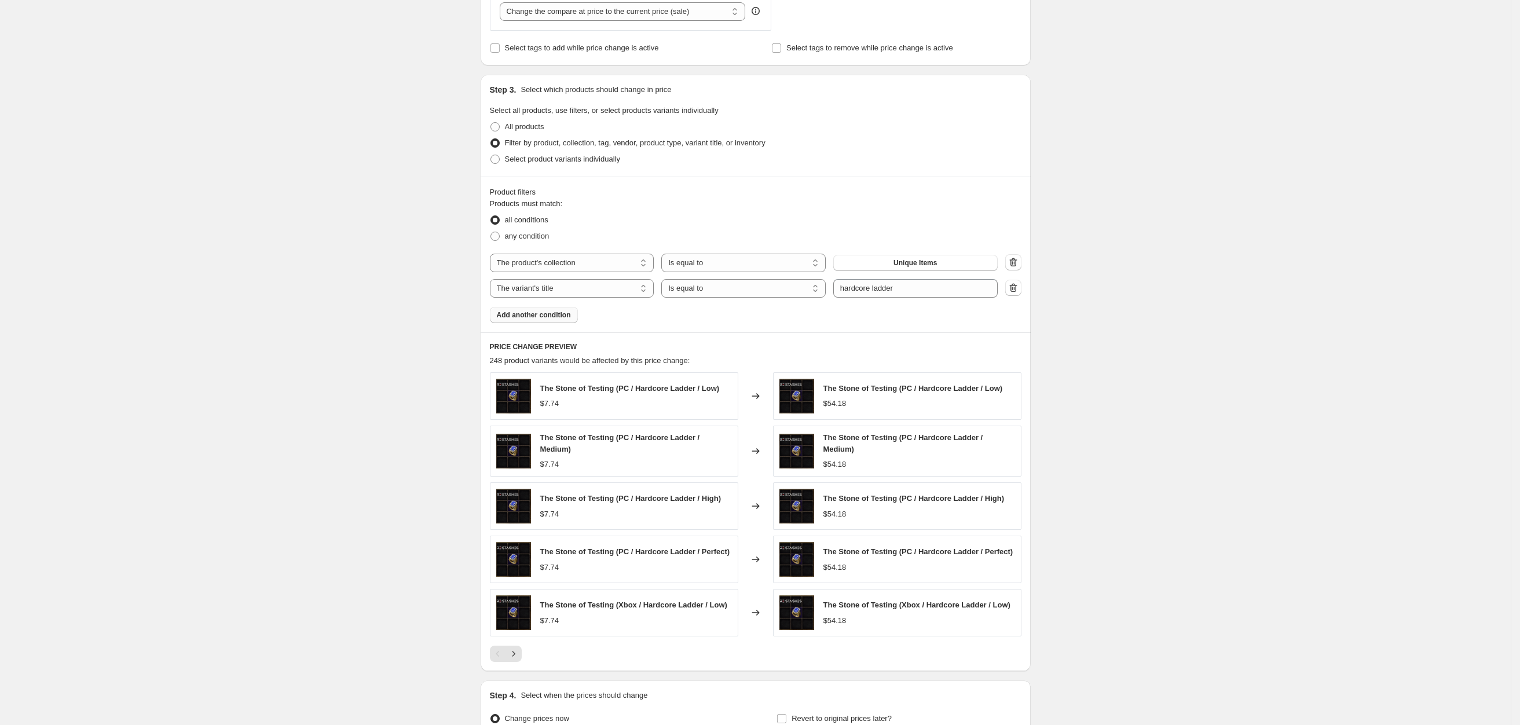
scroll to position [596, 0]
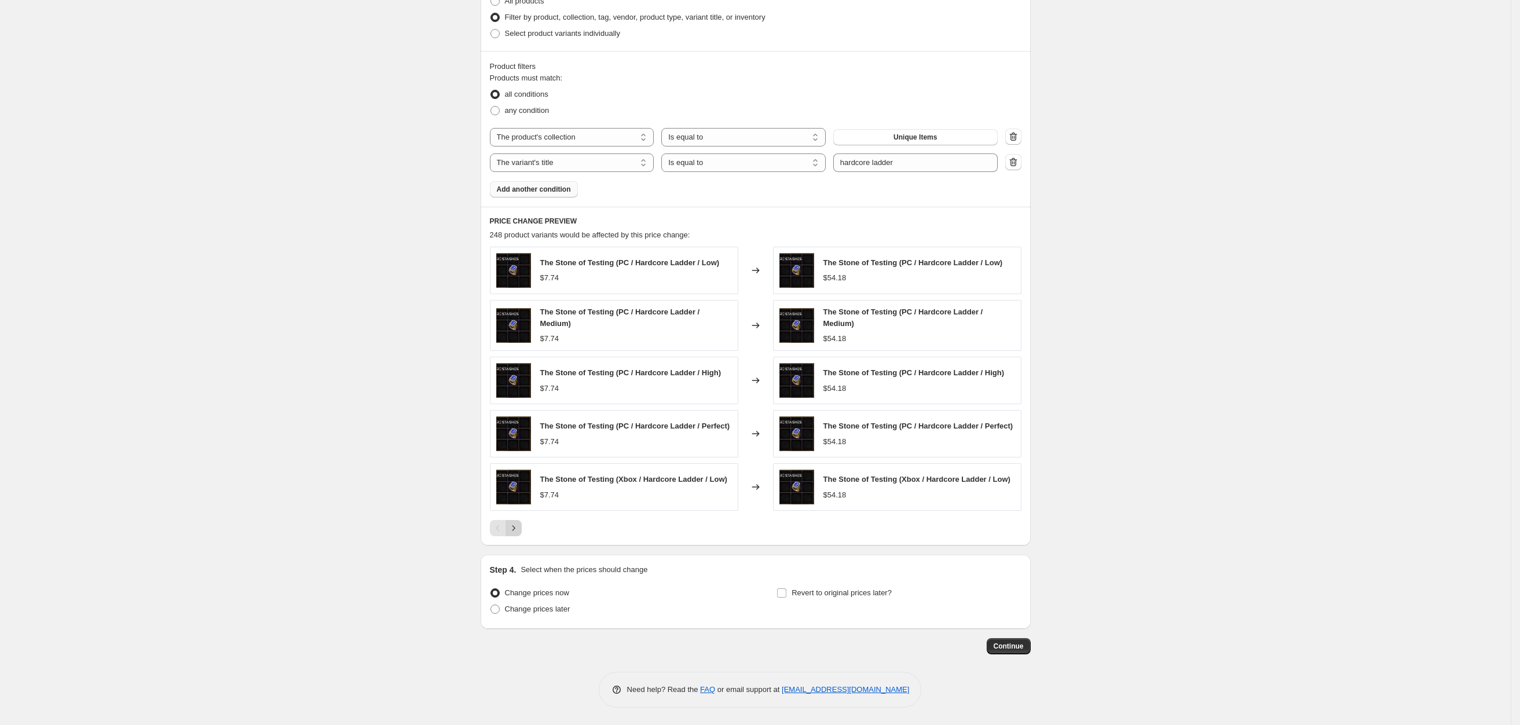
click at [519, 527] on icon "Next" at bounding box center [514, 528] width 12 height 12
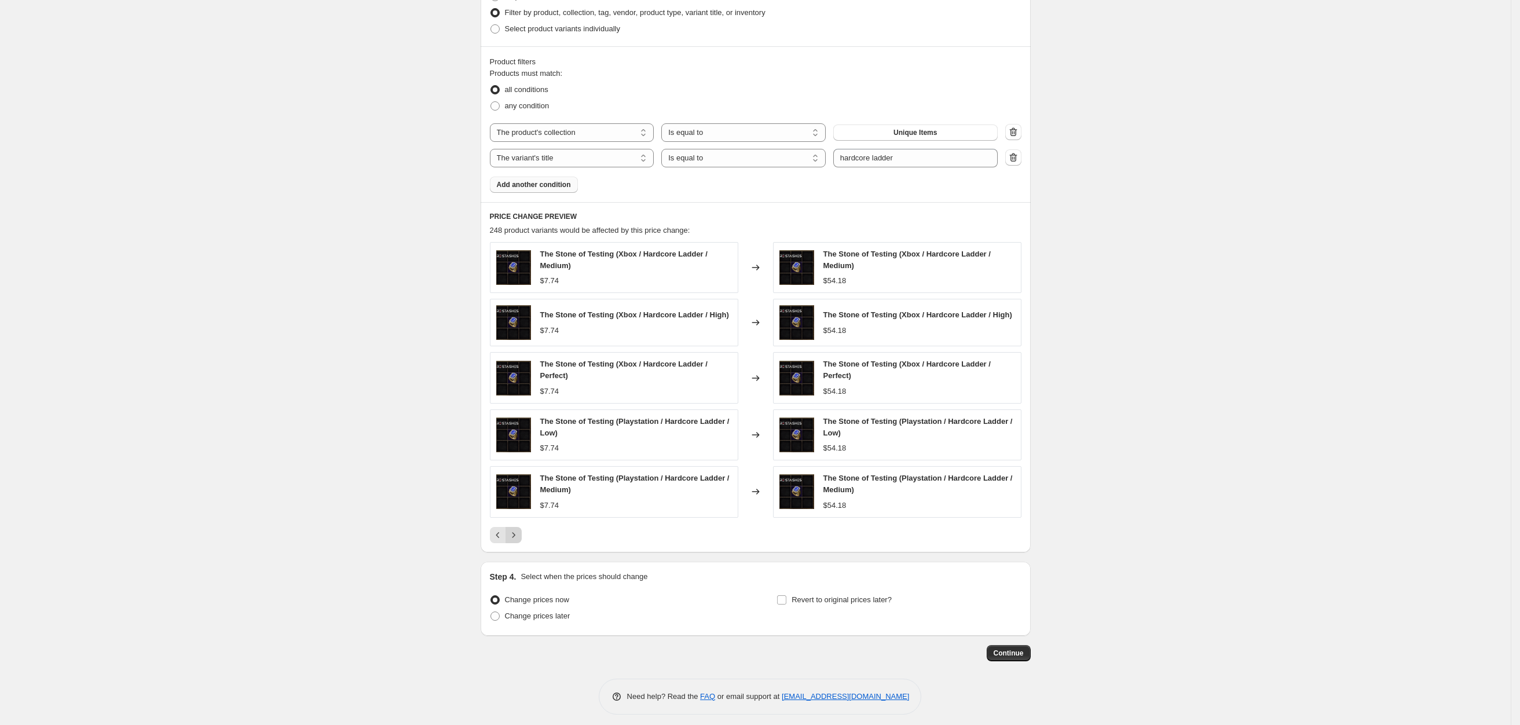
click at [518, 541] on icon "Next" at bounding box center [514, 535] width 12 height 12
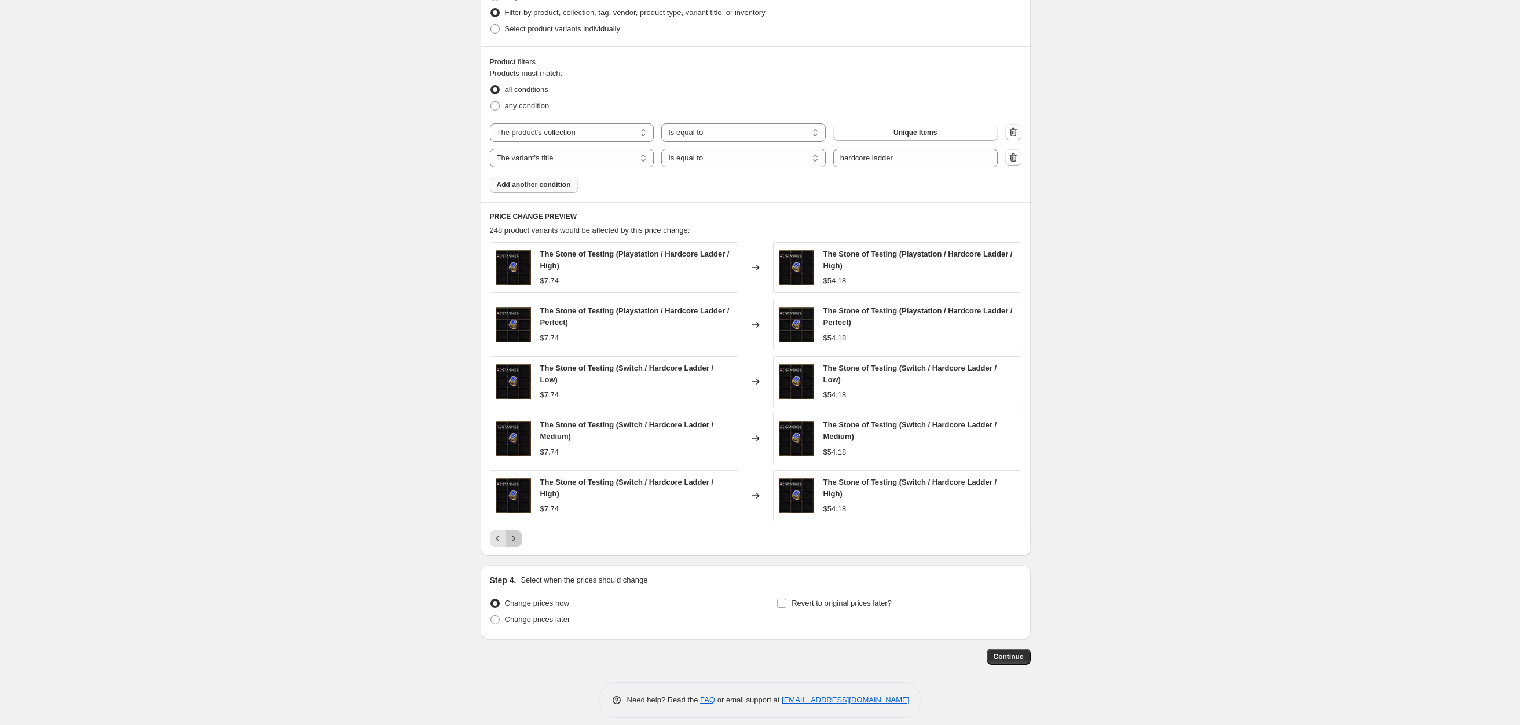
click at [519, 537] on icon "Next" at bounding box center [514, 539] width 12 height 12
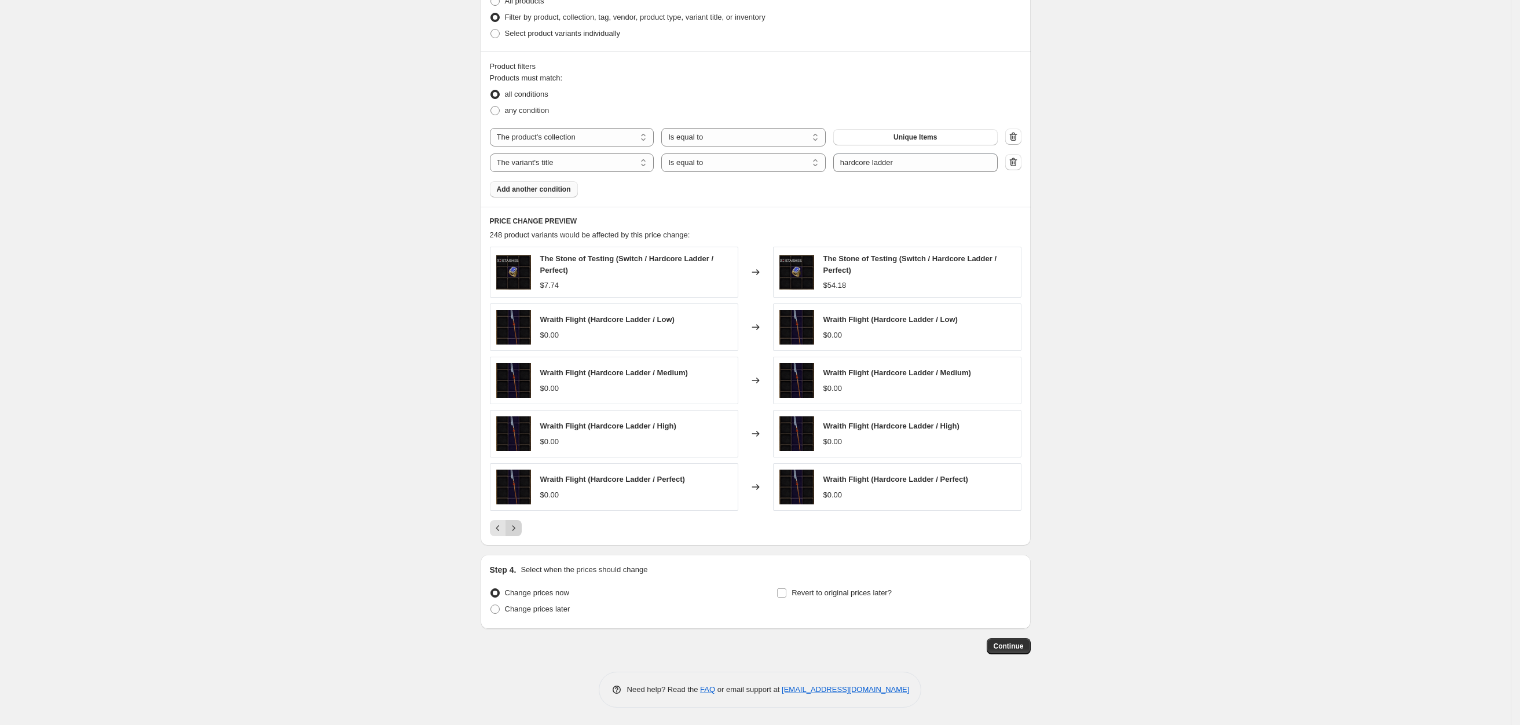
click at [519, 537] on div "PRICE CHANGE PREVIEW 248 product variants would be affected by this price chang…" at bounding box center [756, 376] width 550 height 339
click at [516, 532] on icon "Next" at bounding box center [514, 528] width 12 height 12
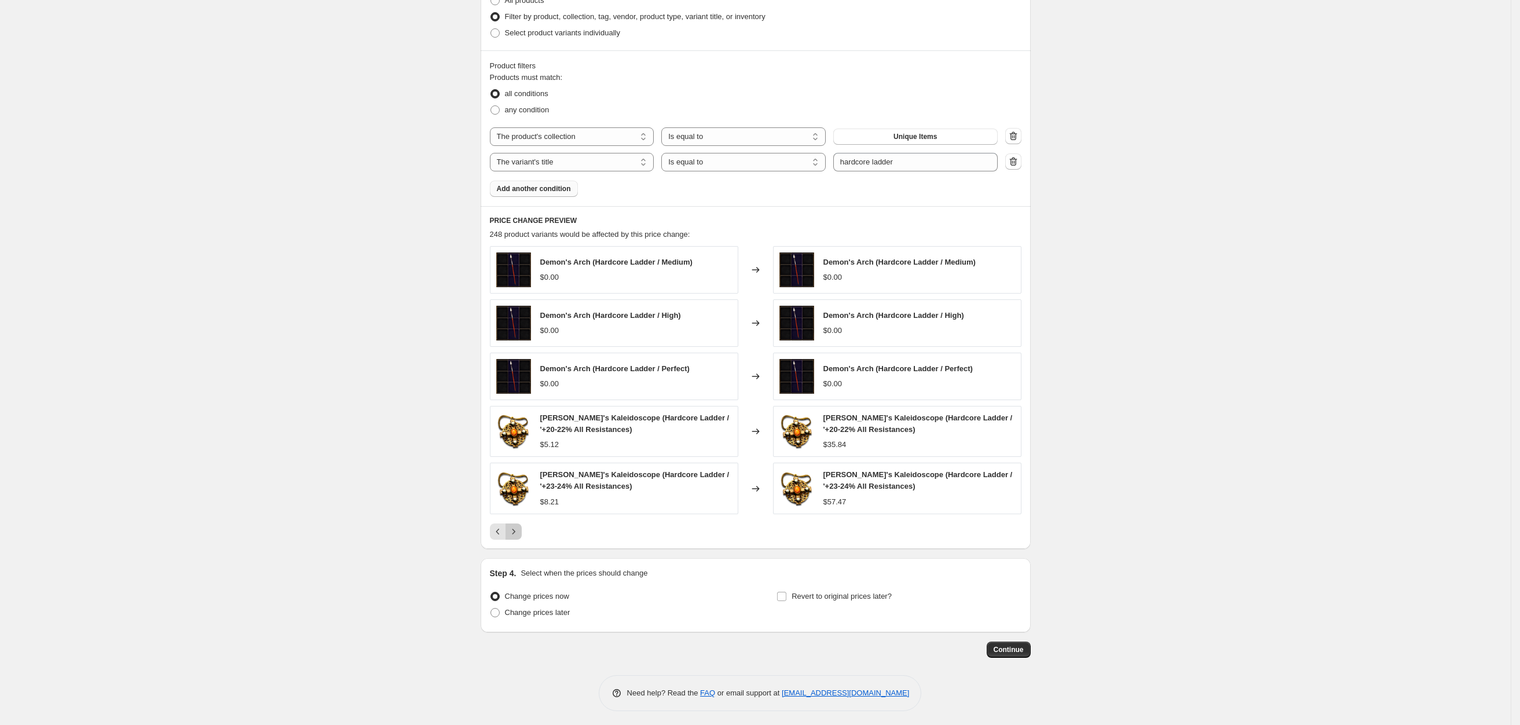
click at [516, 532] on icon "Next" at bounding box center [514, 532] width 12 height 12
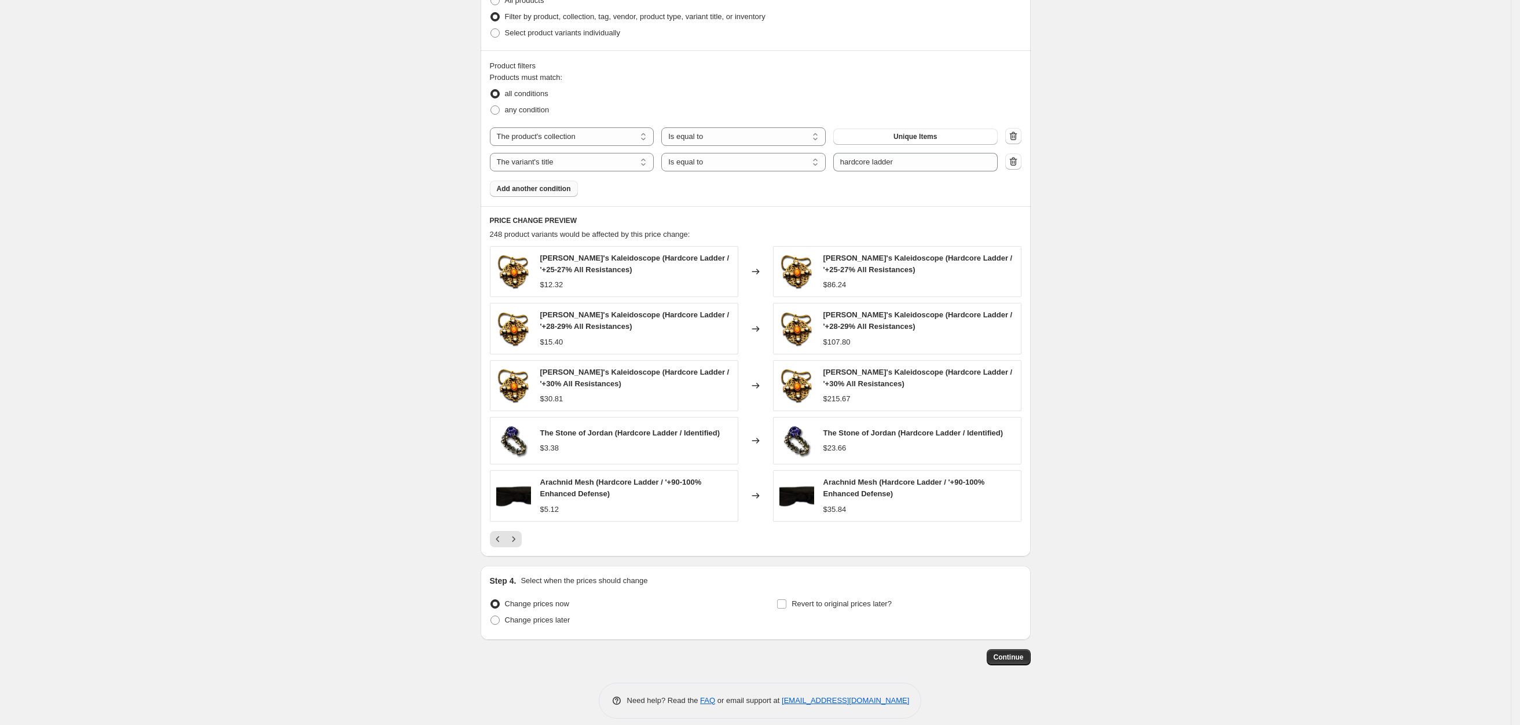
click at [504, 533] on div "[PERSON_NAME]'s Kaleidoscope (Hardcore Ladder / '+25-27% All Resistances) $12.3…" at bounding box center [756, 396] width 532 height 301
click at [499, 538] on icon "Previous" at bounding box center [498, 539] width 12 height 12
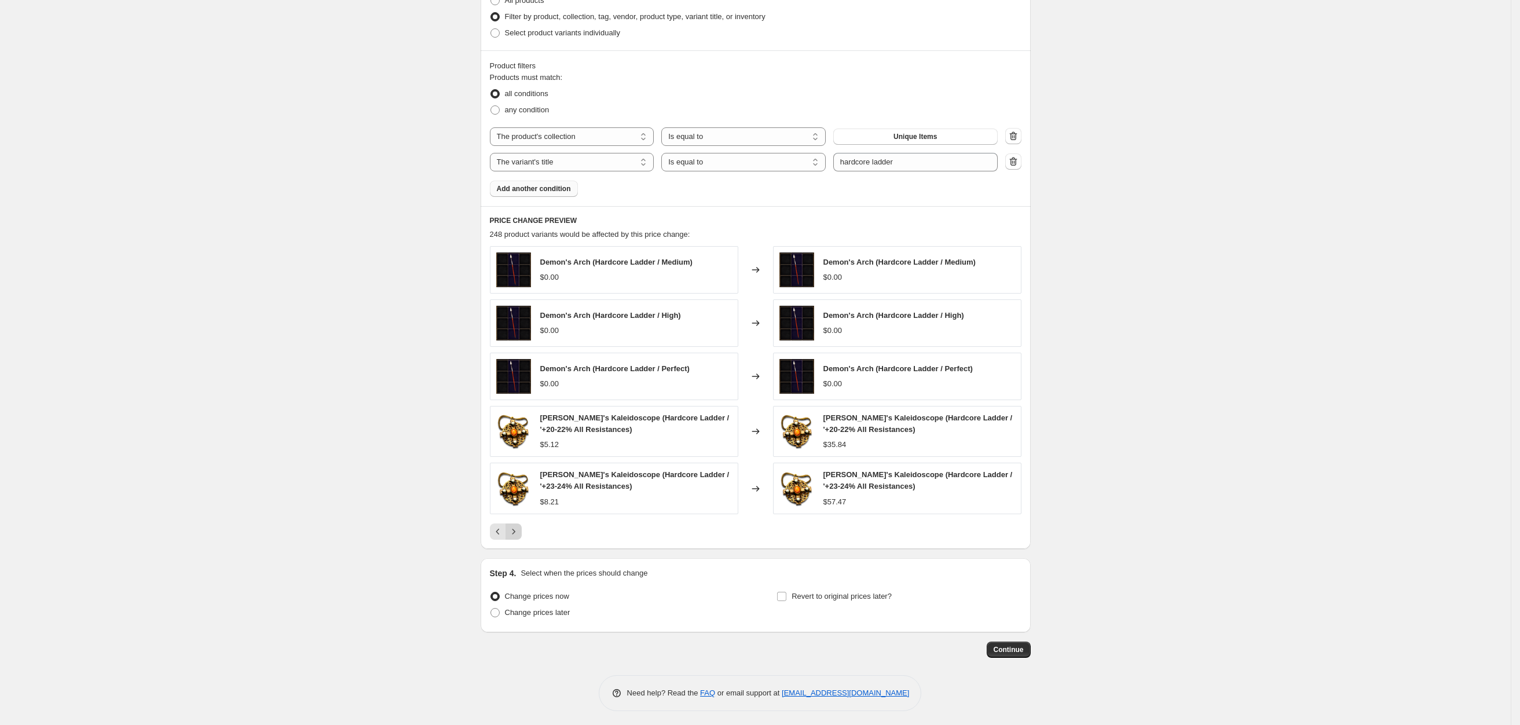
click at [519, 537] on icon "Next" at bounding box center [514, 532] width 12 height 12
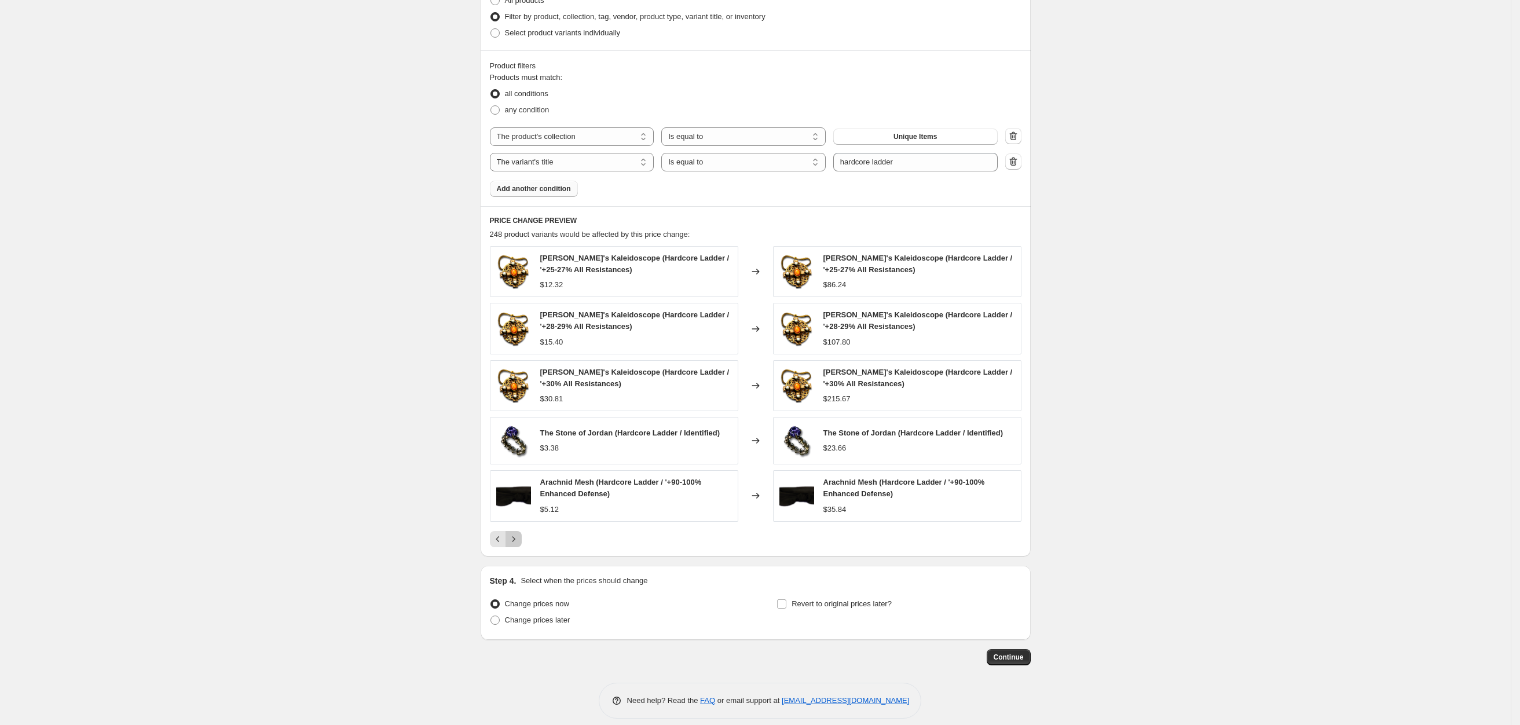
click at [519, 537] on icon "Next" at bounding box center [514, 539] width 12 height 12
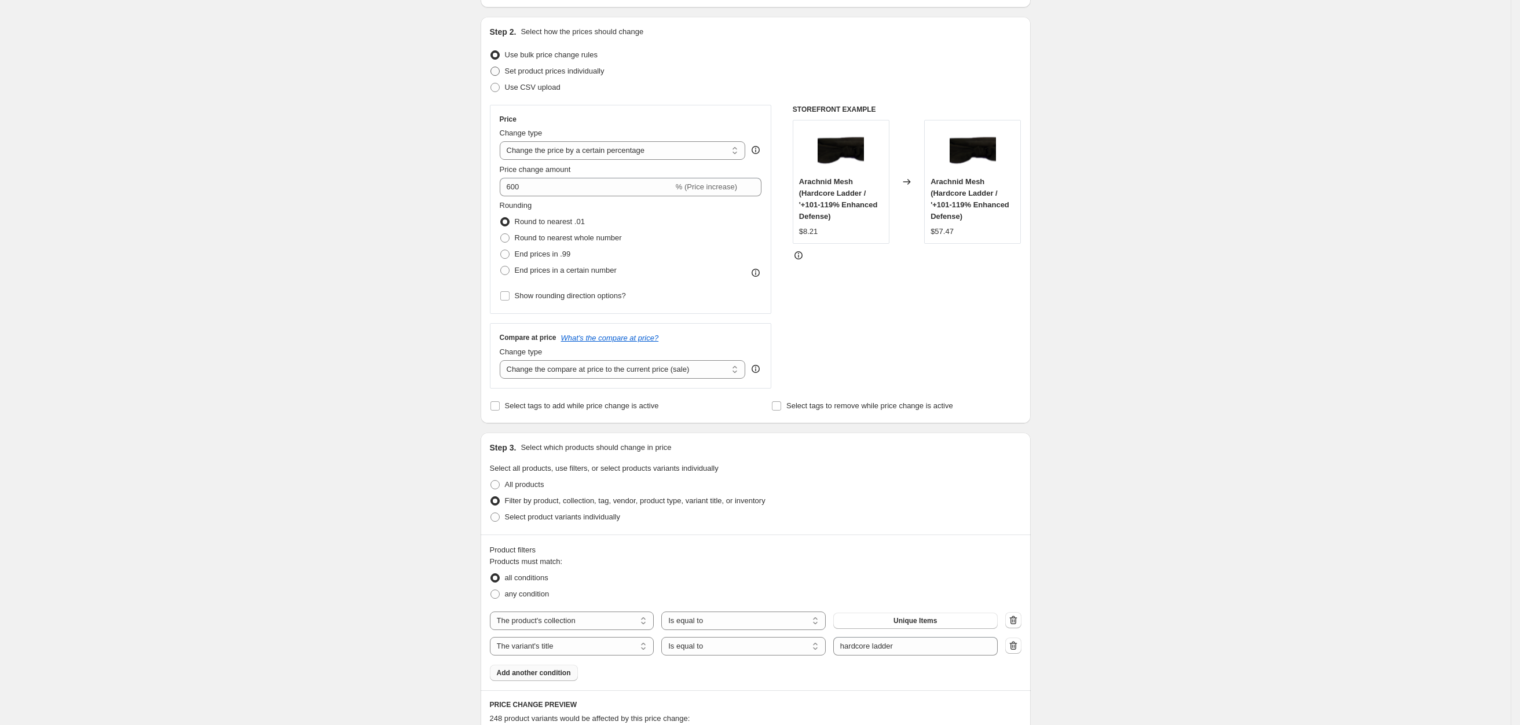
scroll to position [0, 0]
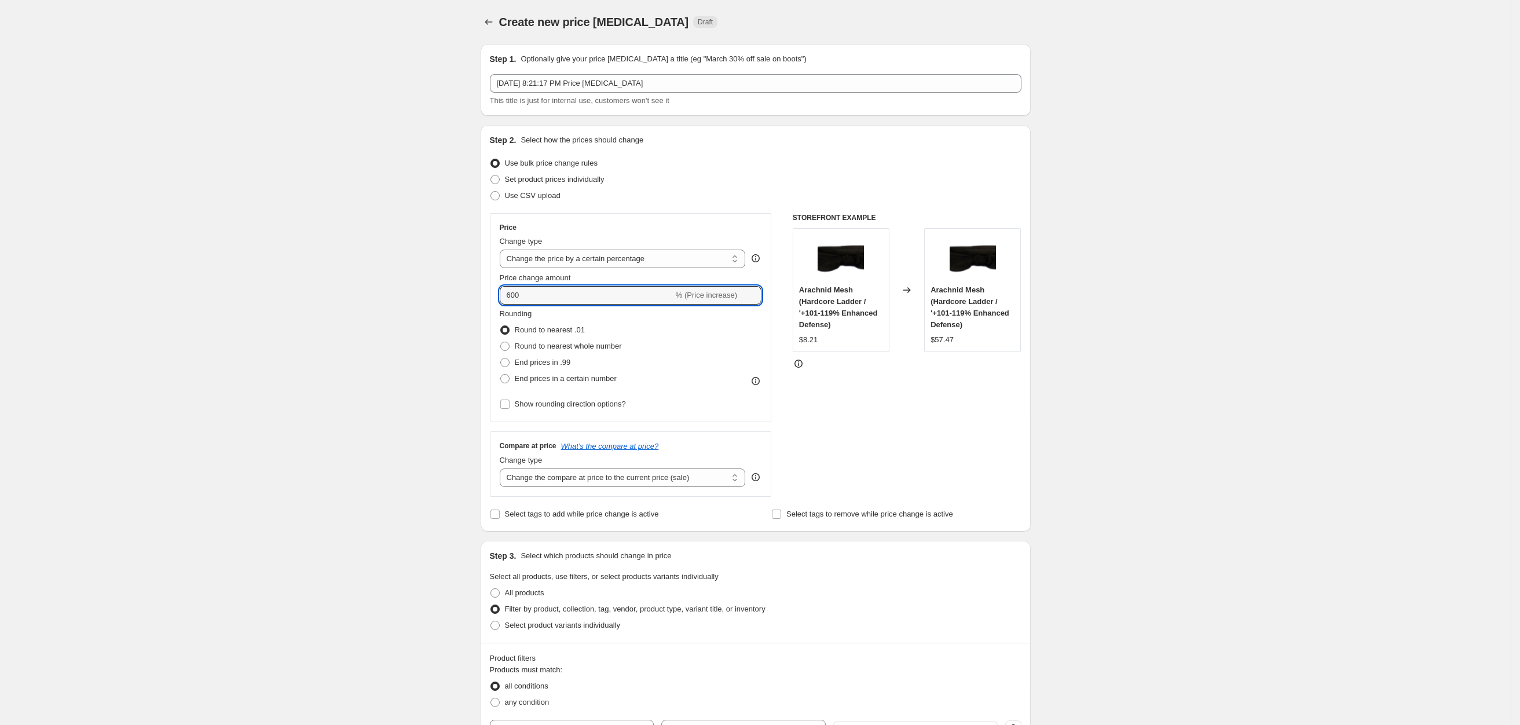
drag, startPoint x: 536, startPoint y: 295, endPoint x: 337, endPoint y: 272, distance: 200.0
click at [395, 284] on div "Create new price [MEDICAL_DATA]. This page is ready Create new price [MEDICAL_D…" at bounding box center [755, 660] width 1511 height 1321
type input "800"
click at [395, 317] on div "Create new price [MEDICAL_DATA]. This page is ready Create new price [MEDICAL_D…" at bounding box center [755, 660] width 1511 height 1321
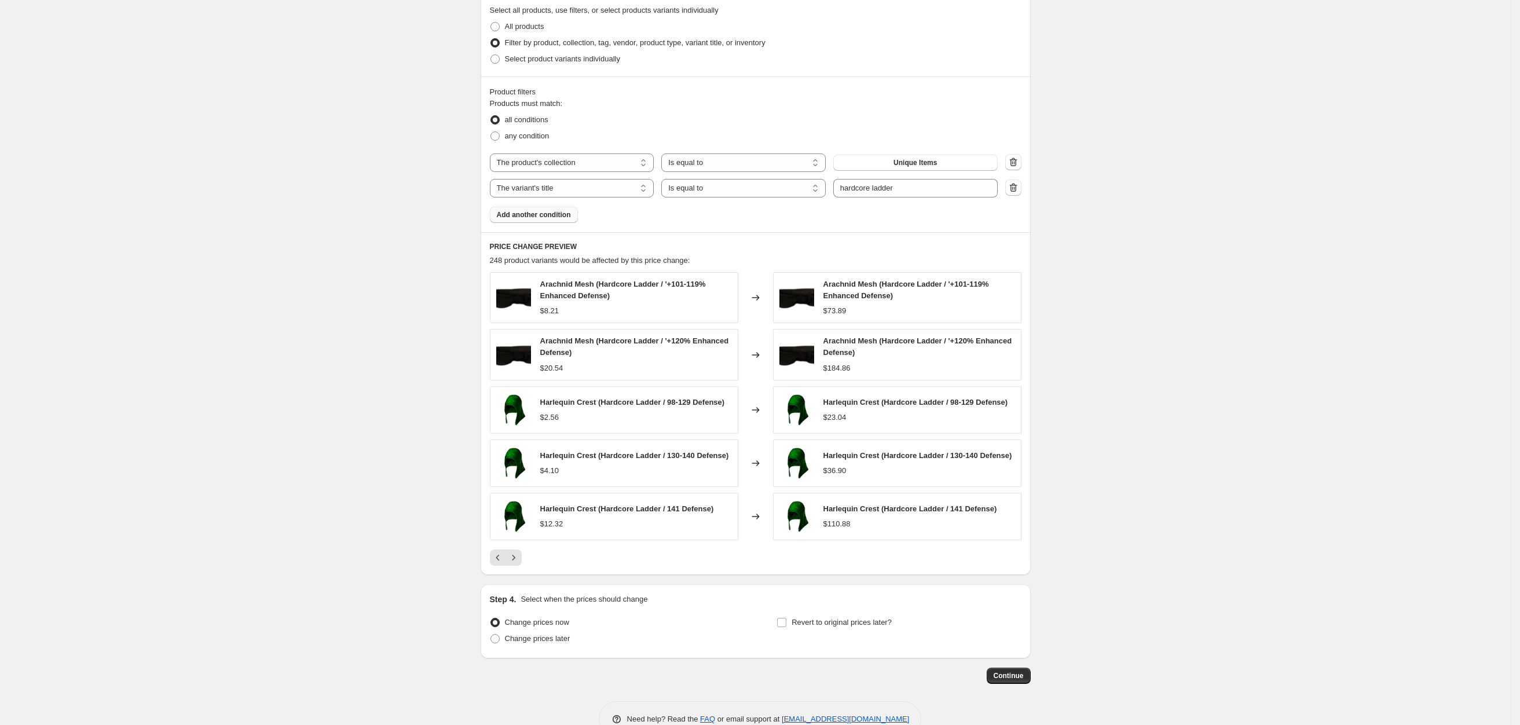
scroll to position [600, 0]
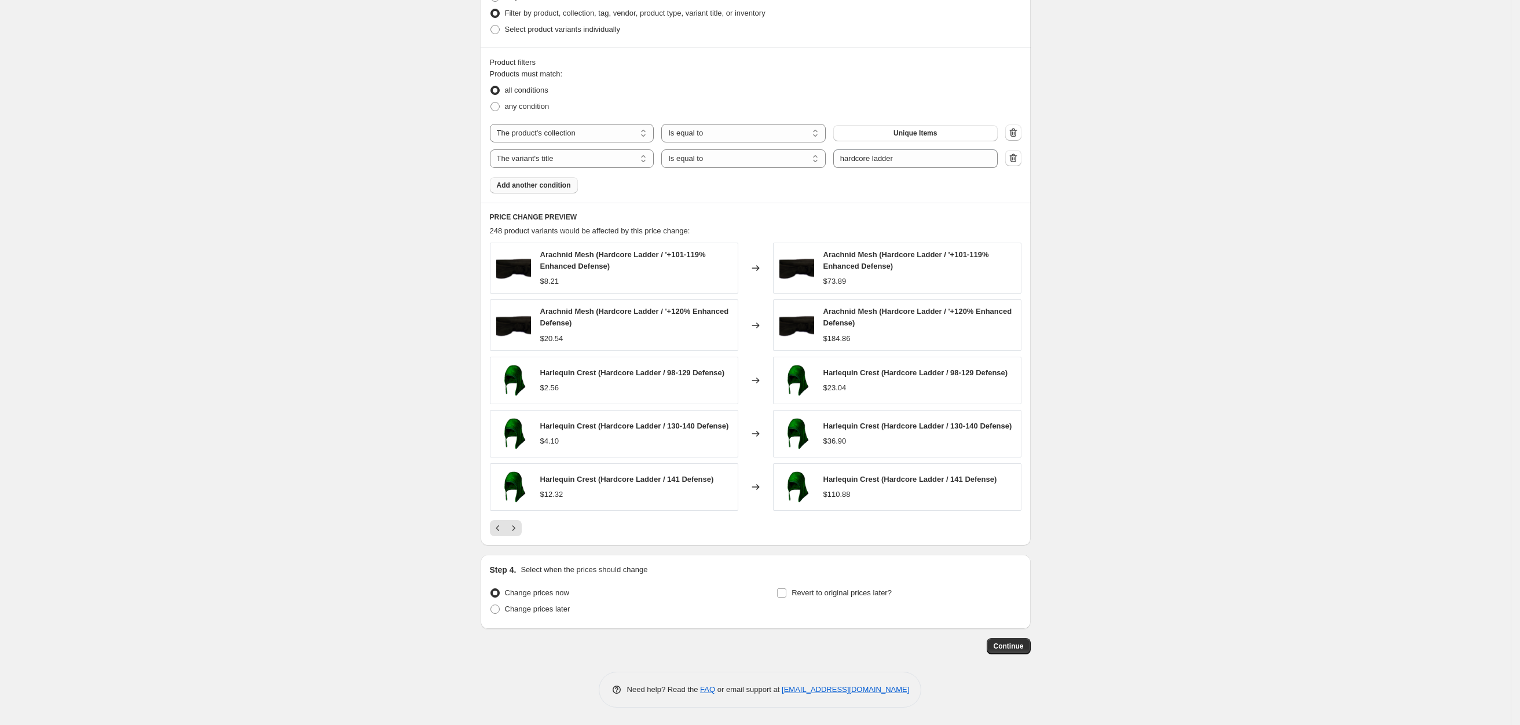
click at [1199, 391] on div "Create new price [MEDICAL_DATA]. This page is ready Create new price [MEDICAL_D…" at bounding box center [755, 64] width 1511 height 1321
click at [516, 524] on icon "Next" at bounding box center [514, 528] width 12 height 12
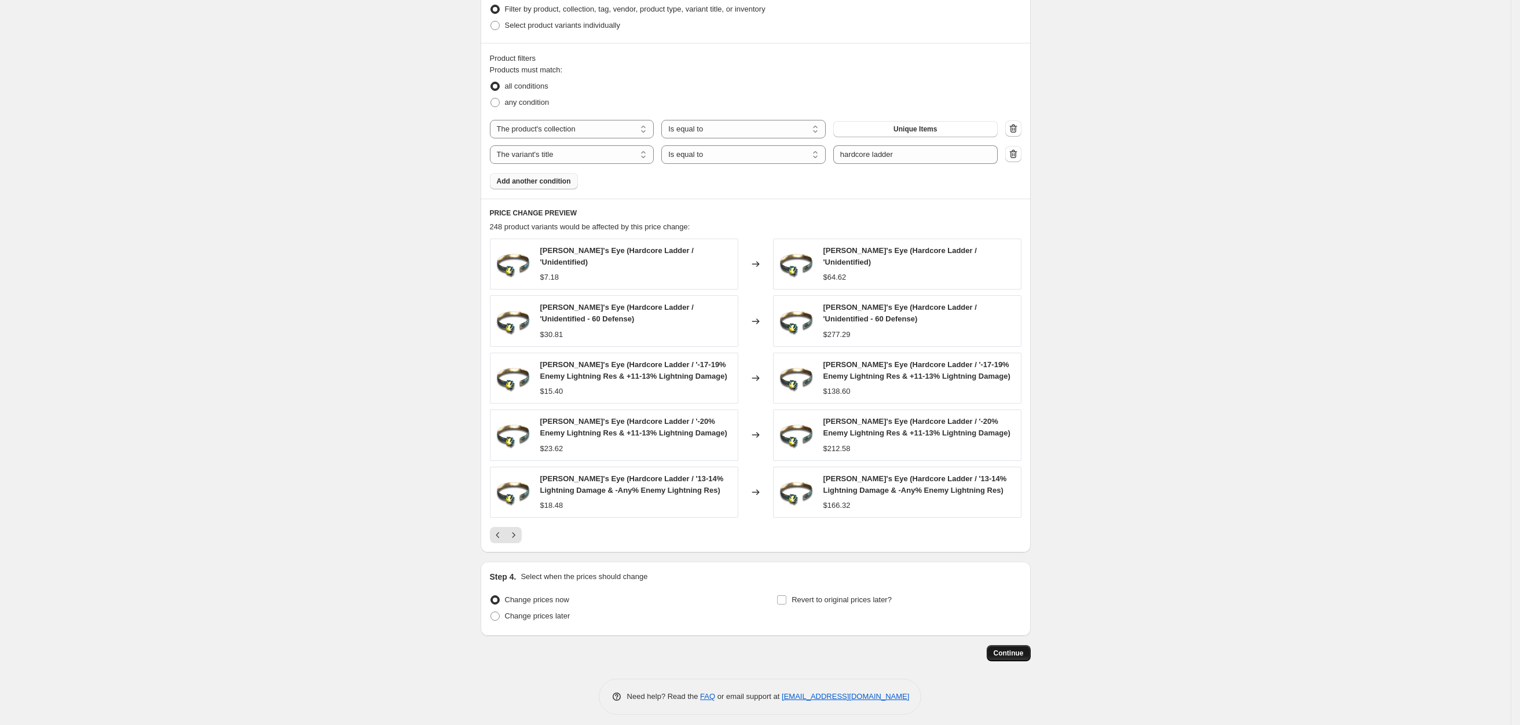
click at [1011, 655] on span "Continue" at bounding box center [1009, 653] width 30 height 9
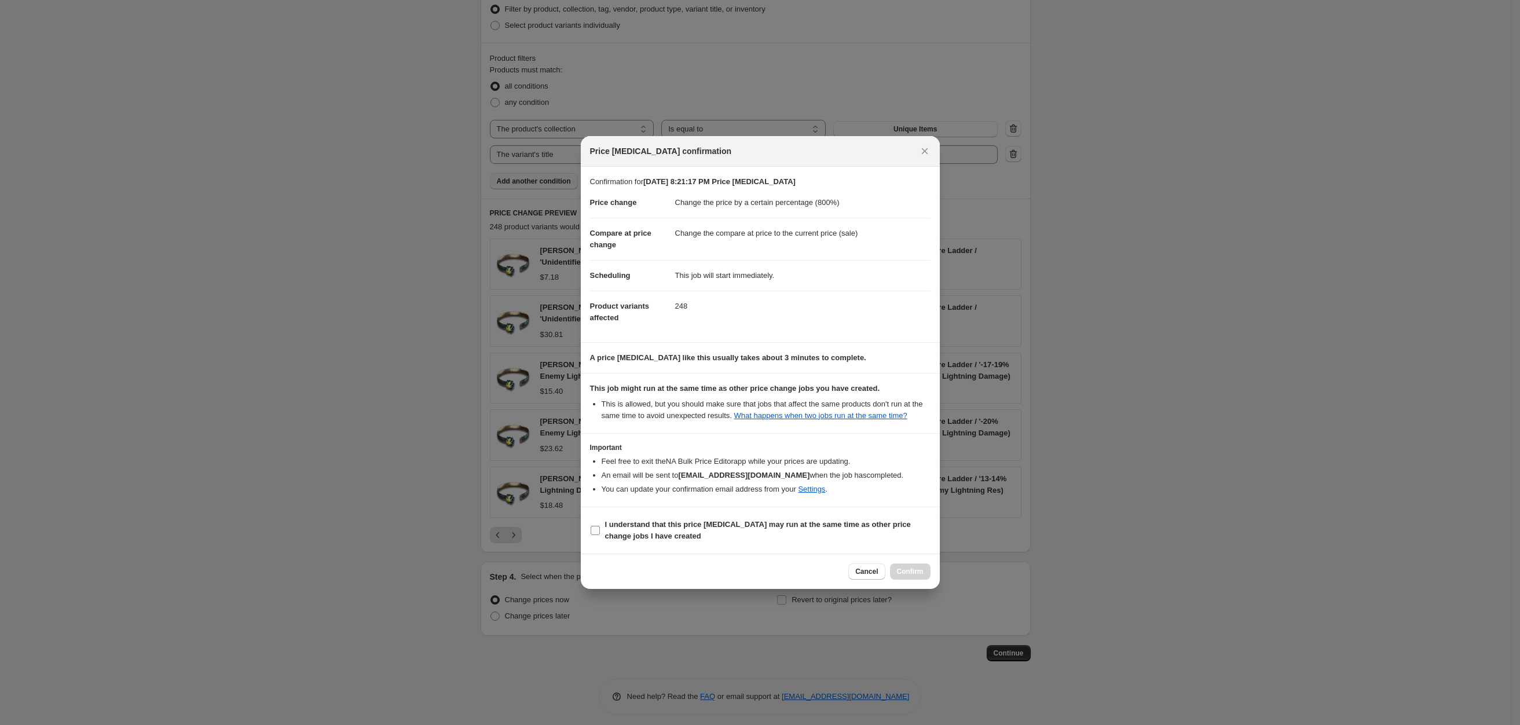
click at [659, 527] on b "I understand that this price [MEDICAL_DATA] may run at the same time as other p…" at bounding box center [758, 530] width 306 height 20
click at [600, 527] on input "I understand that this price [MEDICAL_DATA] may run at the same time as other p…" at bounding box center [595, 530] width 9 height 9
checkbox input "true"
click at [916, 570] on span "Confirm" at bounding box center [910, 571] width 27 height 9
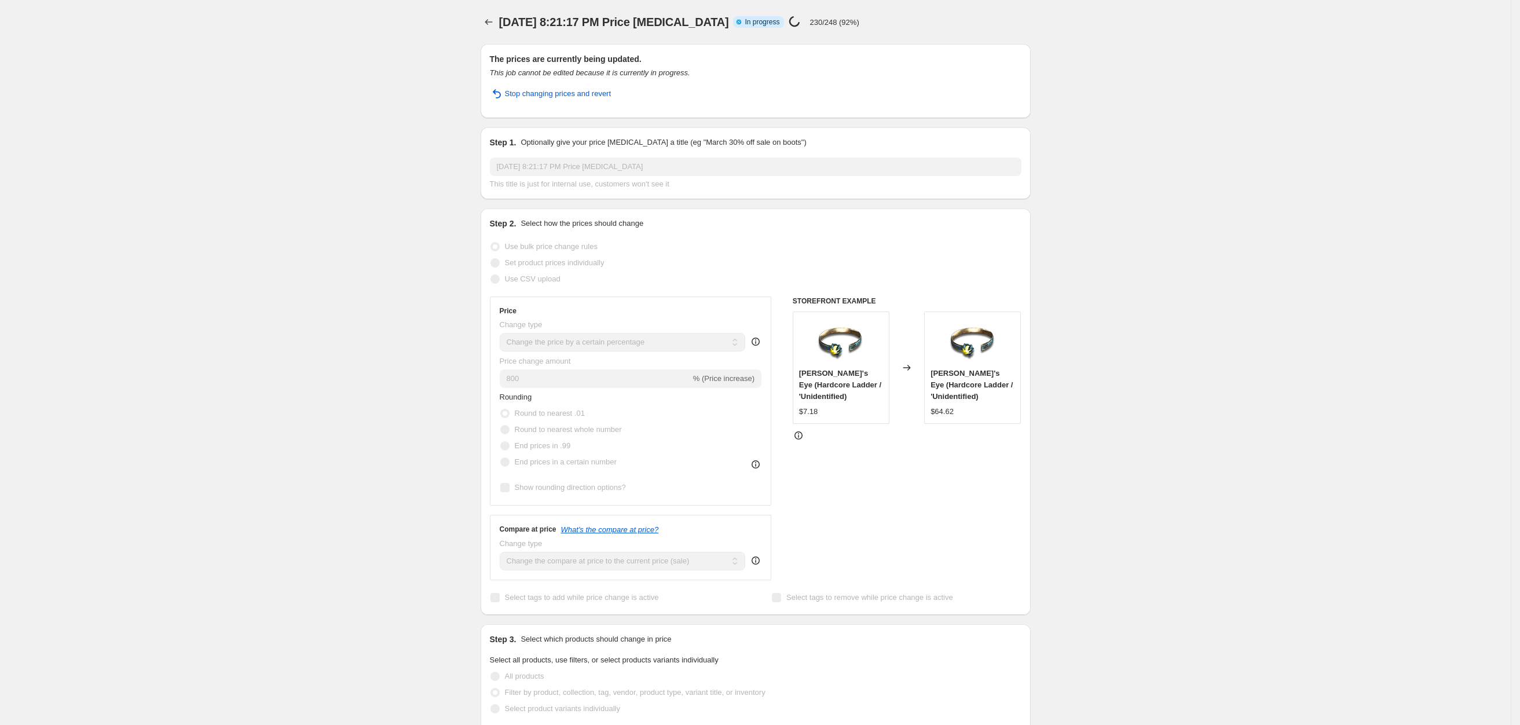
select select "percentage"
select select "collection"
select select "title"
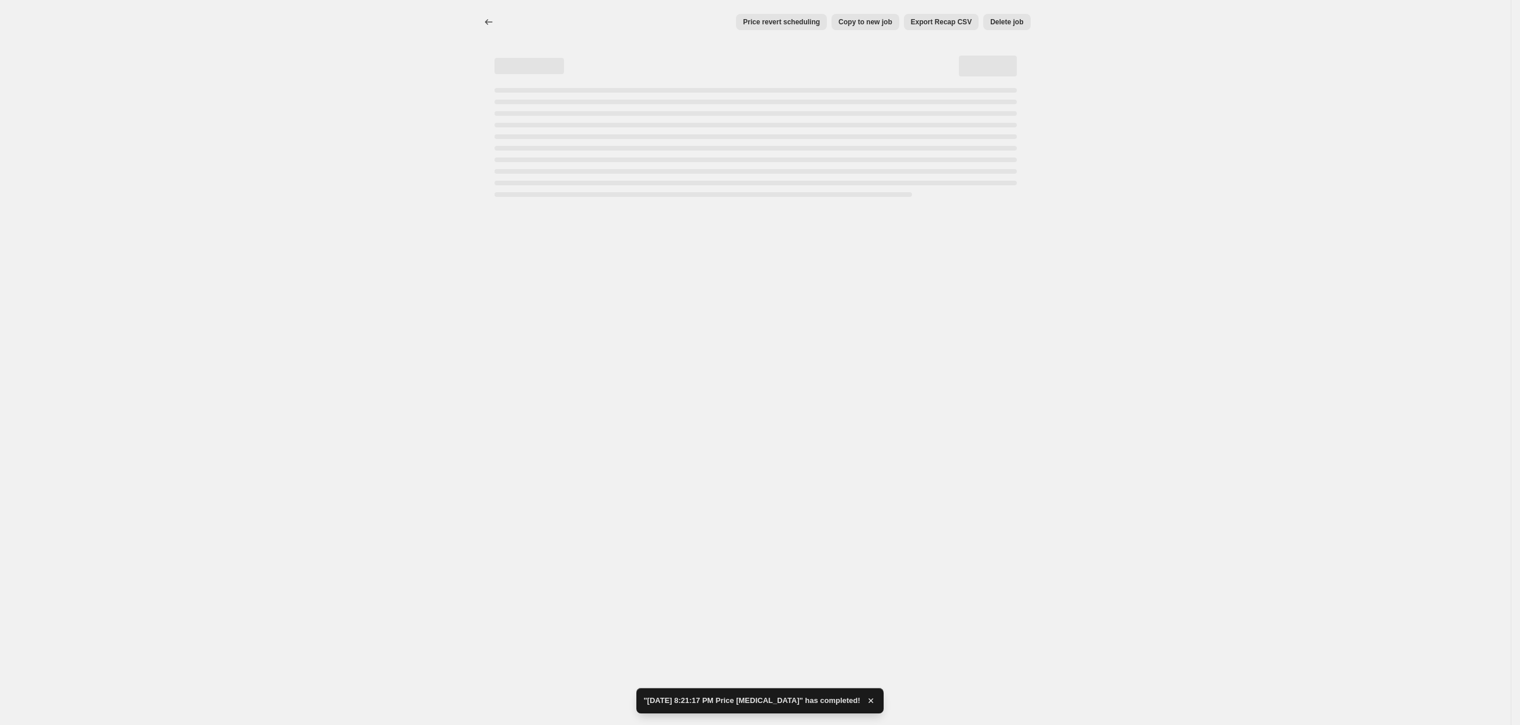
select select "percentage"
select select "collection"
select select "title"
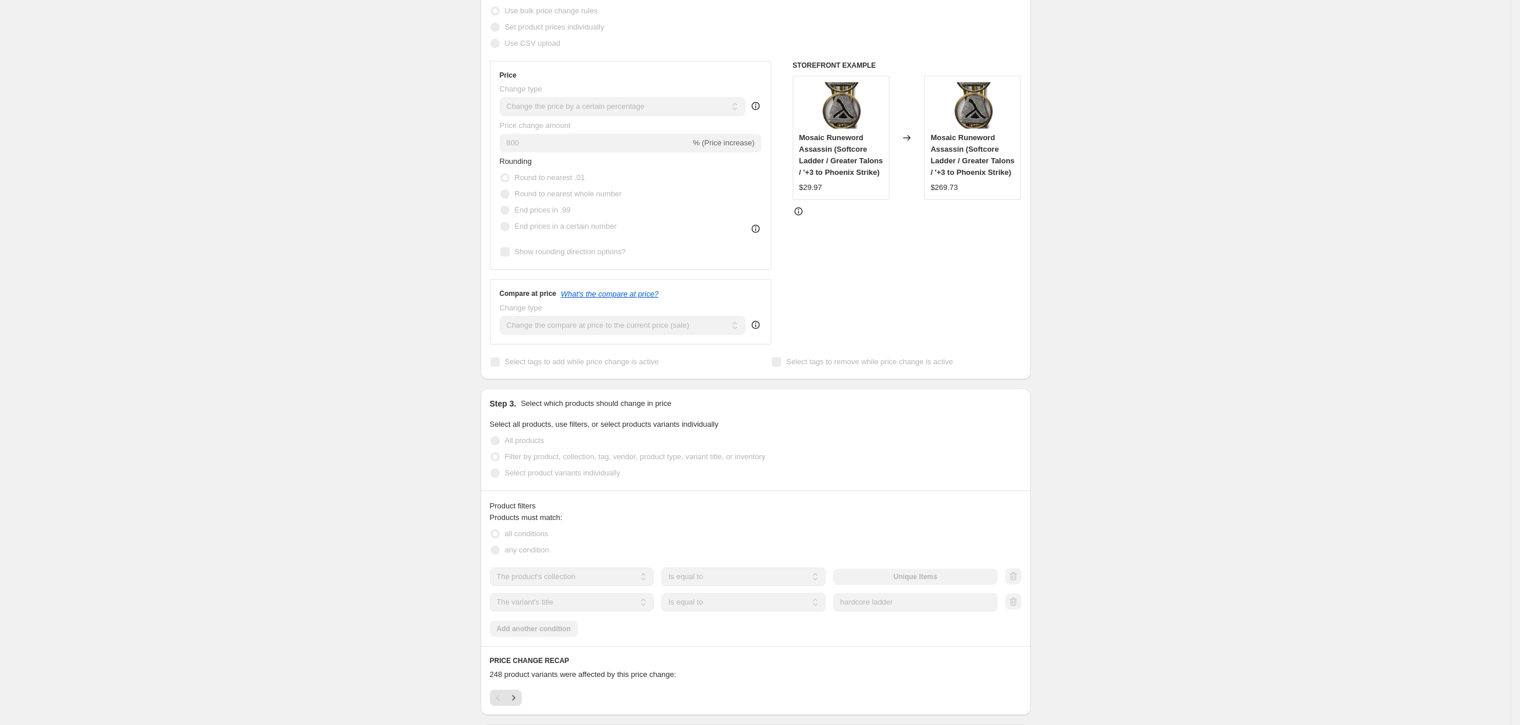
scroll to position [408, 0]
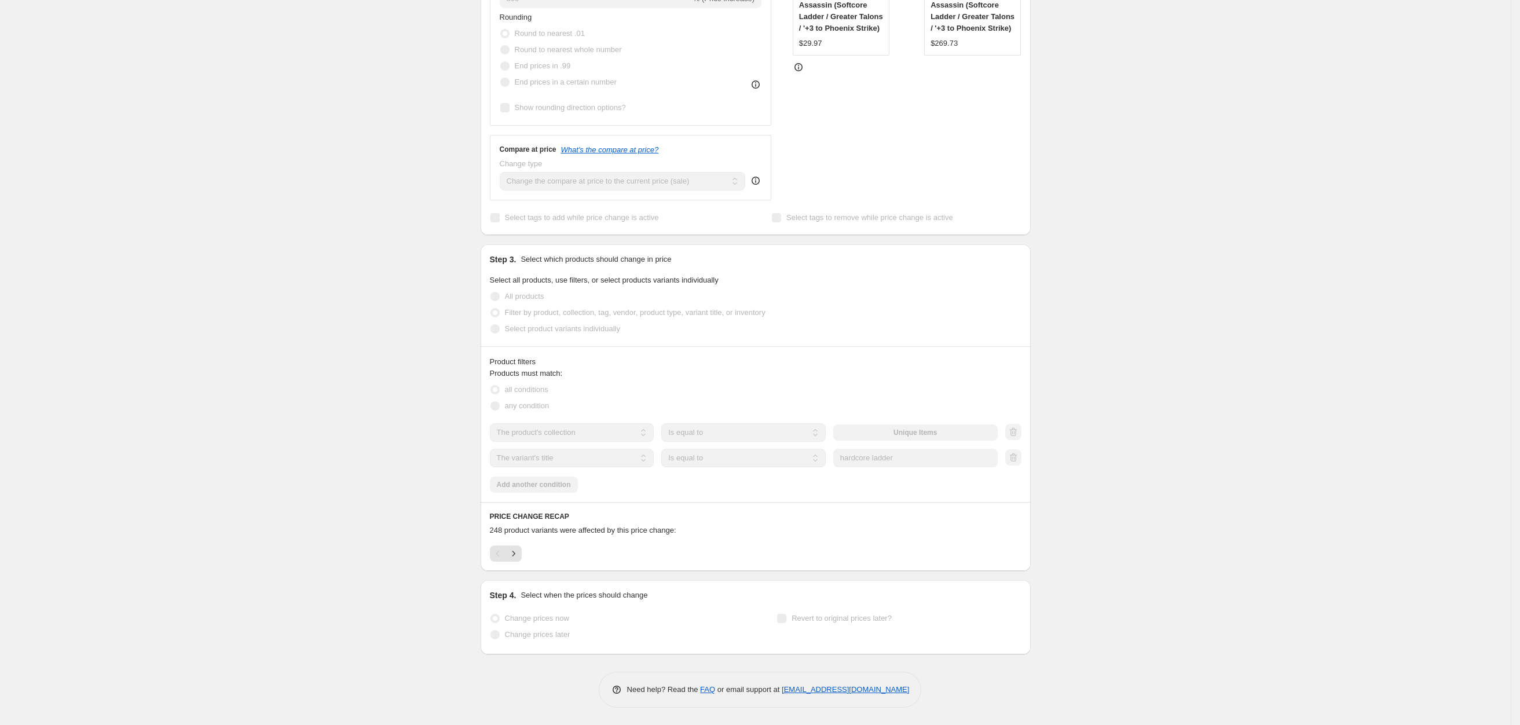
click at [346, 490] on div "[DATE] 8:21:17 PM Price [MEDICAL_DATA]. This page is ready [DATE] 8:21:17 PM Pr…" at bounding box center [755, 159] width 1511 height 1131
